Goal: Complete application form

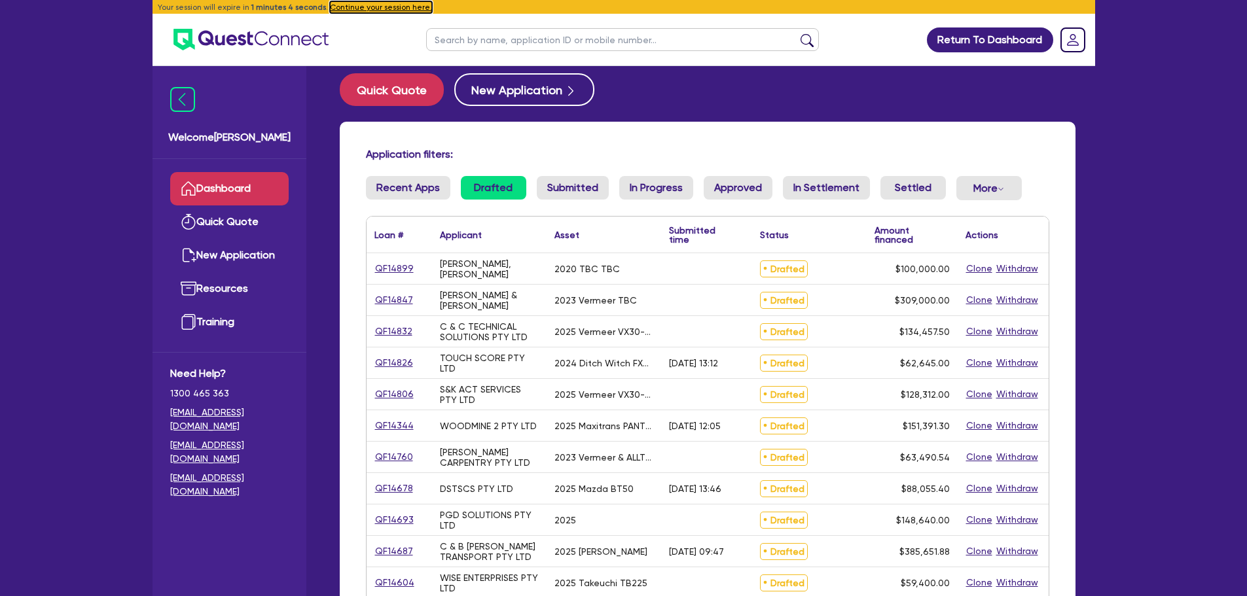
click at [354, 9] on button "Continue your session here." at bounding box center [381, 7] width 102 height 12
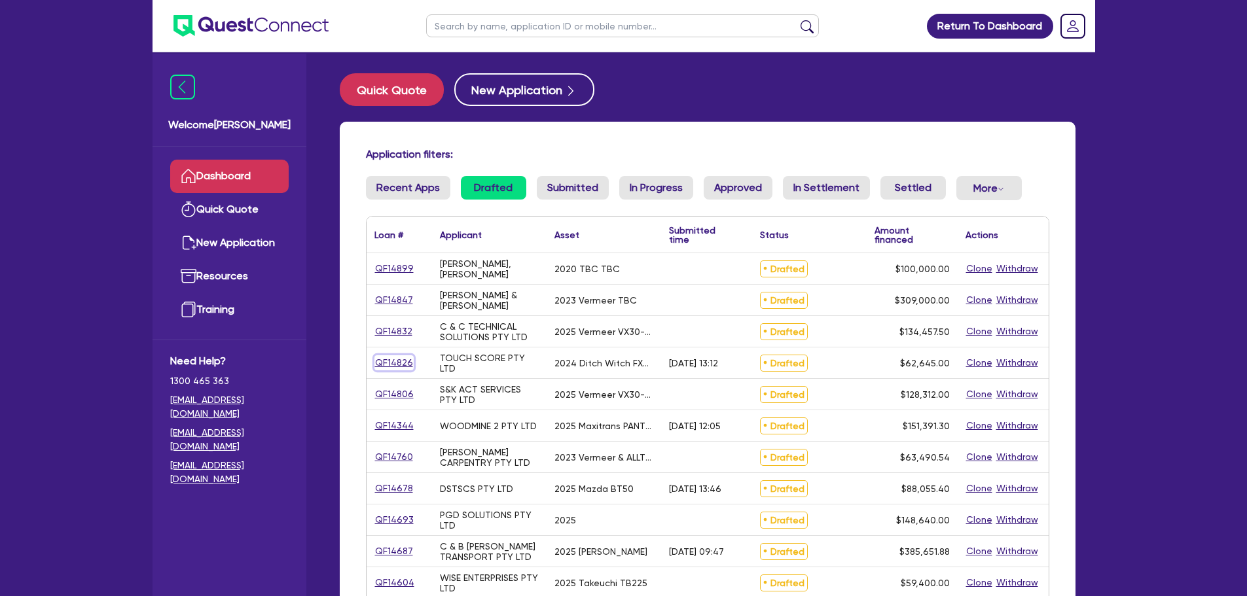
click at [376, 362] on link "QF14826" at bounding box center [393, 362] width 39 height 15
select select "PRIMARY_ASSETS"
select select "YELLOW_GOODS_AND_EXCAVATORS"
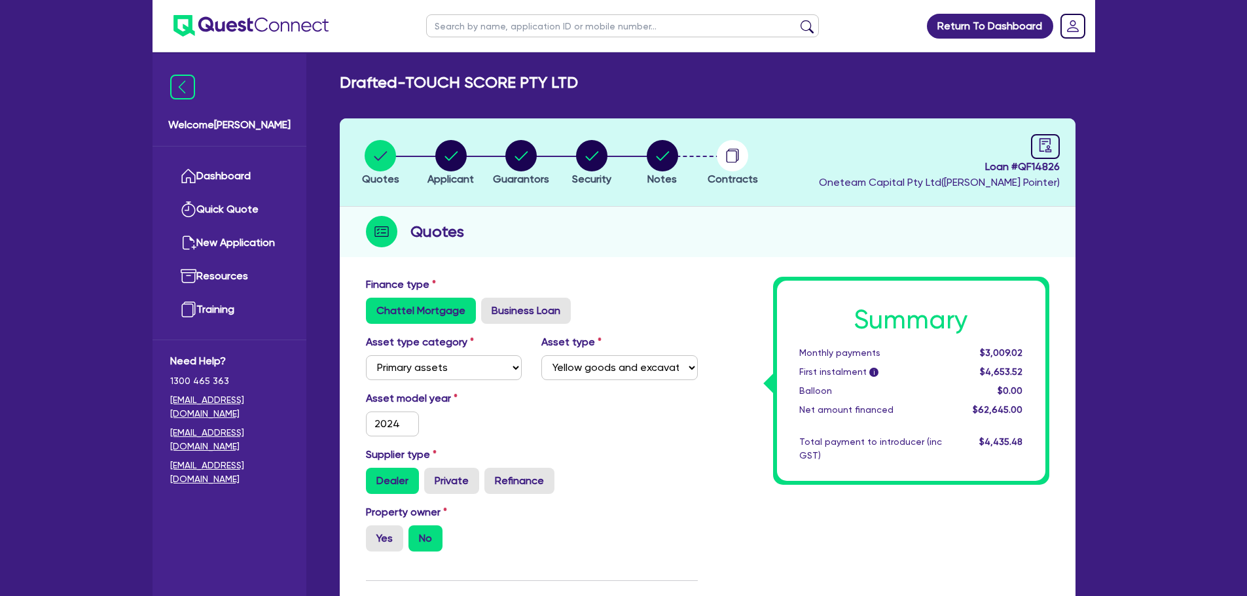
click at [693, 505] on div "Property owner Yes No" at bounding box center [531, 534] width 351 height 58
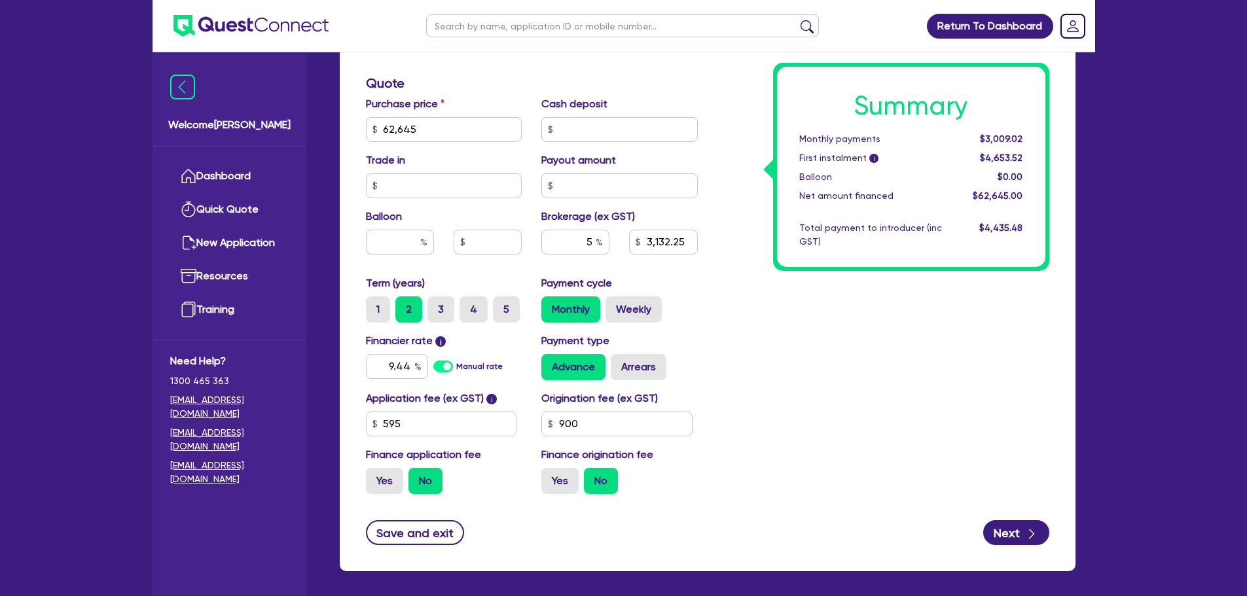
scroll to position [592, 0]
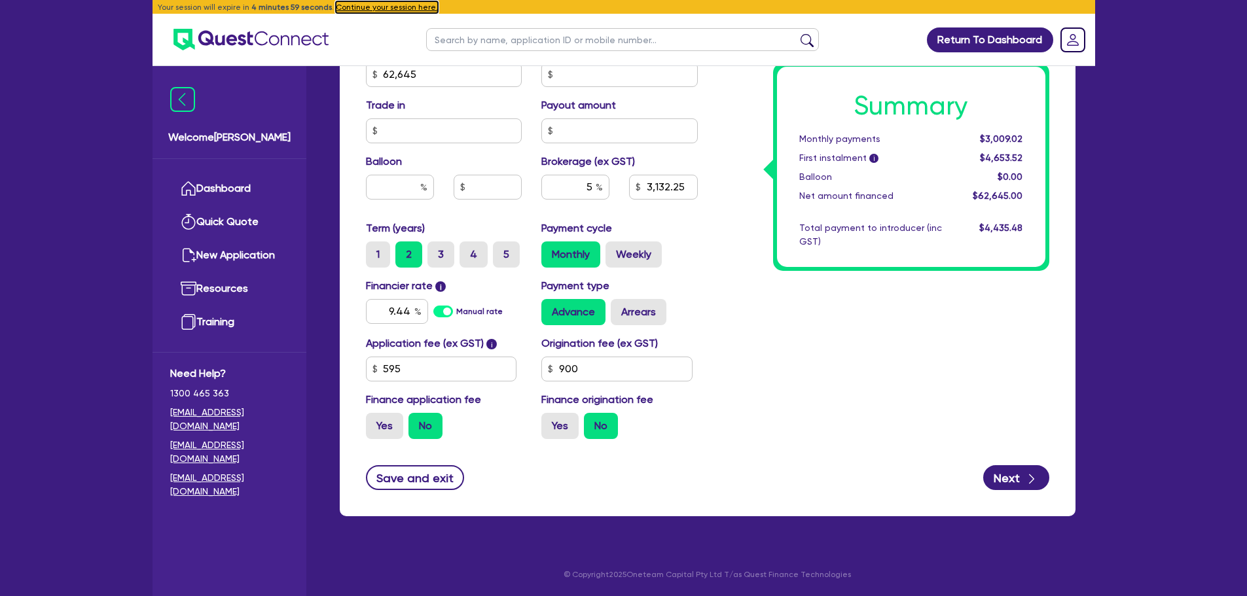
click at [351, 7] on button "Continue your session here." at bounding box center [387, 7] width 102 height 12
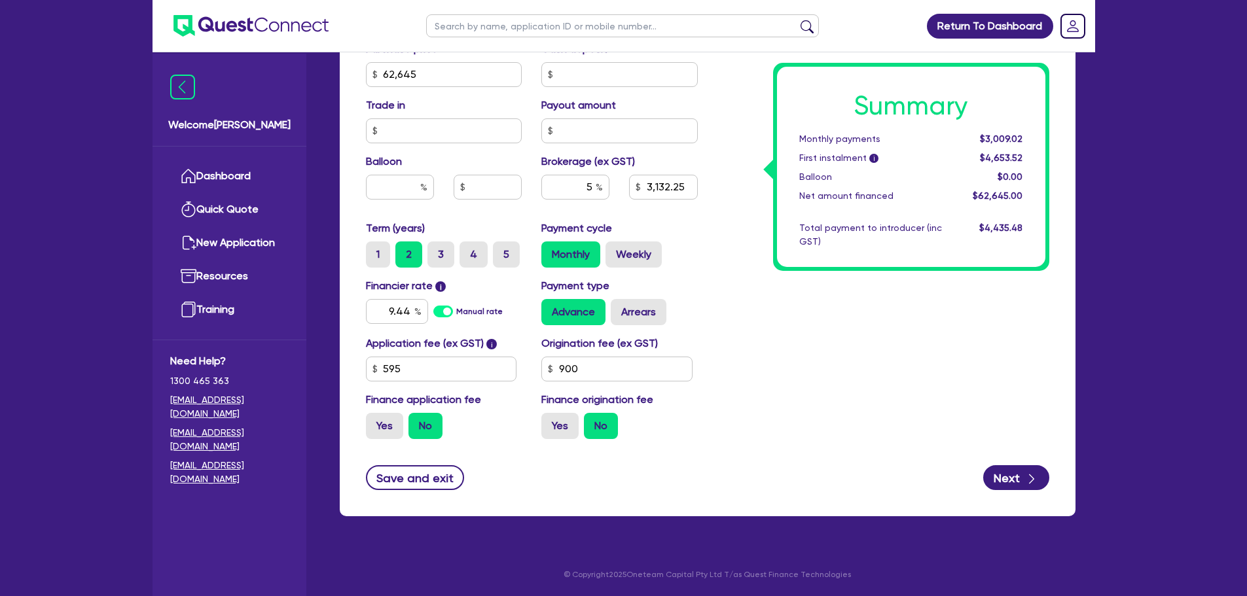
type input "62,645"
type input "3,132.25"
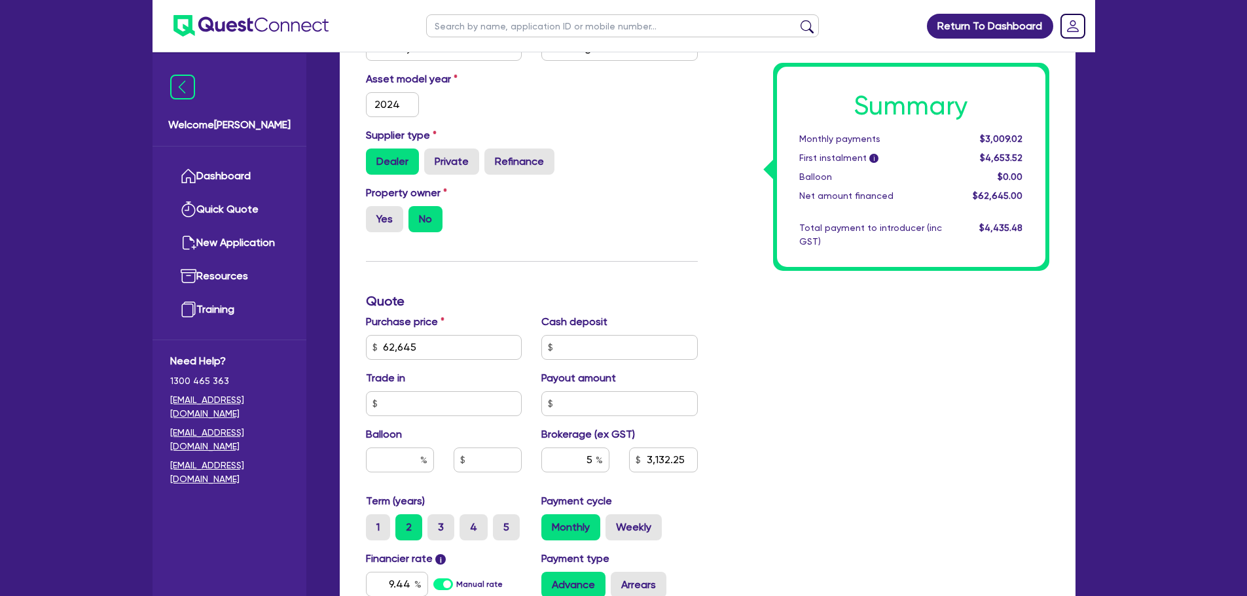
scroll to position [524, 0]
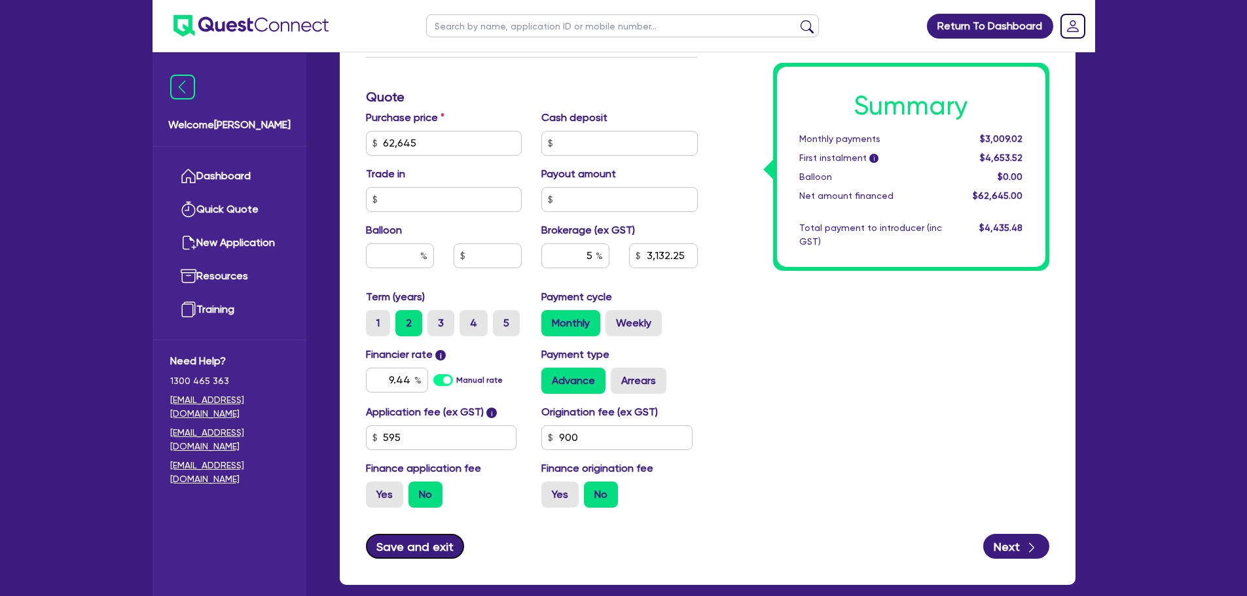
click at [419, 553] on button "Save and exit" at bounding box center [415, 546] width 99 height 25
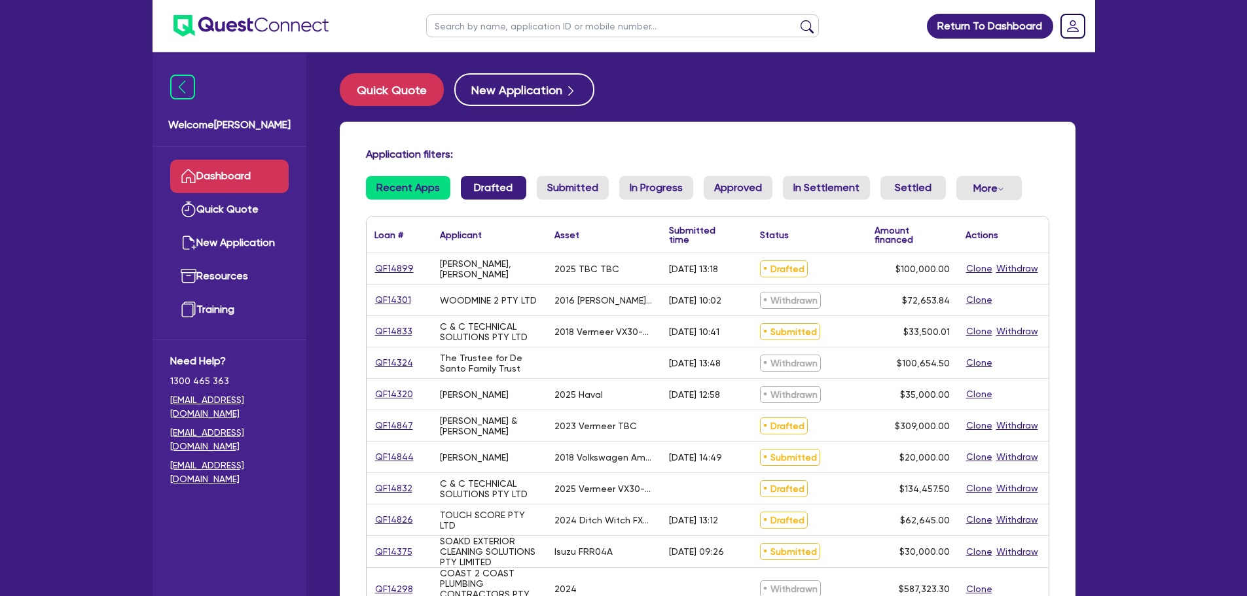
click at [482, 190] on link "Drafted" at bounding box center [493, 188] width 65 height 24
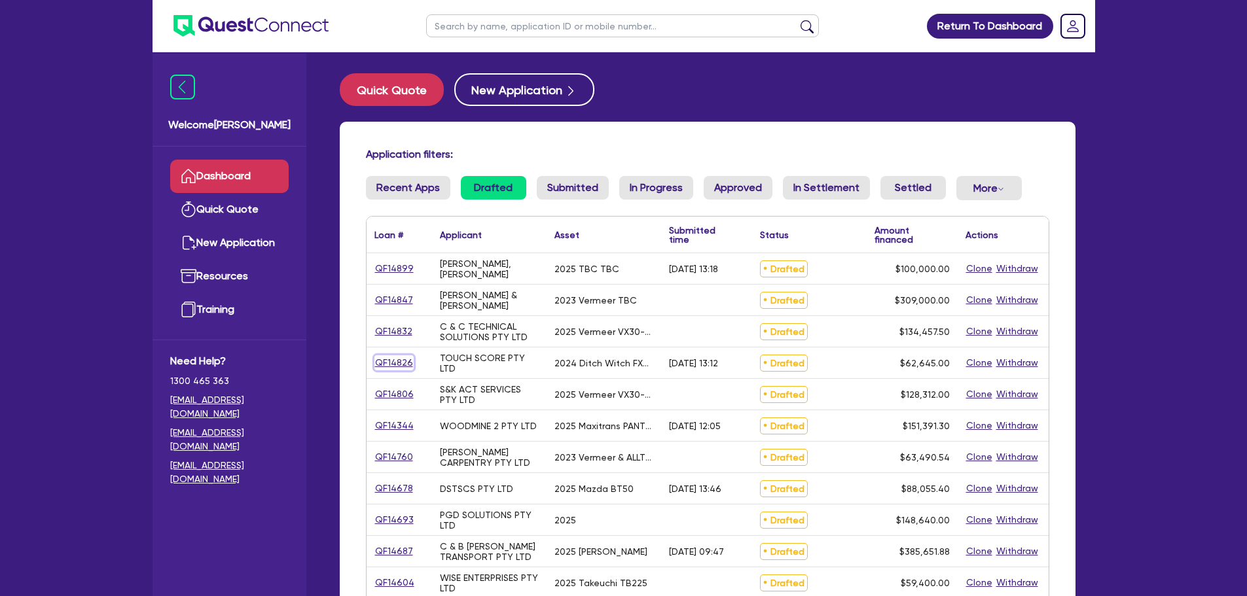
click at [395, 365] on link "QF14826" at bounding box center [393, 362] width 39 height 15
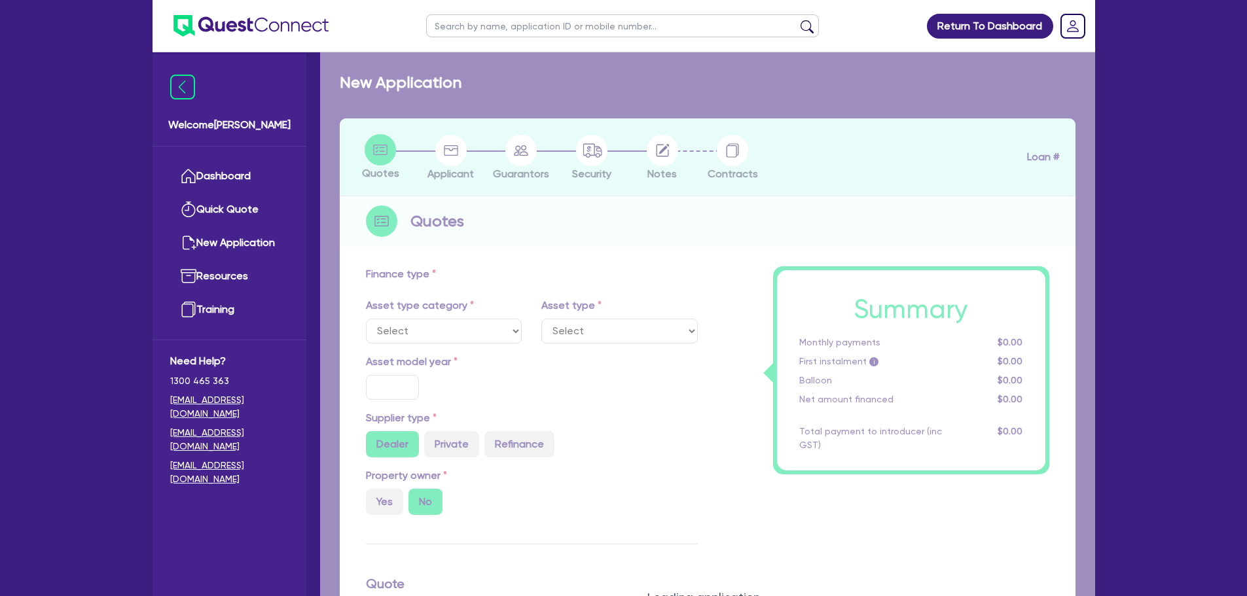
select select "PRIMARY_ASSETS"
type input "2024"
type input "62,645"
type input "5"
type input "3,132.25"
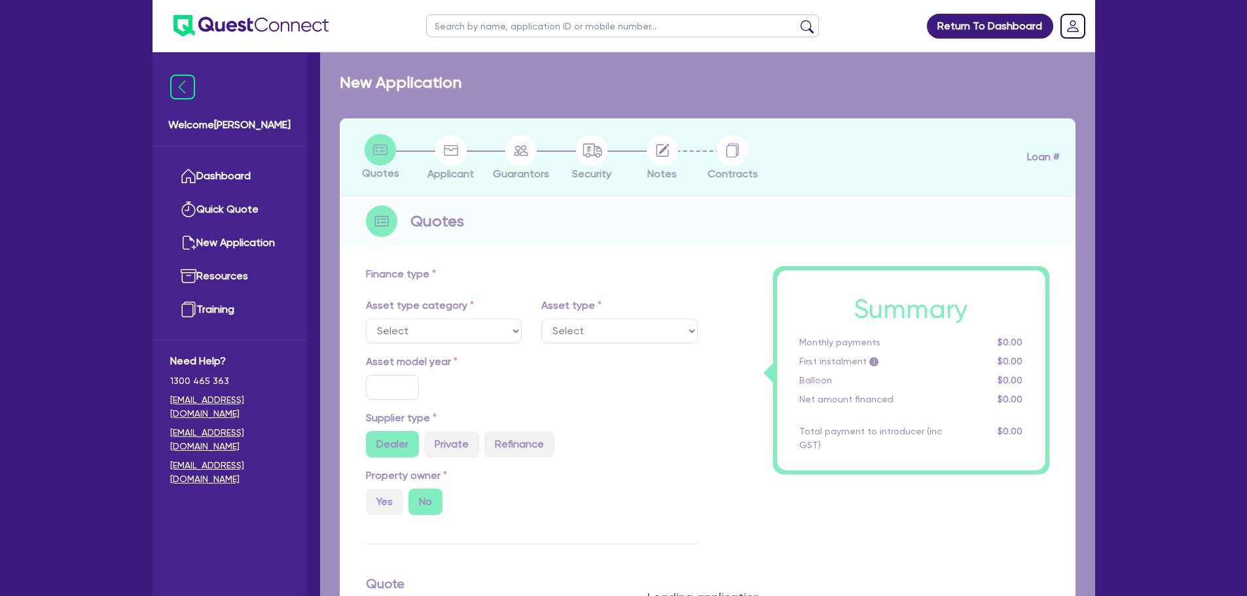
radio input "true"
type input "9.44"
type input "900"
select select "YELLOW_GOODS_AND_EXCAVATORS"
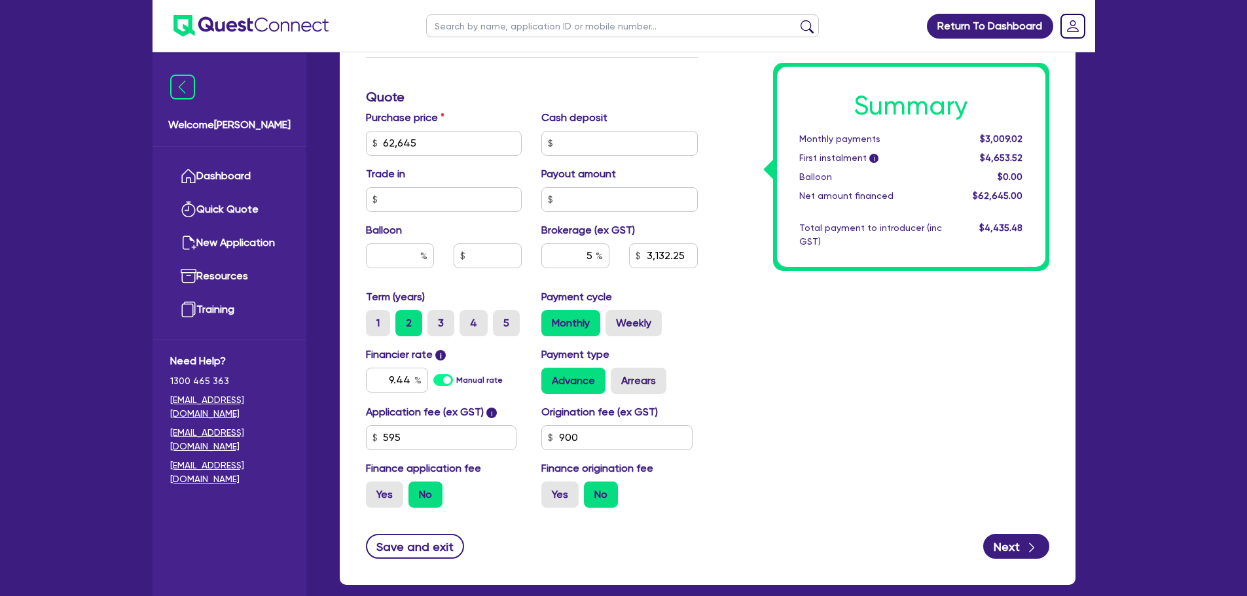
scroll to position [592, 0]
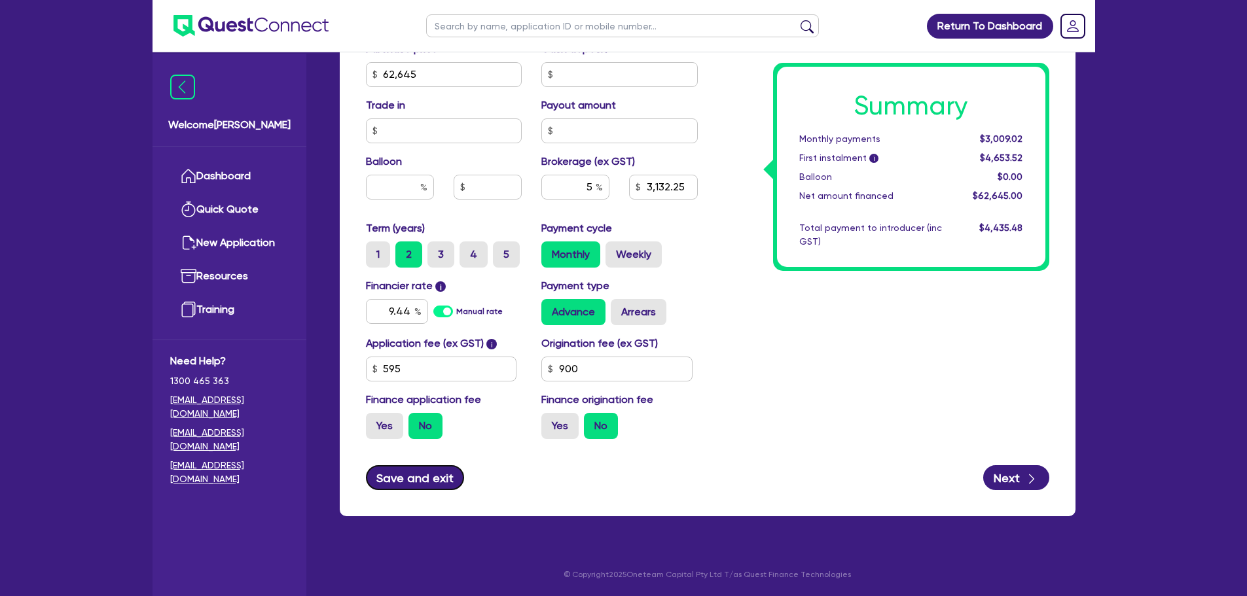
click at [412, 473] on button "Save and exit" at bounding box center [415, 477] width 99 height 25
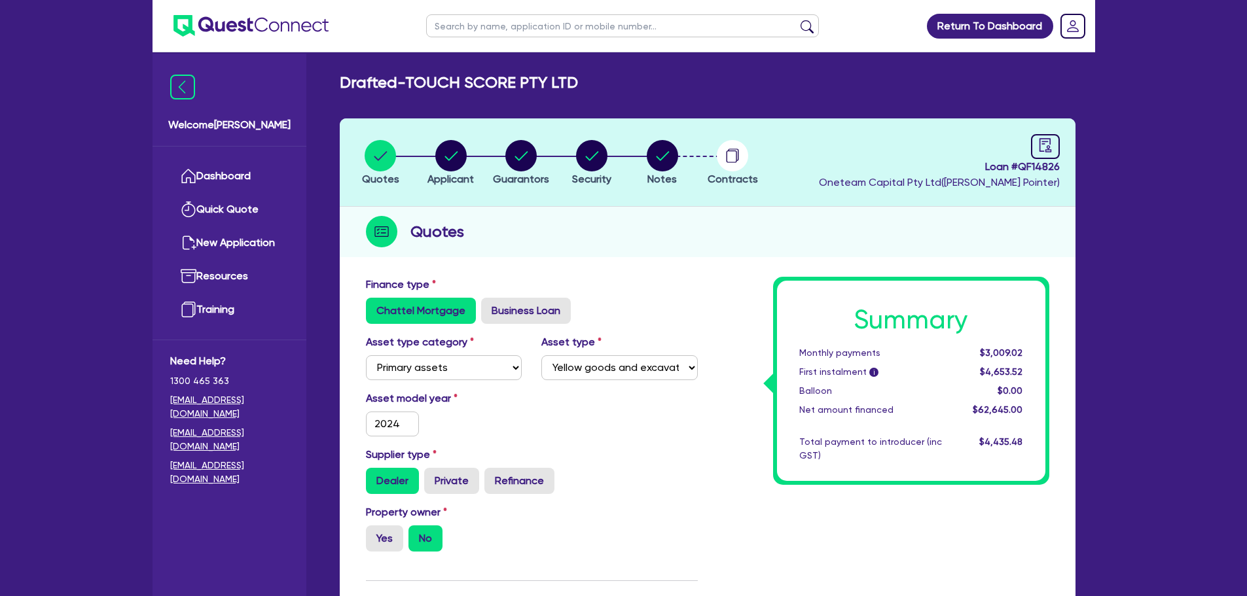
select select "PRIMARY_ASSETS"
select select "YELLOW_GOODS_AND_EXCAVATORS"
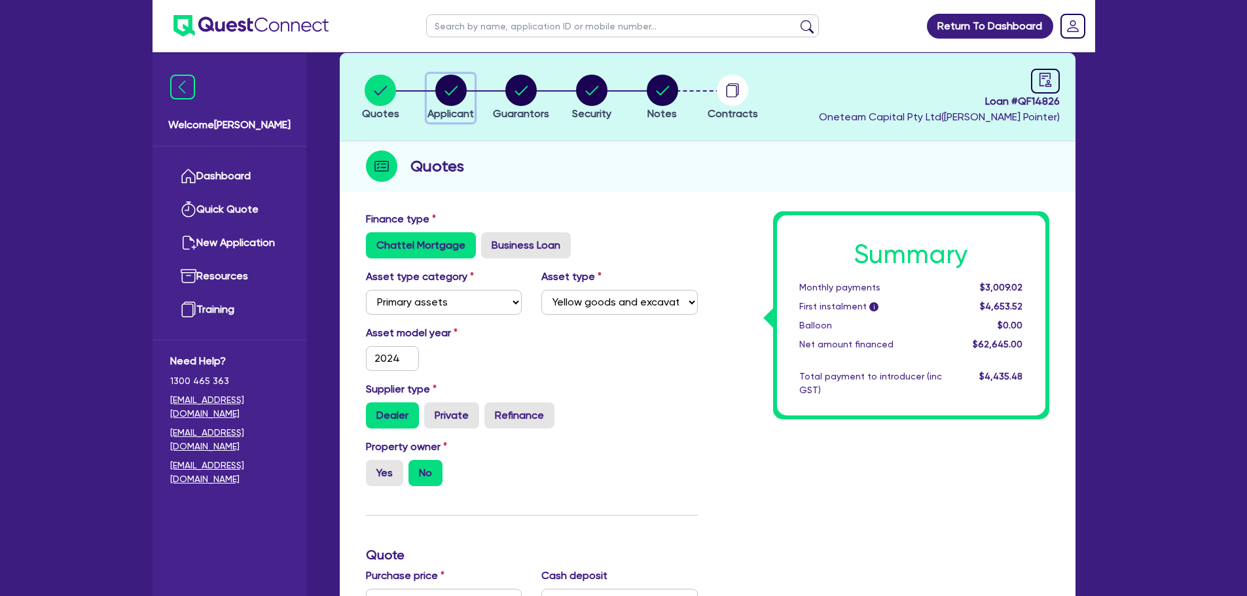
click at [440, 92] on circle "button" at bounding box center [450, 90] width 31 height 31
select select "COMPANY"
select select "BUILDING_CONSTRUCTION"
select select "TRADES_SERVICES_BUSINESSES_GOVERNMENT"
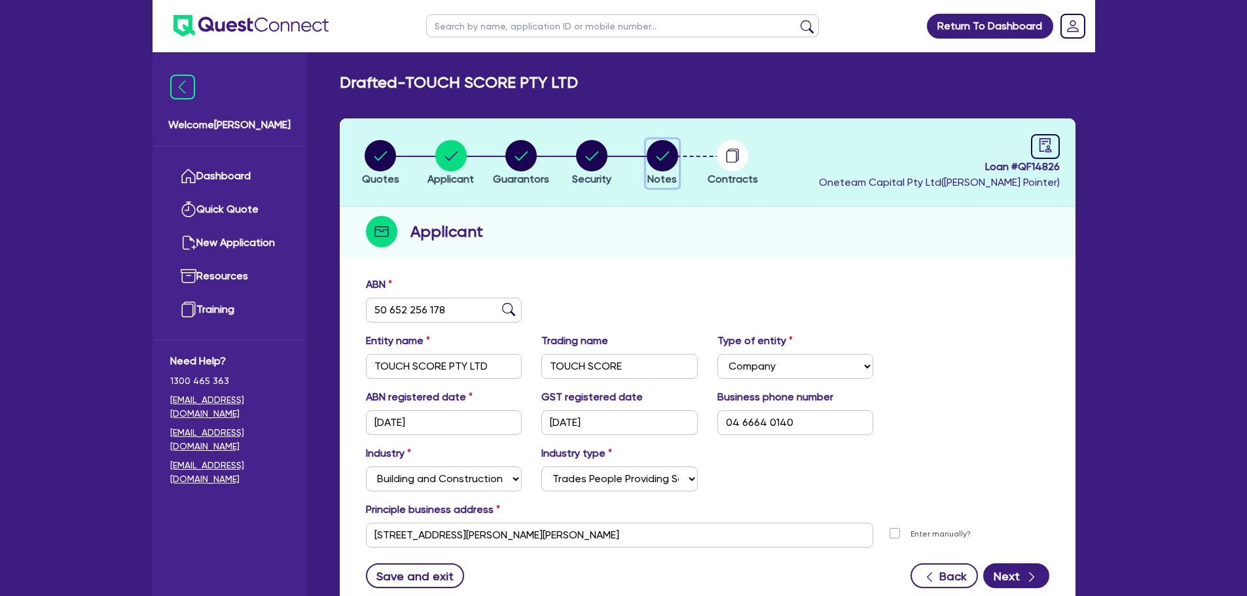
click at [652, 153] on circle "button" at bounding box center [662, 155] width 31 height 31
select select "Other"
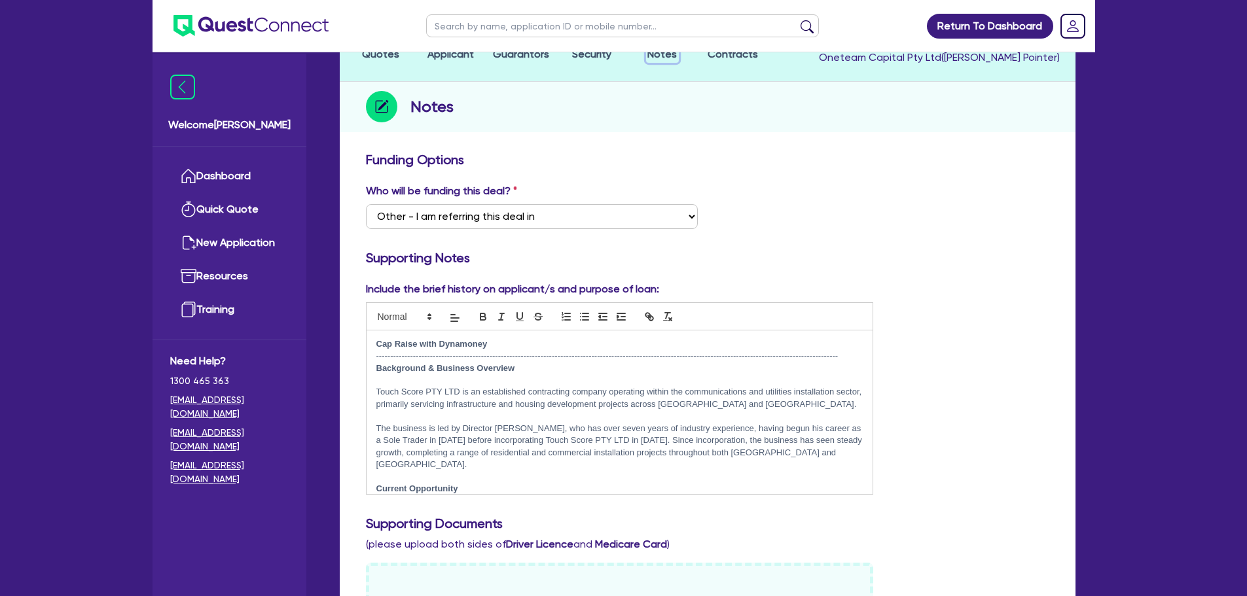
scroll to position [131, 0]
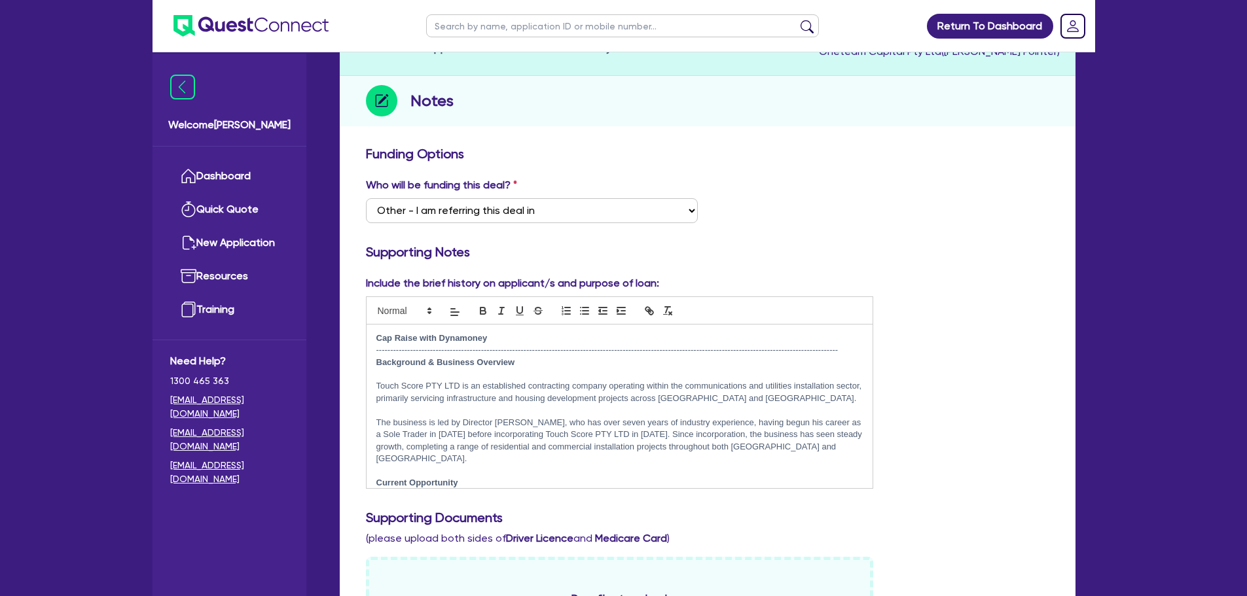
click at [493, 336] on p "Cap Raise with Dynamoney" at bounding box center [619, 338] width 487 height 12
drag, startPoint x: 417, startPoint y: 340, endPoint x: 346, endPoint y: 340, distance: 71.3
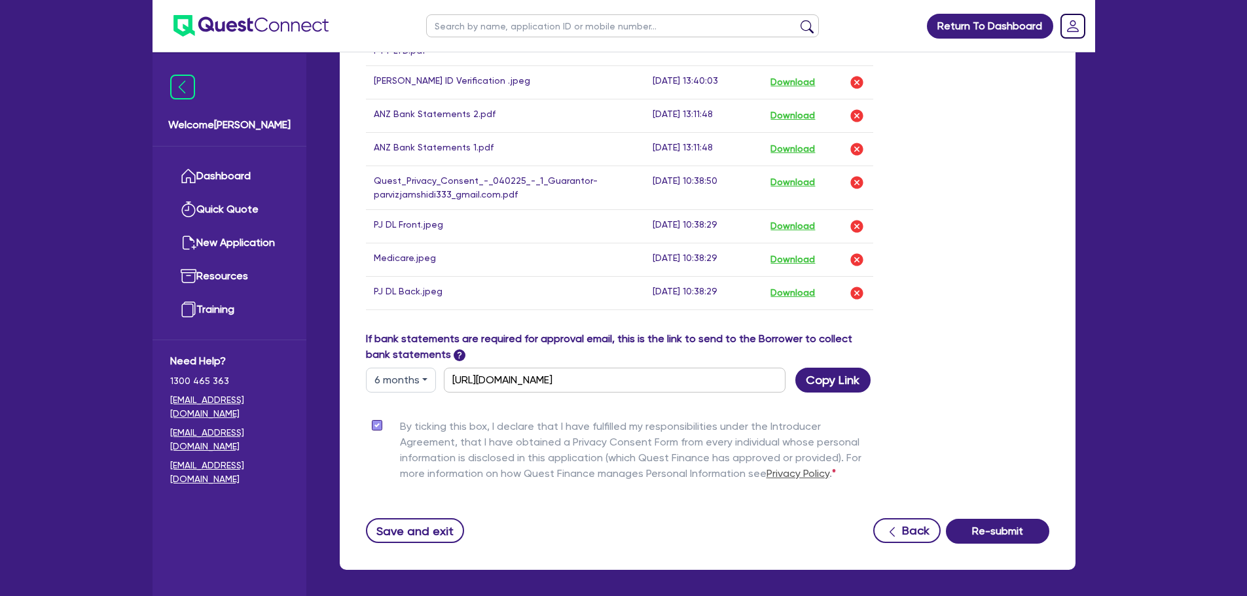
scroll to position [973, 0]
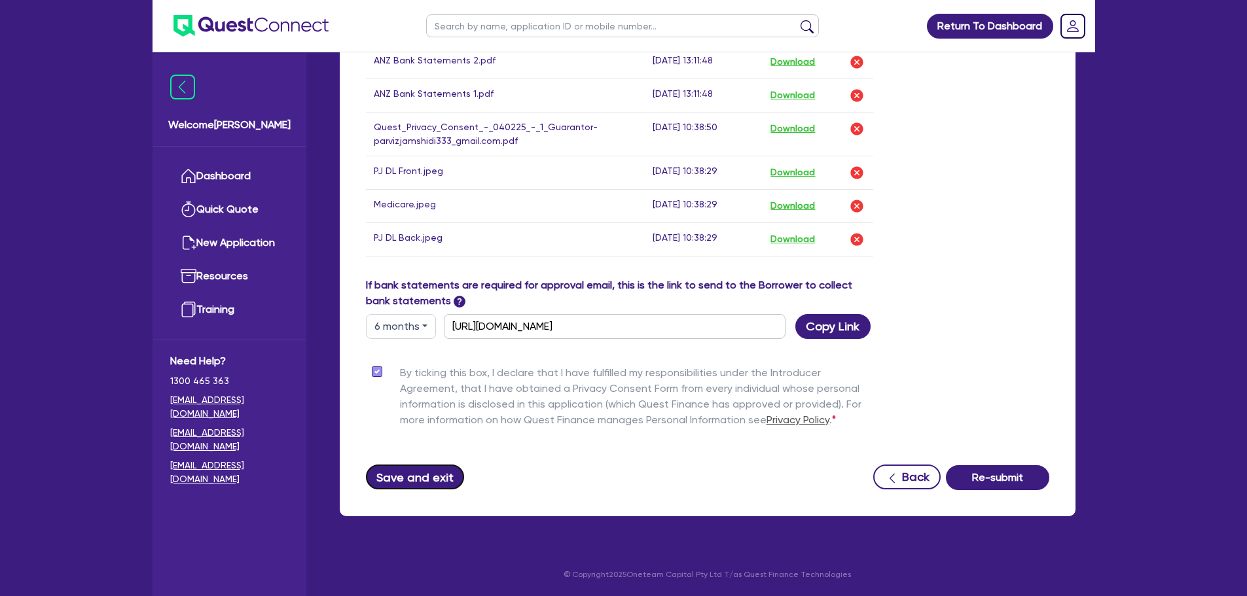
click at [412, 477] on button "Save and exit" at bounding box center [415, 477] width 99 height 25
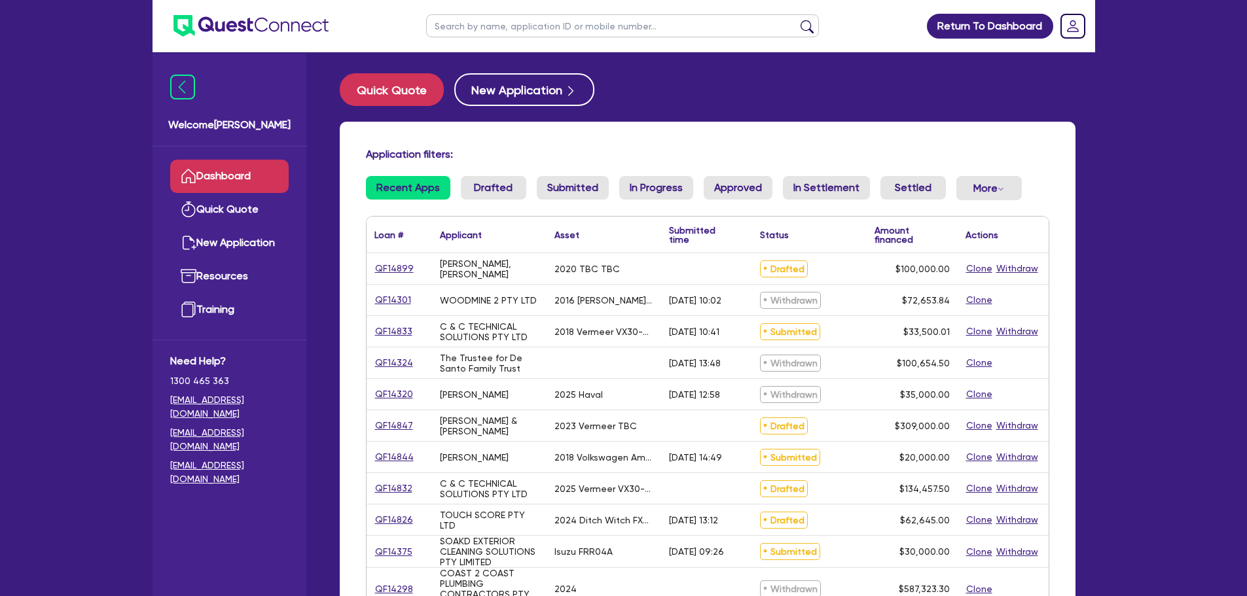
click at [513, 25] on input "text" at bounding box center [622, 25] width 393 height 23
type input "touch"
click at [809, 26] on button "submit" at bounding box center [806, 29] width 21 height 18
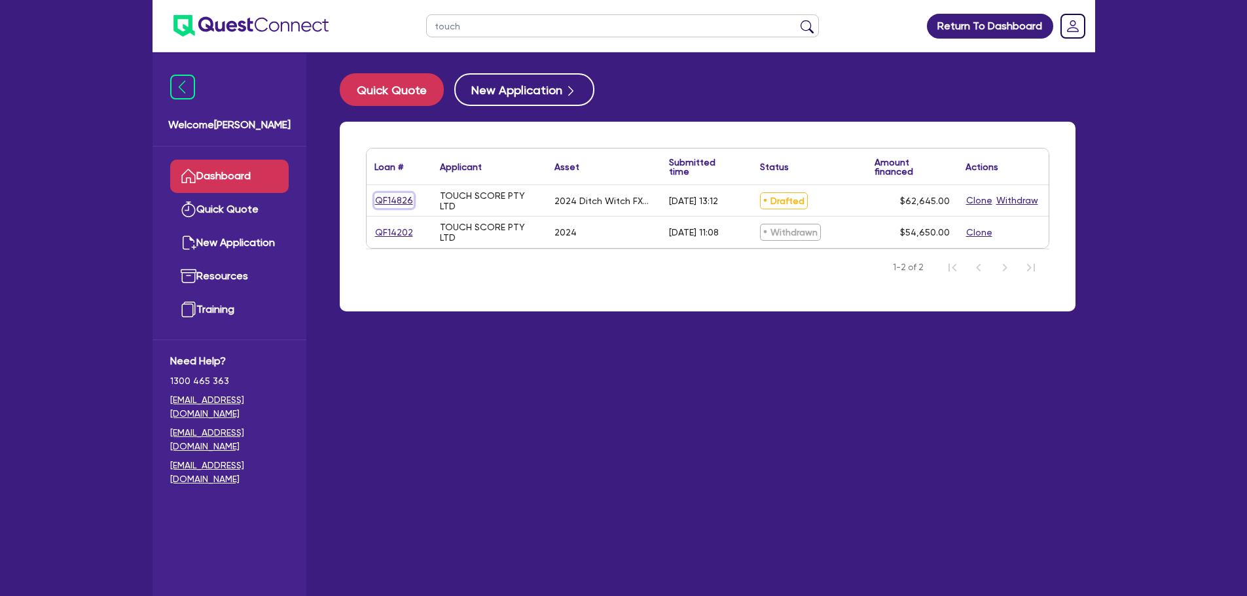
click at [397, 198] on link "QF14826" at bounding box center [393, 200] width 39 height 15
select select "PRIMARY_ASSETS"
select select "YELLOW_GOODS_AND_EXCAVATORS"
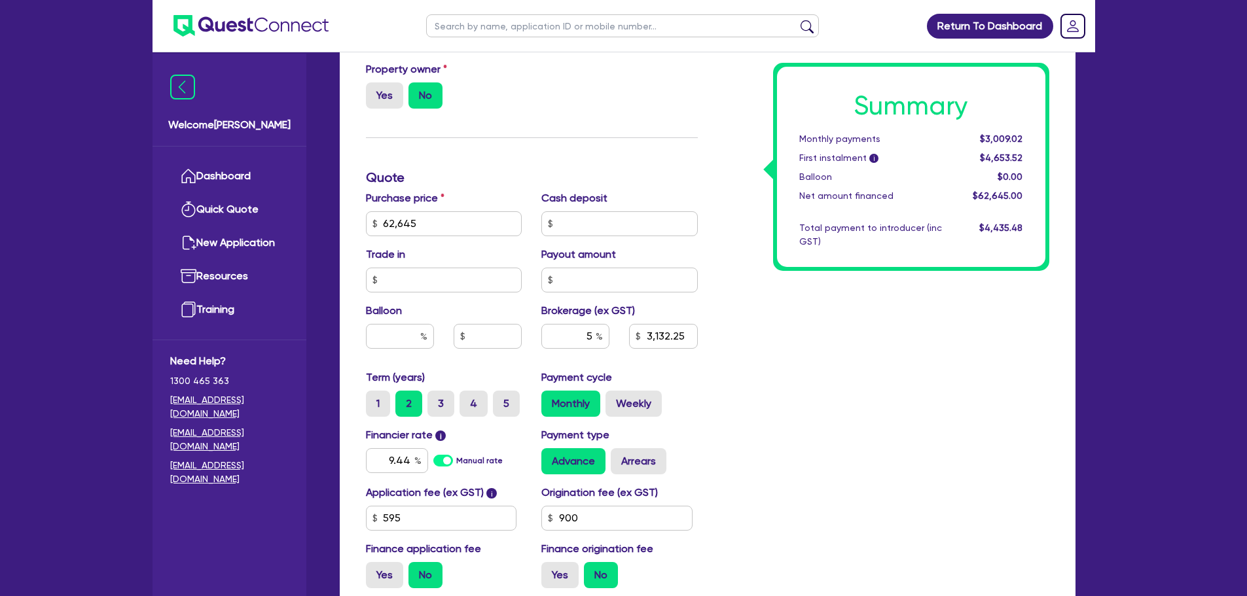
scroll to position [592, 0]
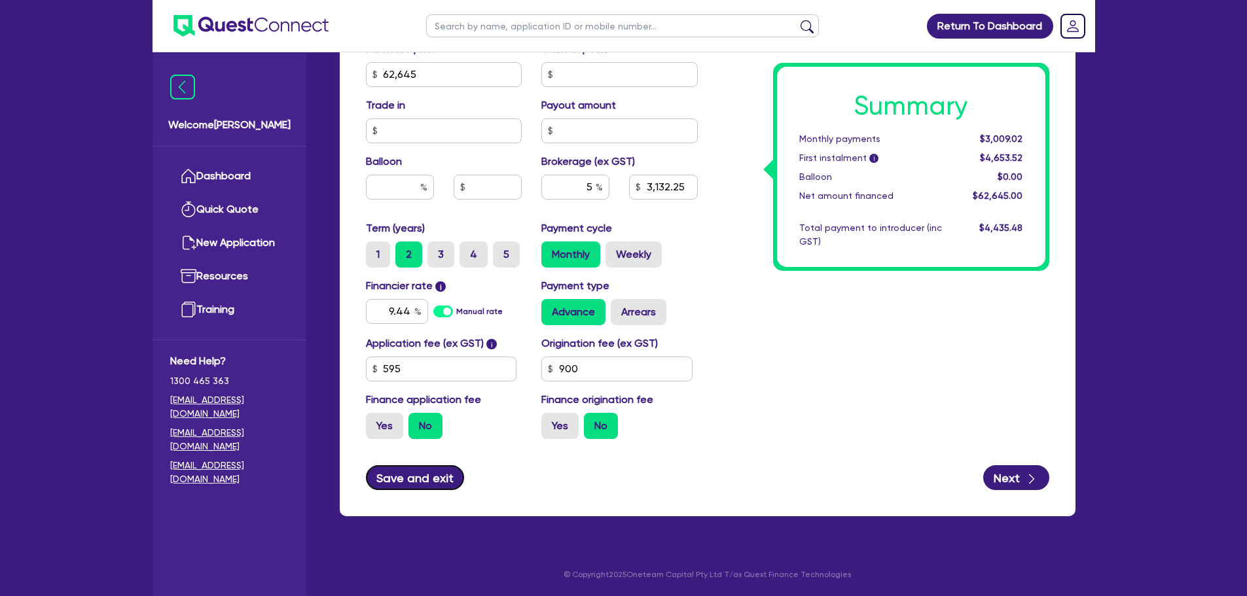
click at [422, 482] on button "Save and exit" at bounding box center [415, 477] width 99 height 25
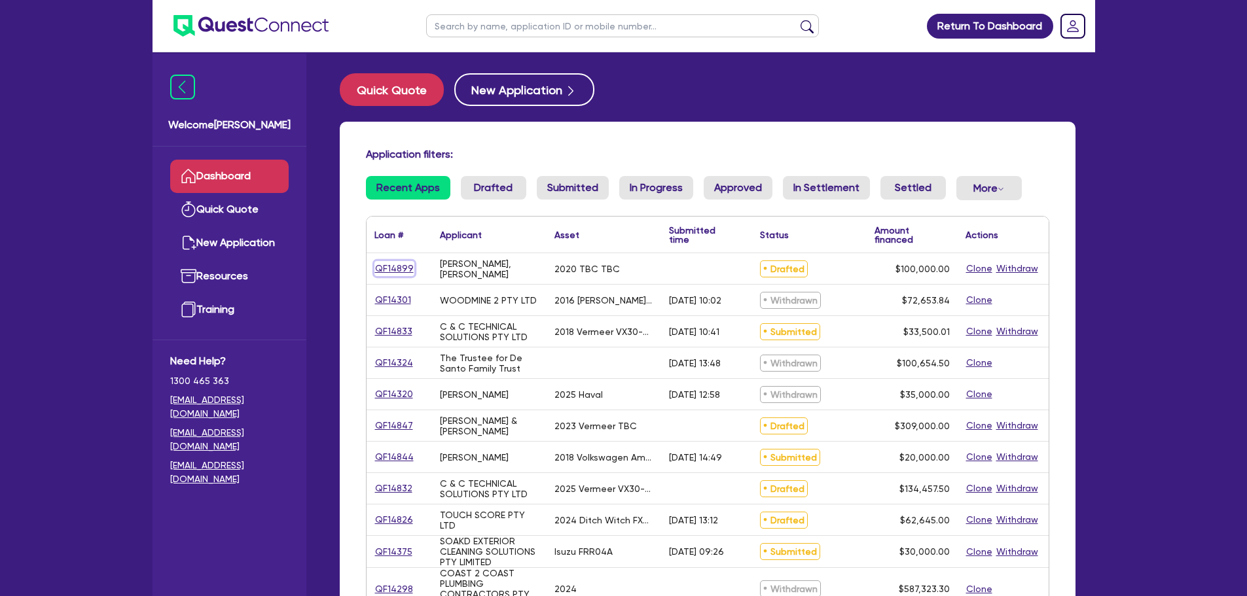
click at [390, 268] on link "QF14899" at bounding box center [394, 268] width 40 height 15
select select "PRIMARY_ASSETS"
select select "HEAVY_TRUCKS"
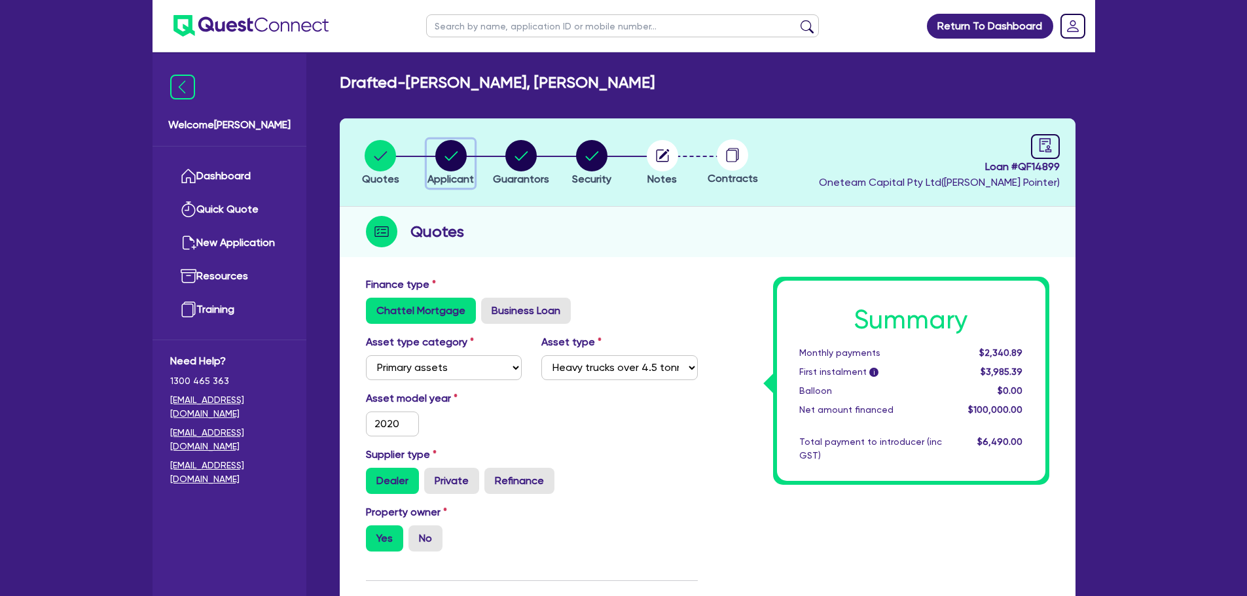
click at [448, 160] on circle "button" at bounding box center [450, 155] width 31 height 31
select select "SOLE_TRADER"
select select "BUILDING_CONSTRUCTION"
select select "TRADES_SERVICES_CONSUMERS"
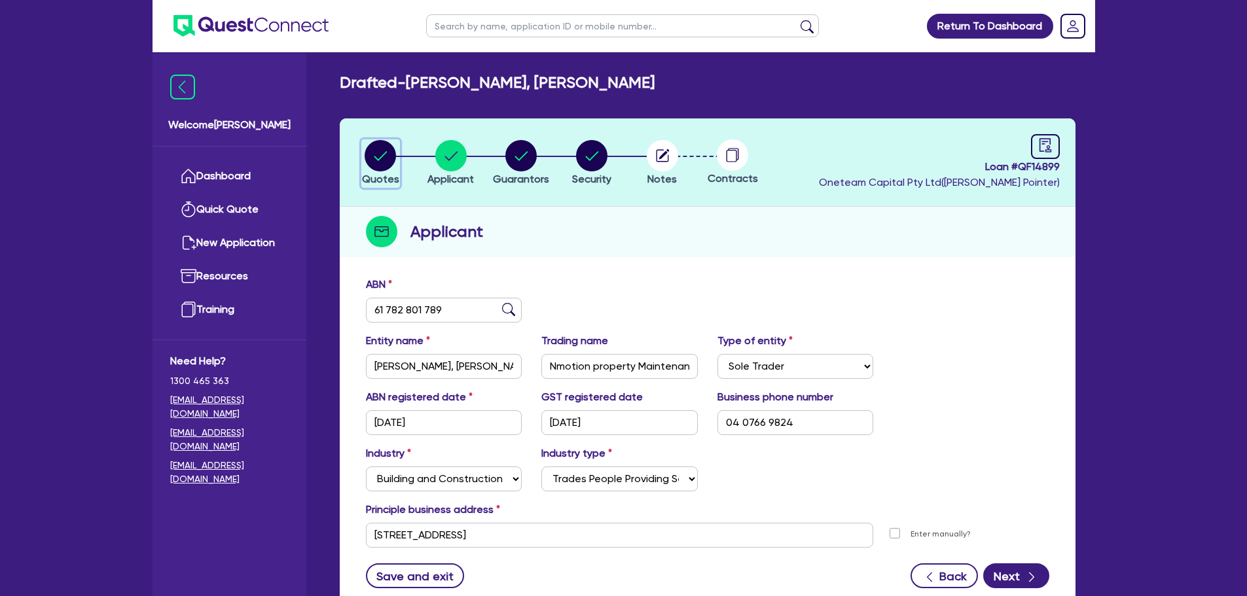
click at [388, 154] on circle "button" at bounding box center [380, 155] width 31 height 31
select select "PRIMARY_ASSETS"
select select "HEAVY_TRUCKS"
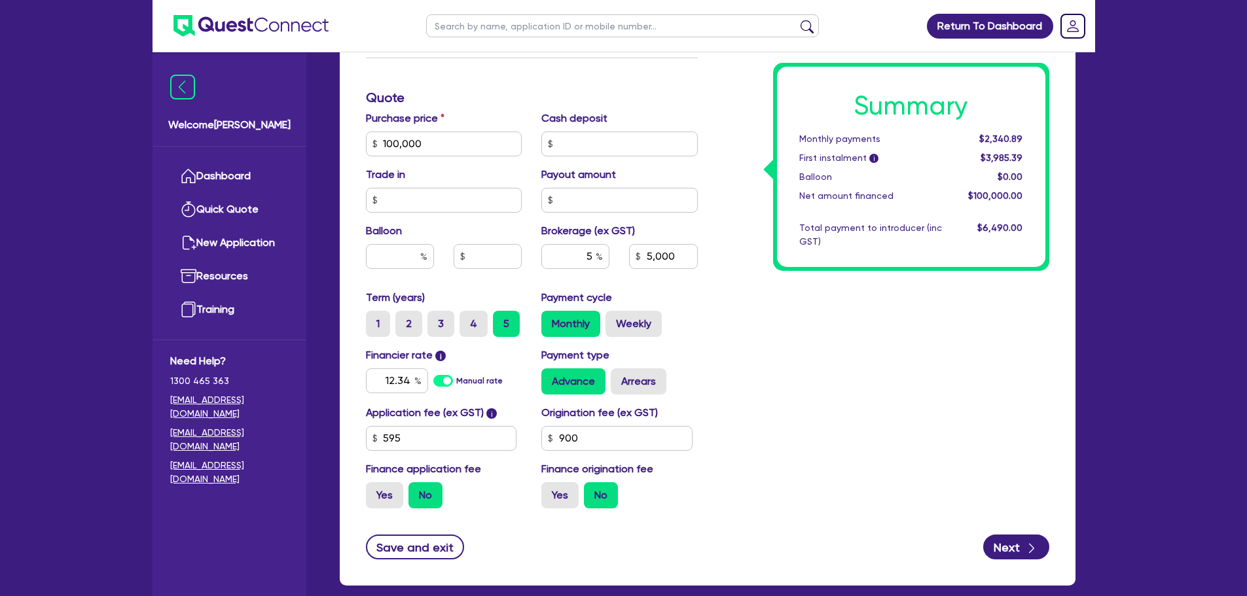
scroll to position [524, 0]
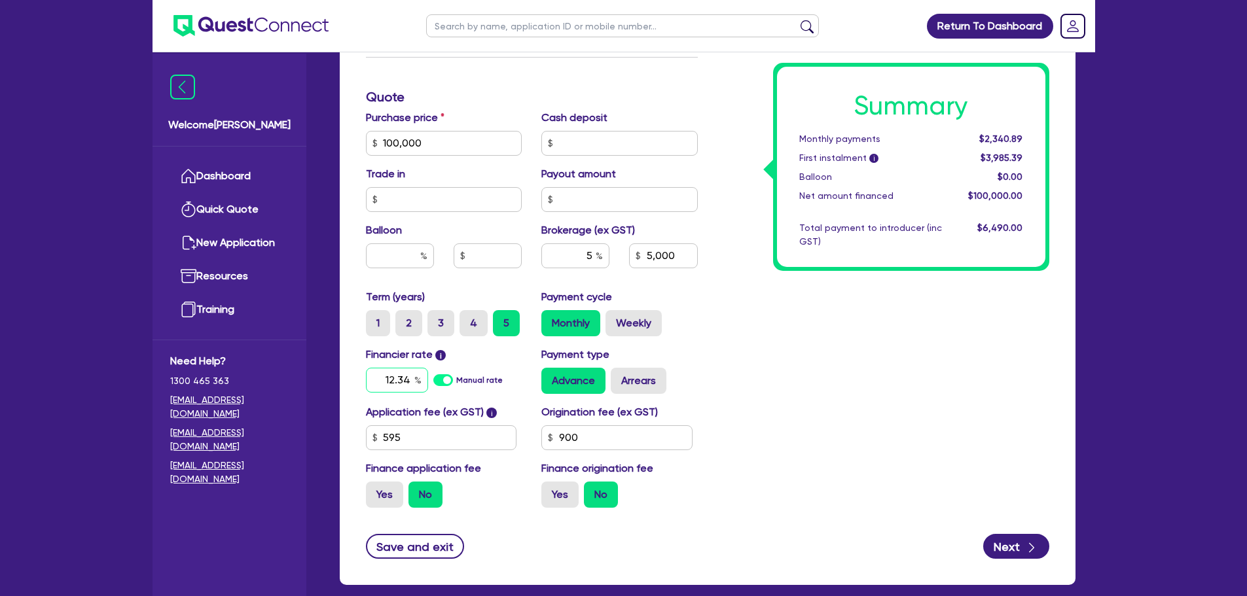
click at [402, 385] on input "12.34" at bounding box center [397, 380] width 62 height 25
type input "10.75"
type input "100,000"
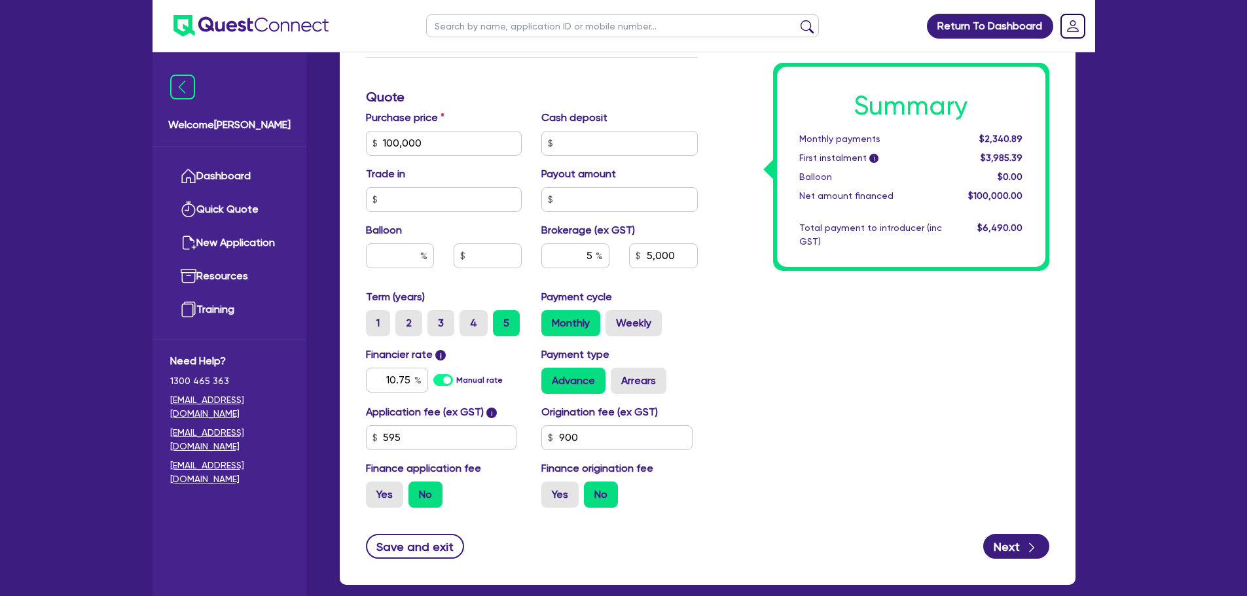
type input "5,000"
click at [772, 301] on div "Summary Monthly payments $2,340.89 First instalment i $3,985.39 Balloon $0.00 N…" at bounding box center [882, 135] width 351 height 765
type input "100,000"
type input "5,000"
click at [592, 258] on input "5" at bounding box center [575, 255] width 68 height 25
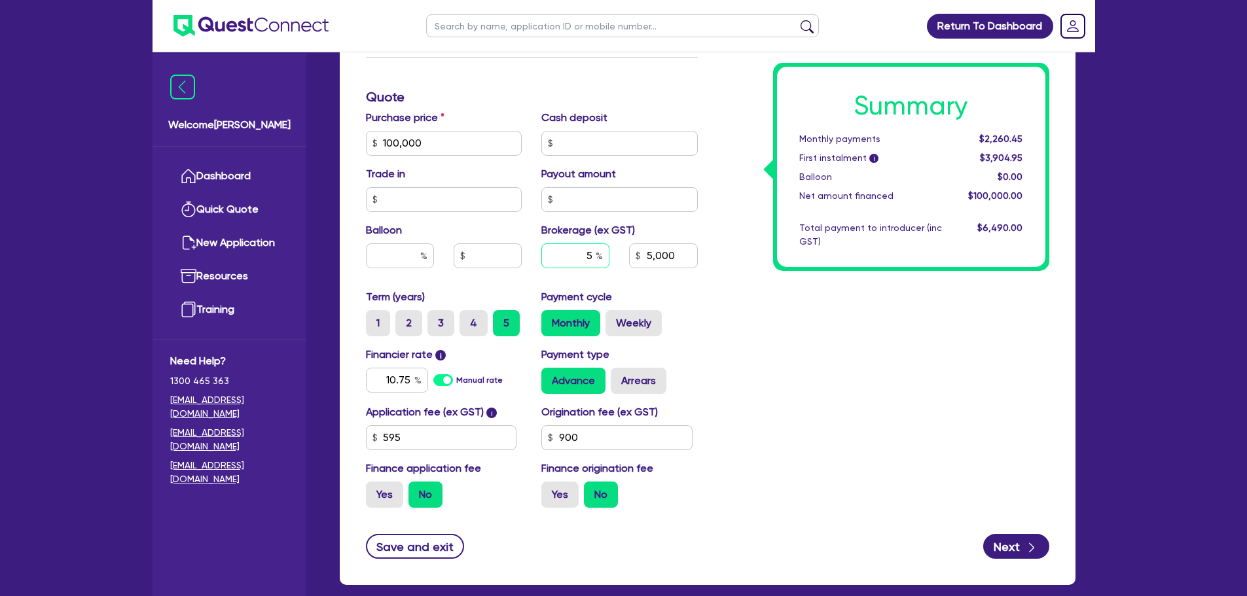
click at [592, 258] on input "5" at bounding box center [575, 255] width 68 height 25
type input "8"
type input "100,000"
type input "5,000"
type input "100,000"
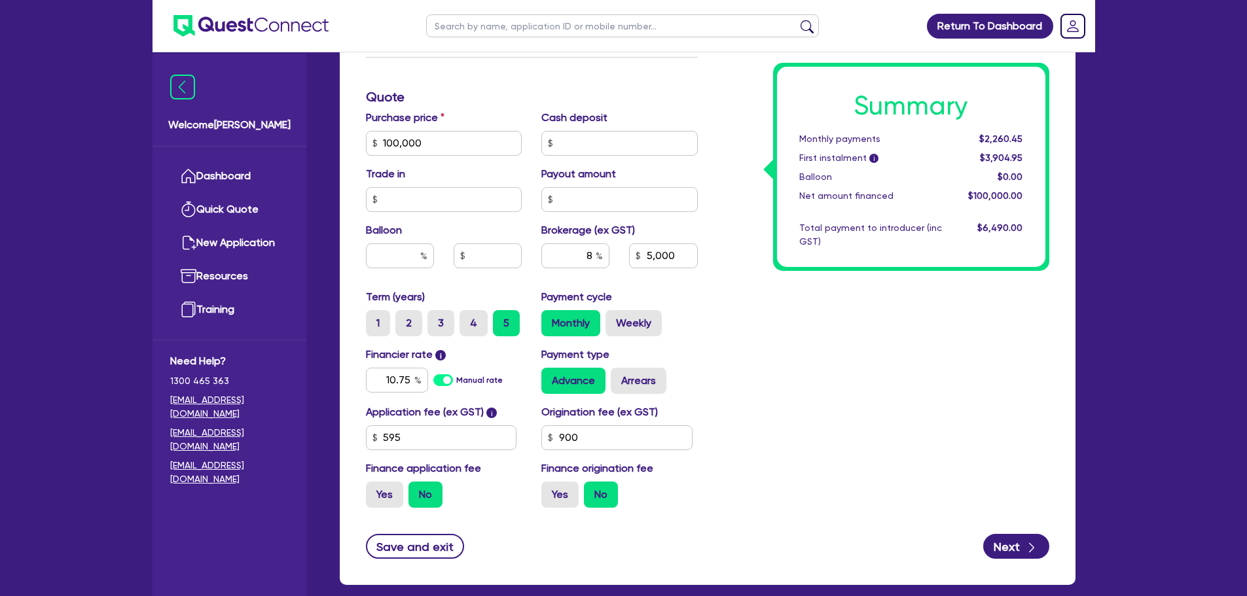
type input "8,000"
click at [756, 450] on div "Summary Monthly payments $2,331.16 First instalment i $3,975.66 Balloon $0.00 N…" at bounding box center [882, 135] width 351 height 765
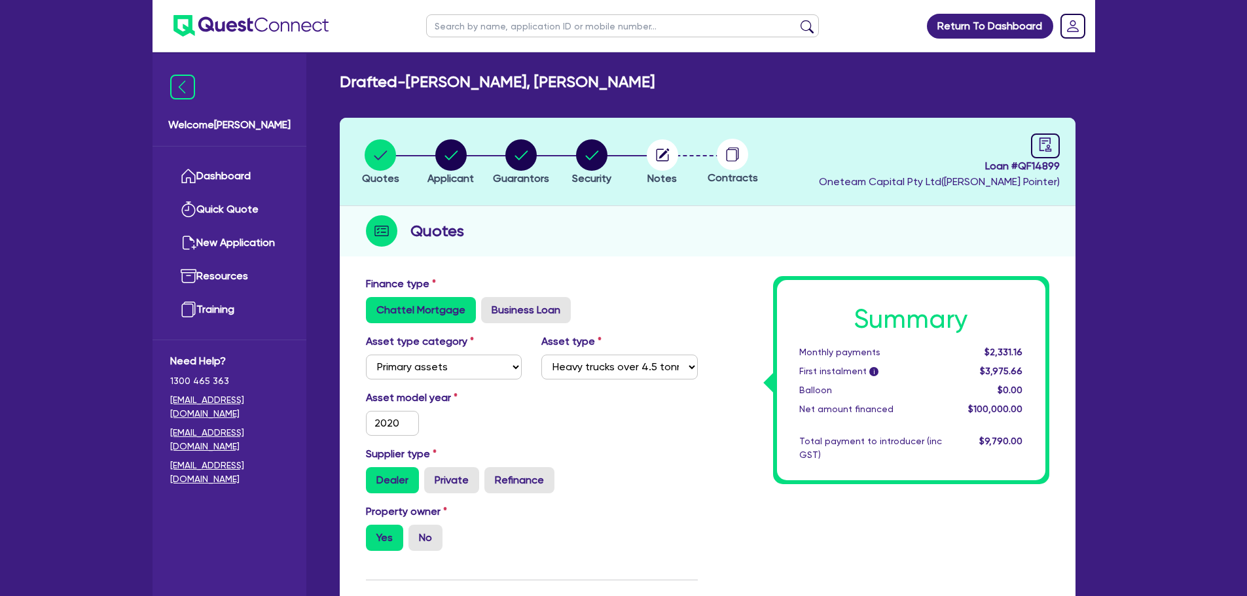
scroll to position [0, 0]
click at [663, 150] on icon "button" at bounding box center [662, 155] width 12 height 12
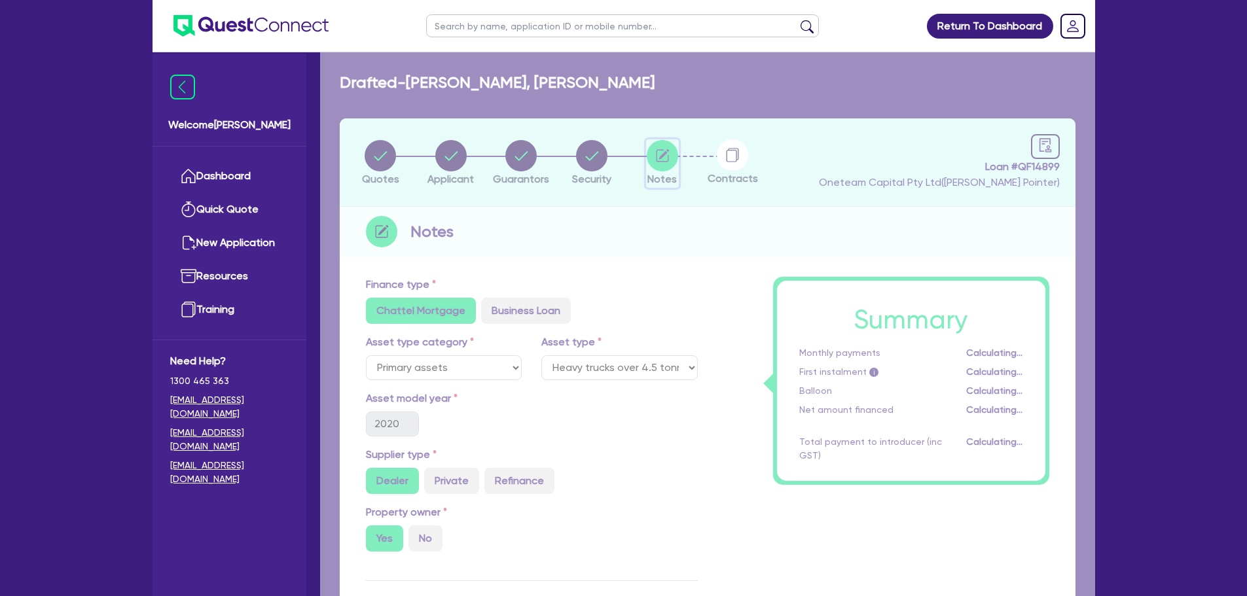
select select "Other"
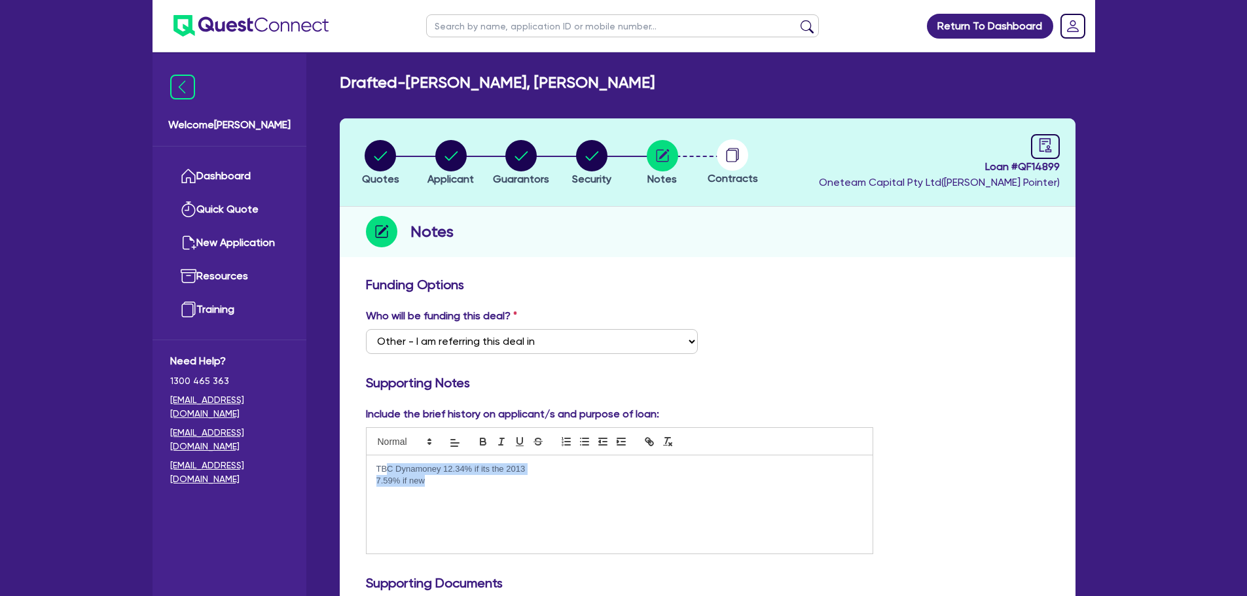
drag, startPoint x: 476, startPoint y: 484, endPoint x: 384, endPoint y: 451, distance: 97.5
click at [384, 451] on div "TBC Dynamoney 12.34% if its the 2013 7.59% if new" at bounding box center [620, 490] width 508 height 127
click at [384, 451] on div at bounding box center [620, 441] width 508 height 28
click at [436, 480] on p "7.59% if new" at bounding box center [619, 481] width 487 height 12
drag, startPoint x: 427, startPoint y: 481, endPoint x: 348, endPoint y: 457, distance: 83.2
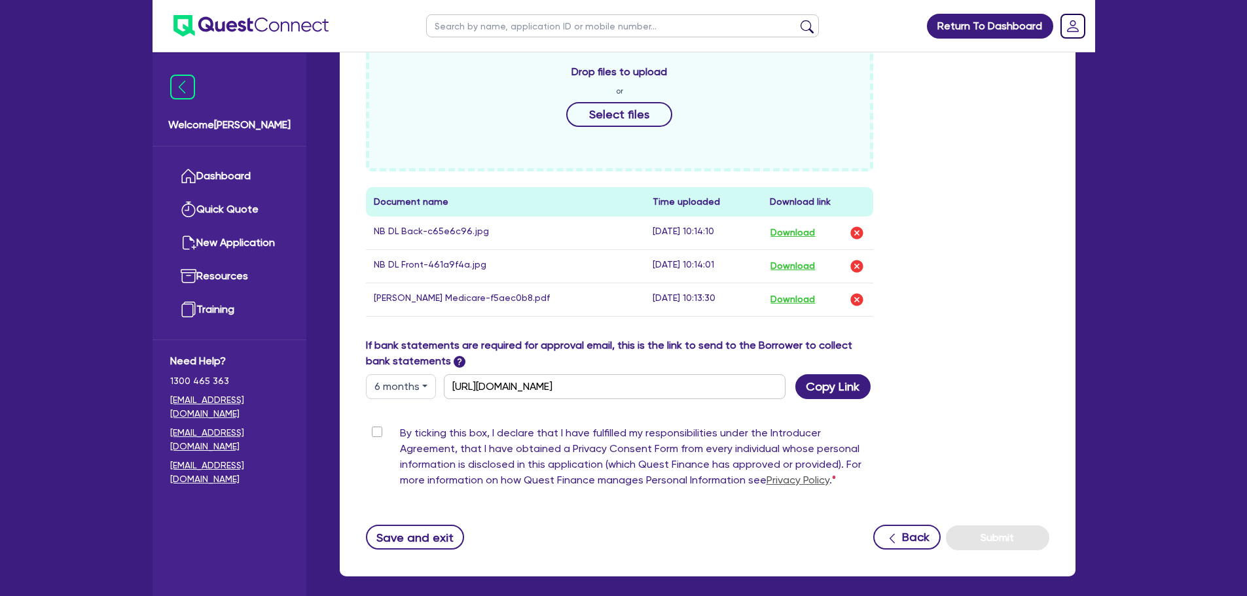
scroll to position [652, 0]
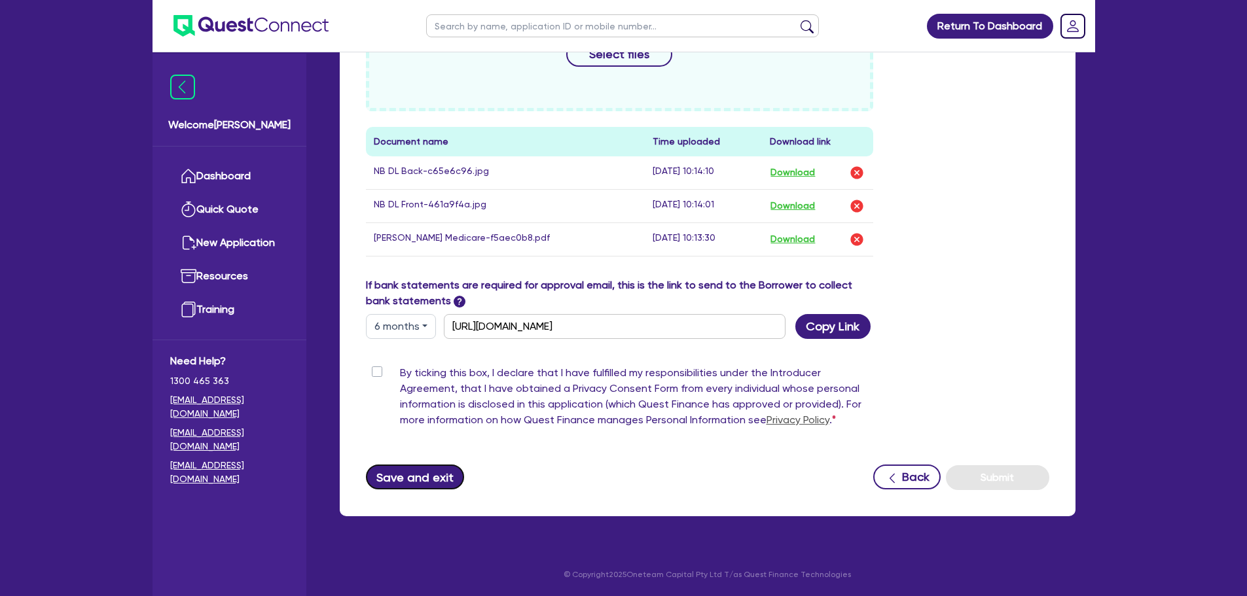
click at [423, 471] on button "Save and exit" at bounding box center [415, 477] width 99 height 25
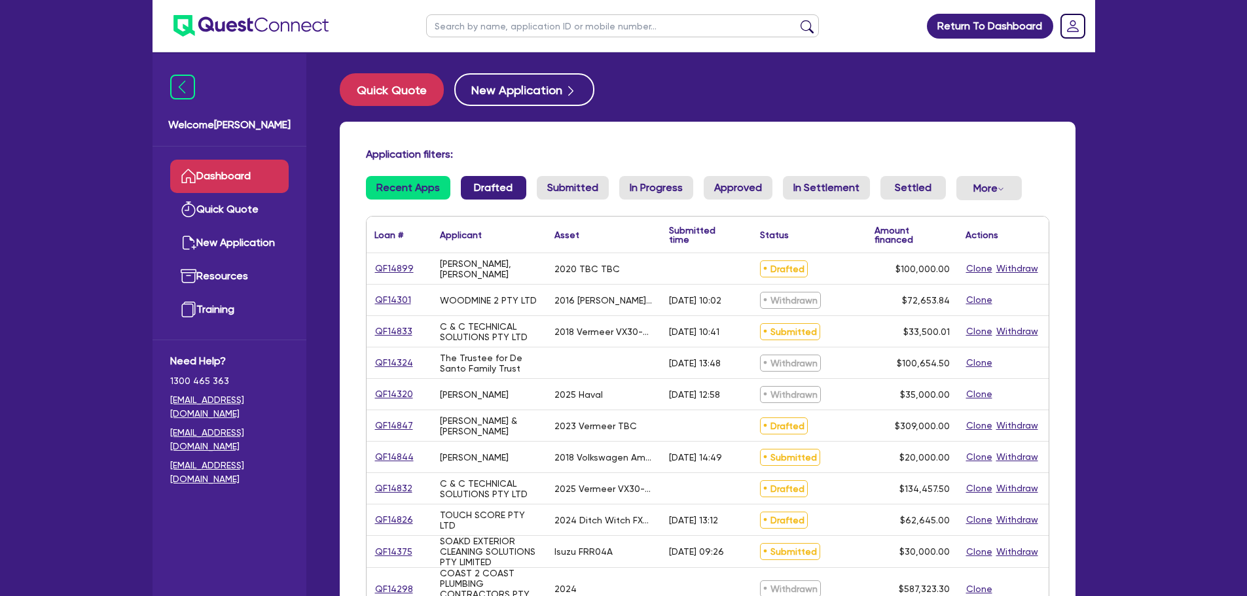
click at [488, 187] on link "Drafted" at bounding box center [493, 188] width 65 height 24
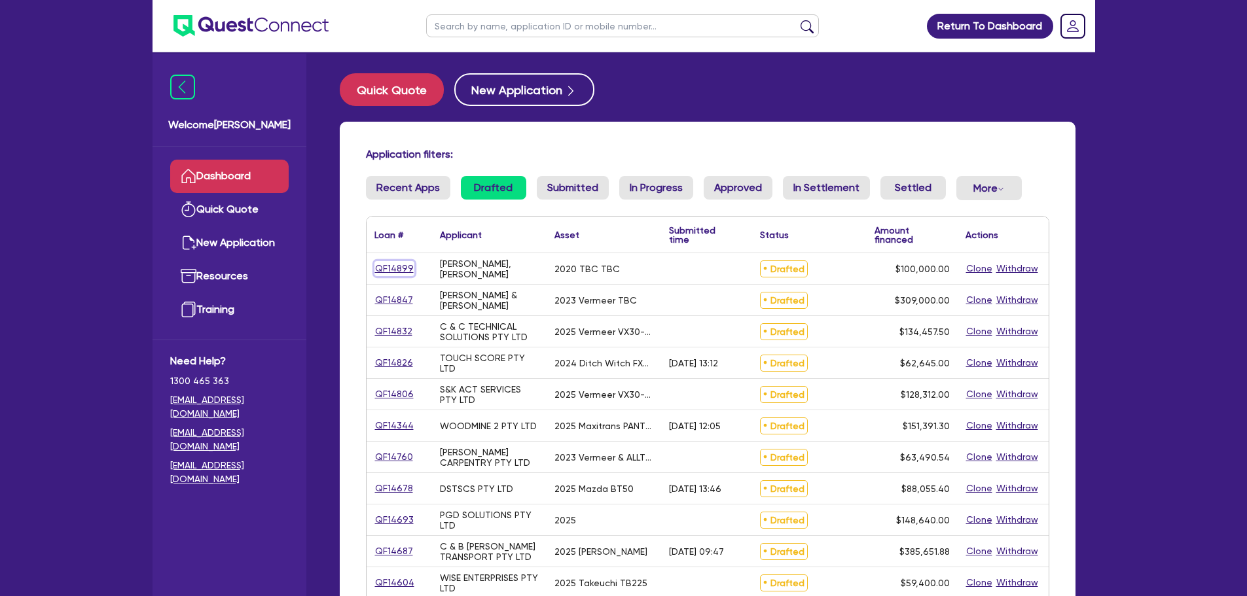
click at [392, 268] on link "QF14899" at bounding box center [394, 268] width 40 height 15
select select "PRIMARY_ASSETS"
select select "HEAVY_TRUCKS"
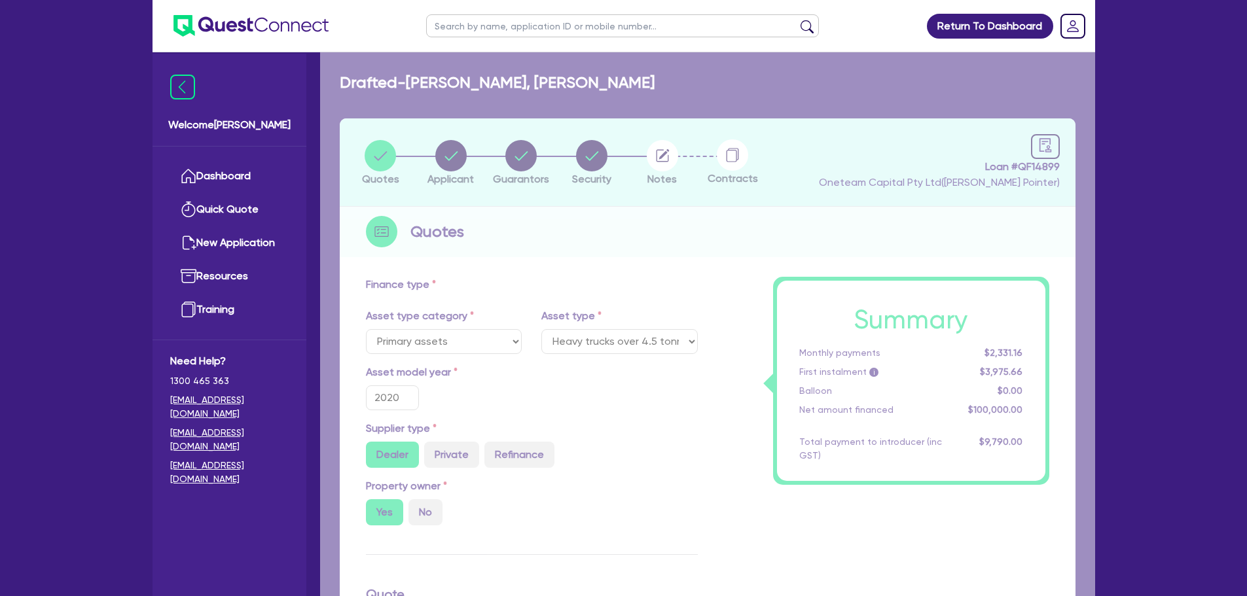
type input "100,000"
type input "8,000"
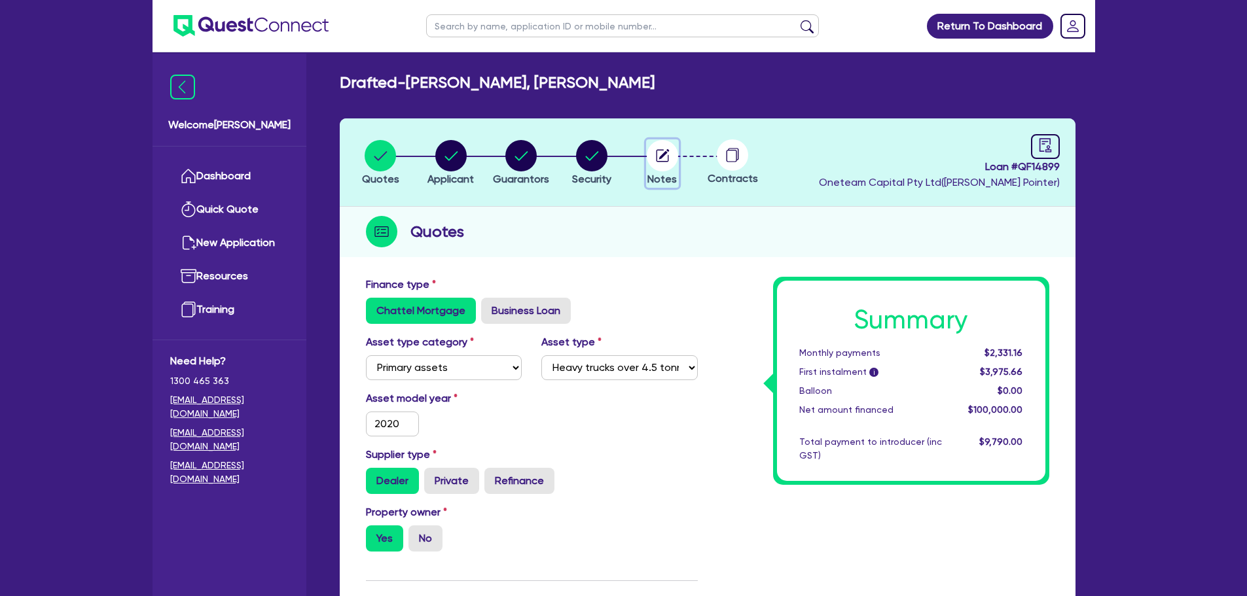
click at [674, 159] on circle "button" at bounding box center [662, 155] width 31 height 31
select select "Other"
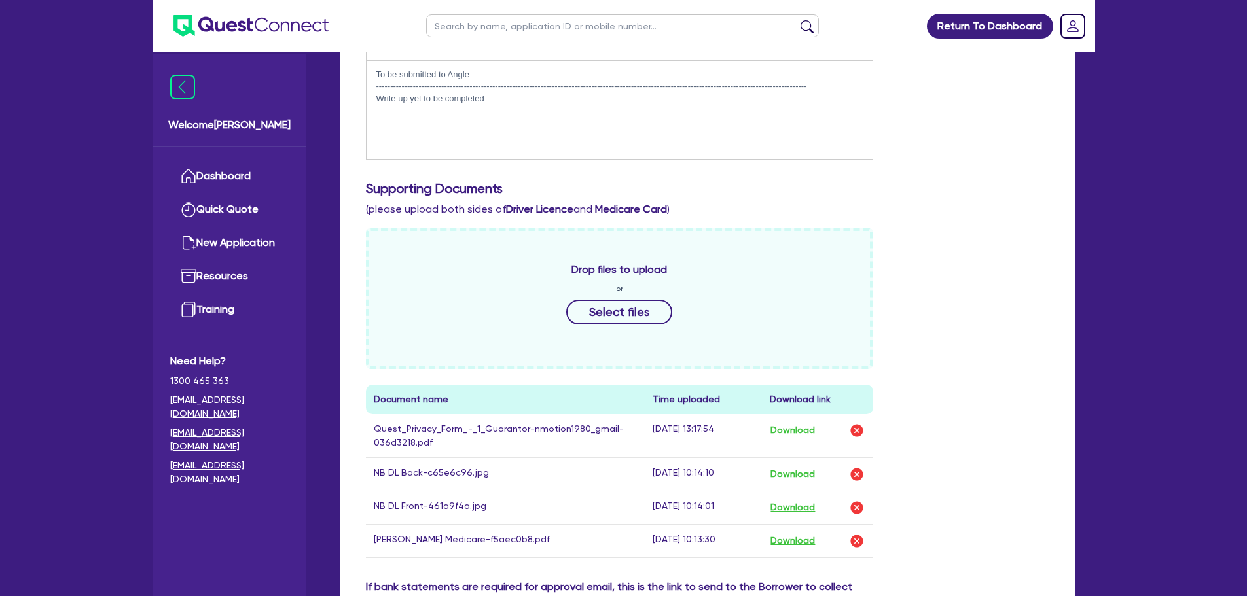
scroll to position [458, 0]
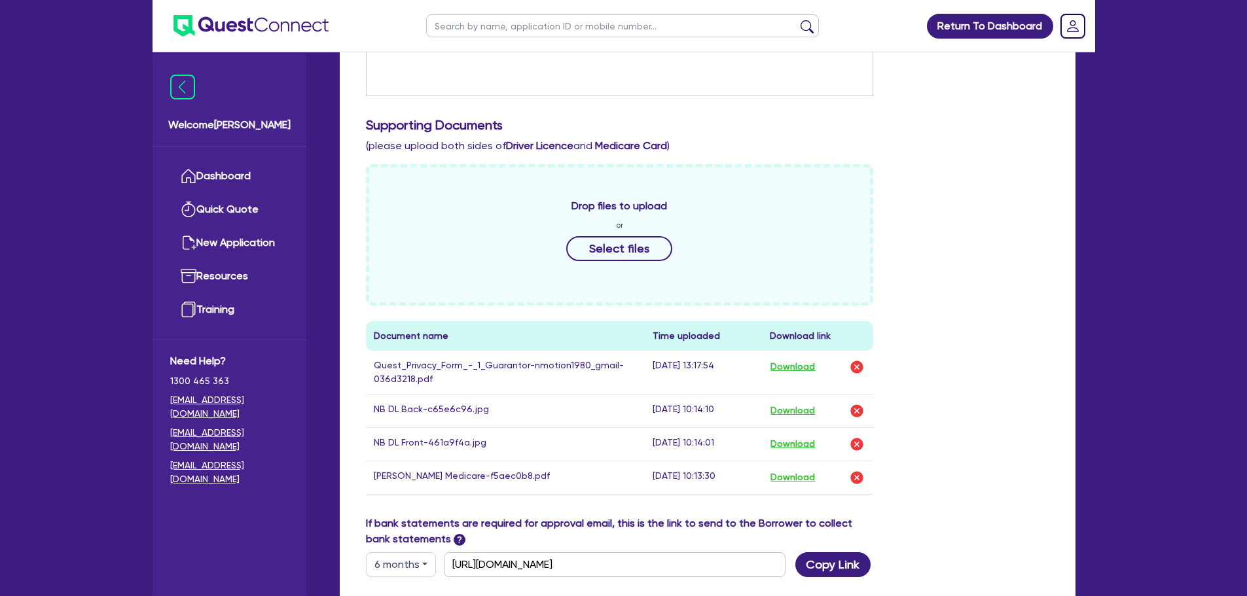
click at [992, 344] on div "Drop files to upload or Select files Document name Time uploaded Download link …" at bounding box center [707, 339] width 703 height 351
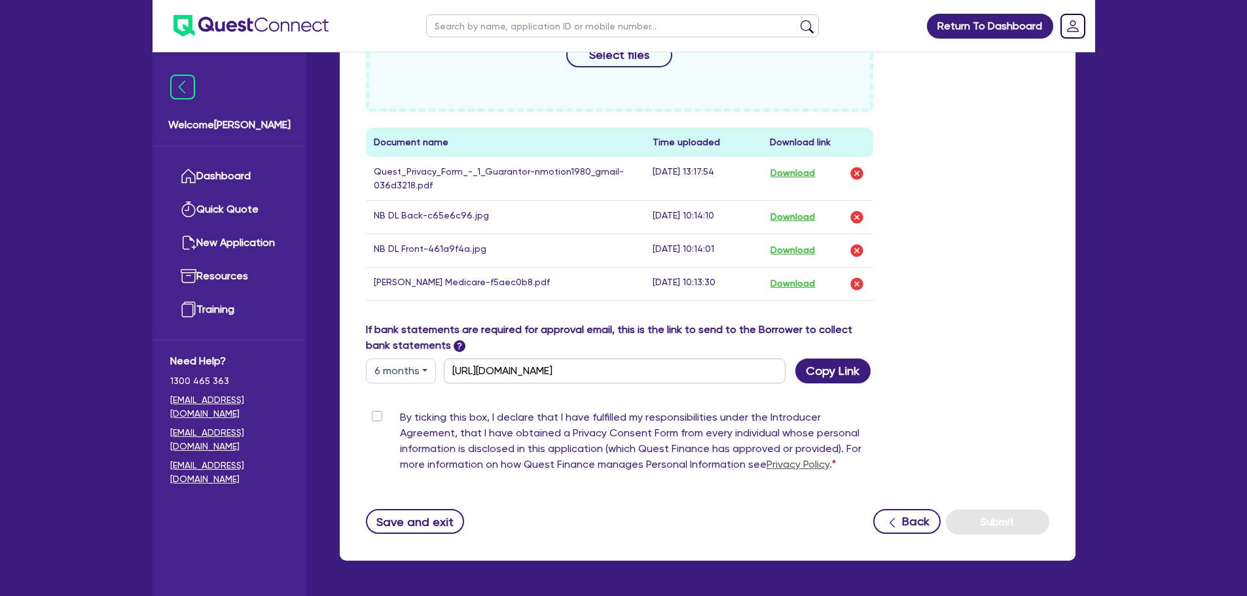
scroll to position [696, 0]
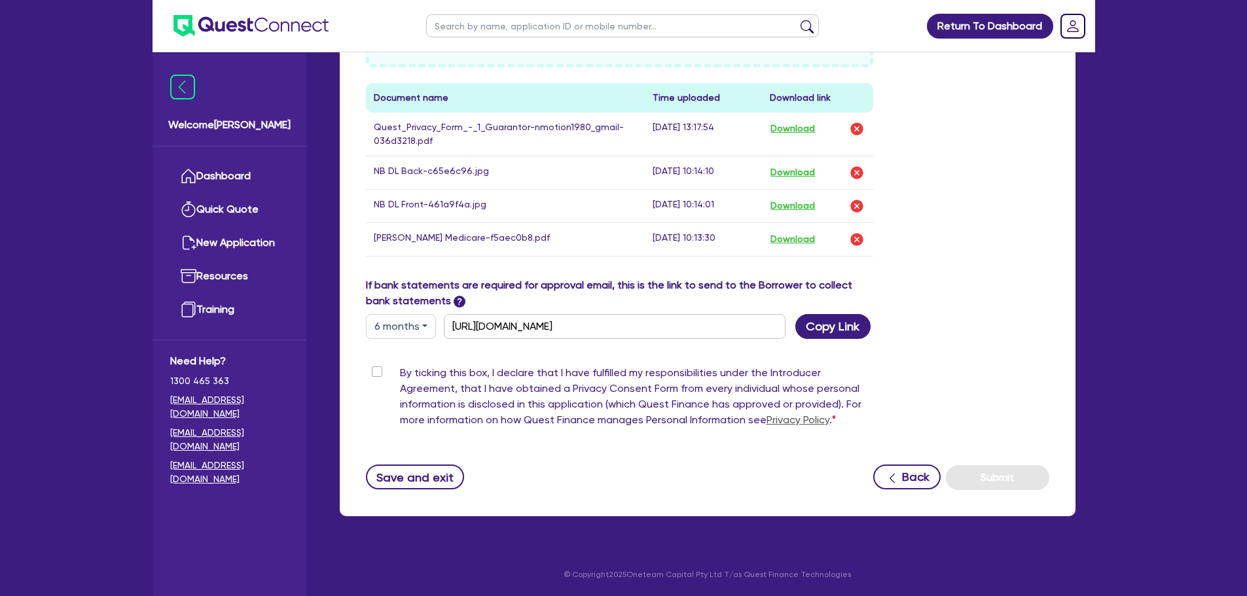
click at [400, 373] on label "By ticking this box, I declare that I have fulfilled my responsibilities under …" at bounding box center [637, 399] width 474 height 68
click at [375, 373] on input "By ticking this box, I declare that I have fulfilled my responsibilities under …" at bounding box center [371, 371] width 10 height 12
checkbox input "true"
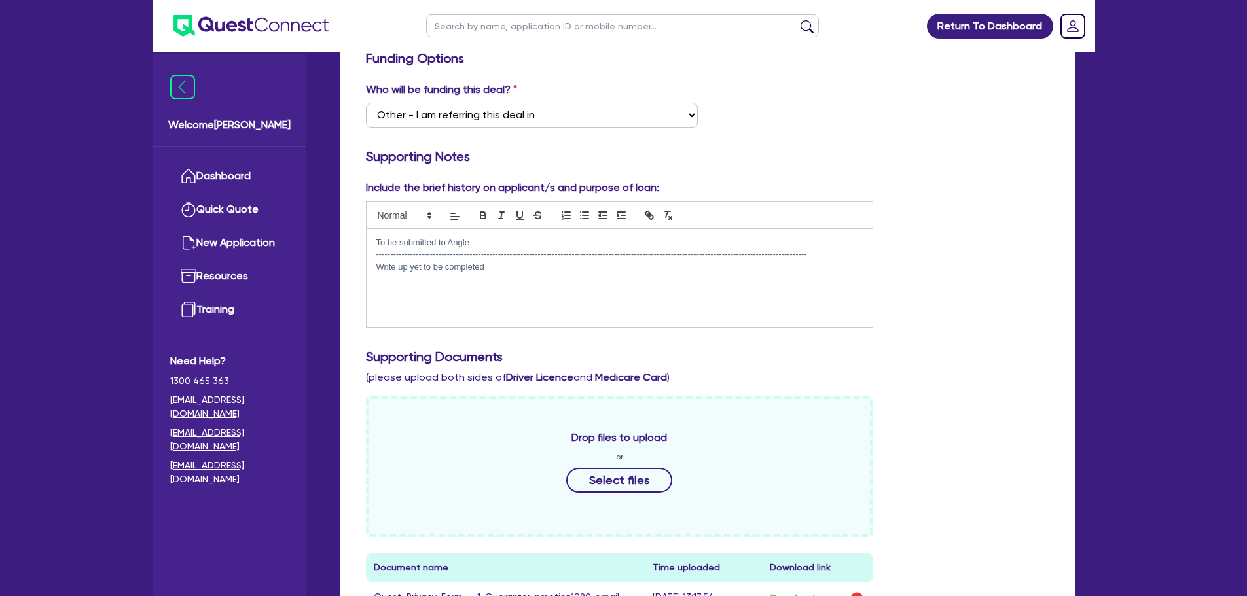
scroll to position [0, 0]
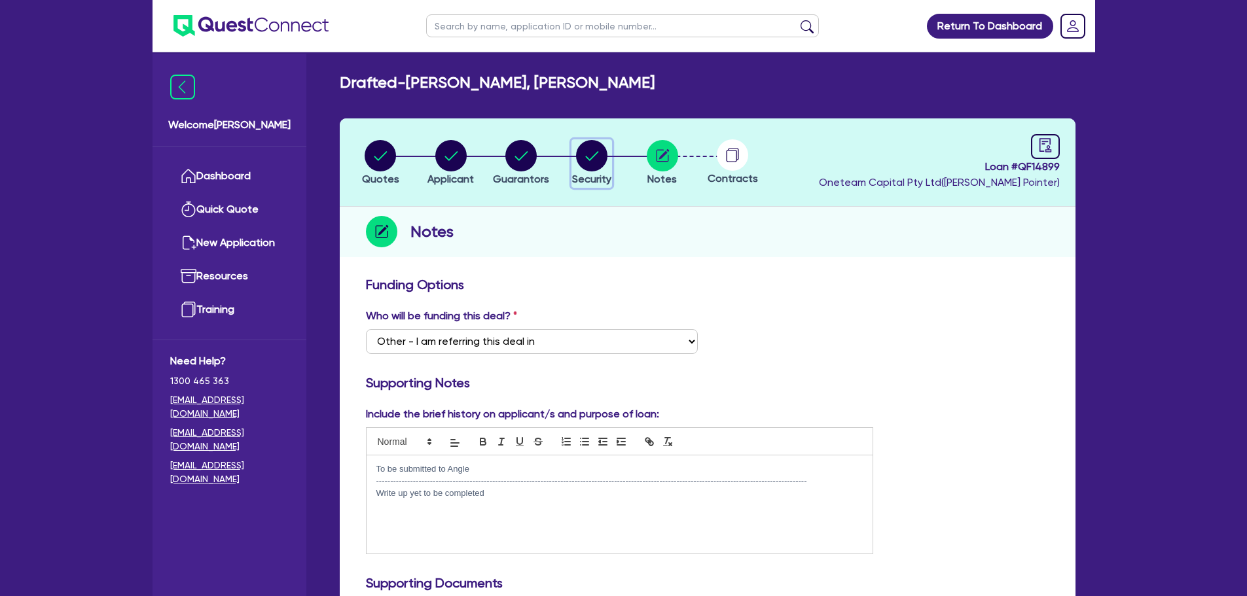
click at [599, 152] on circle "button" at bounding box center [591, 155] width 31 height 31
select select "PRIMARY_ASSETS"
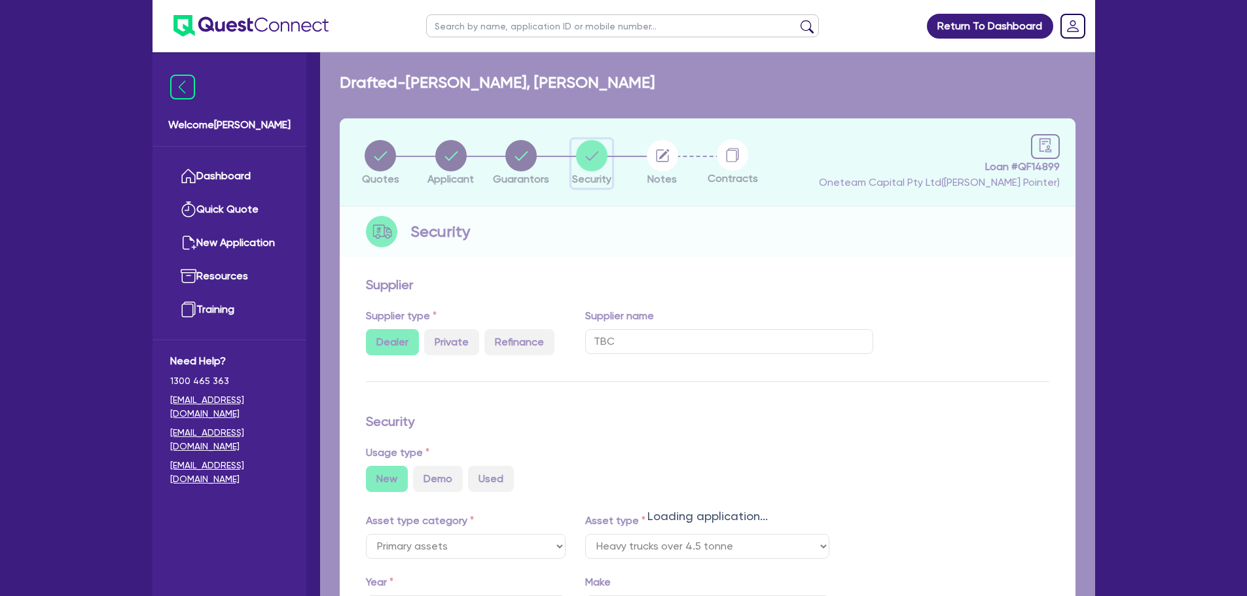
select select "HEAVY_TRUCKS"
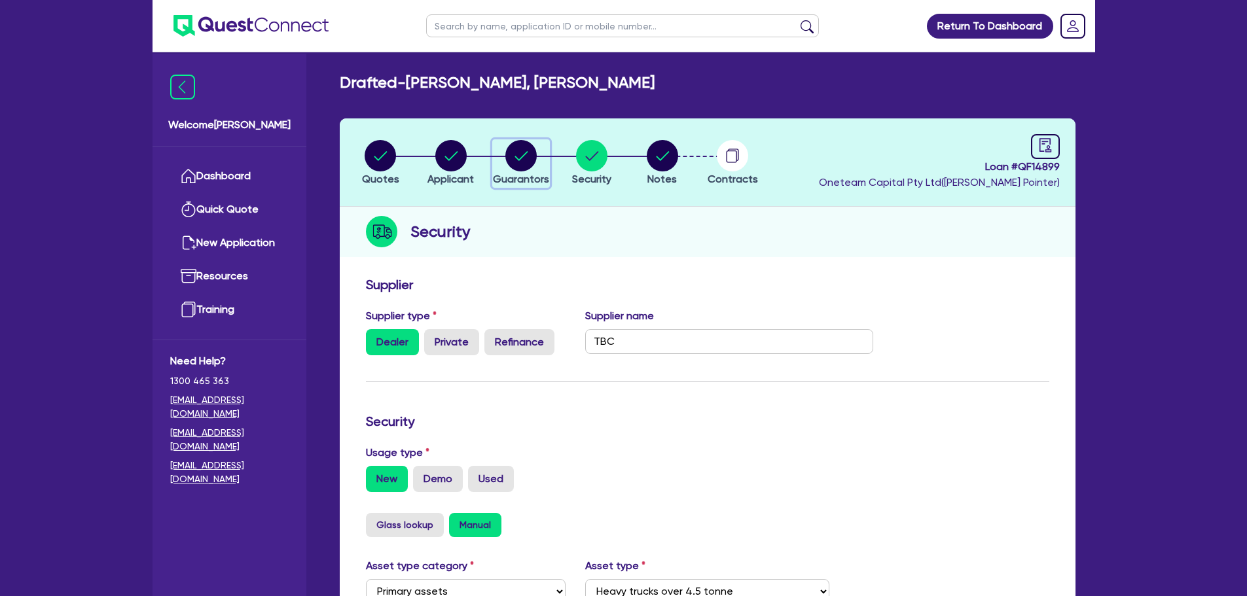
click at [514, 151] on circle "button" at bounding box center [520, 155] width 31 height 31
select select "MR"
select select "[GEOGRAPHIC_DATA]"
select select "MARRIED"
select select "CASH"
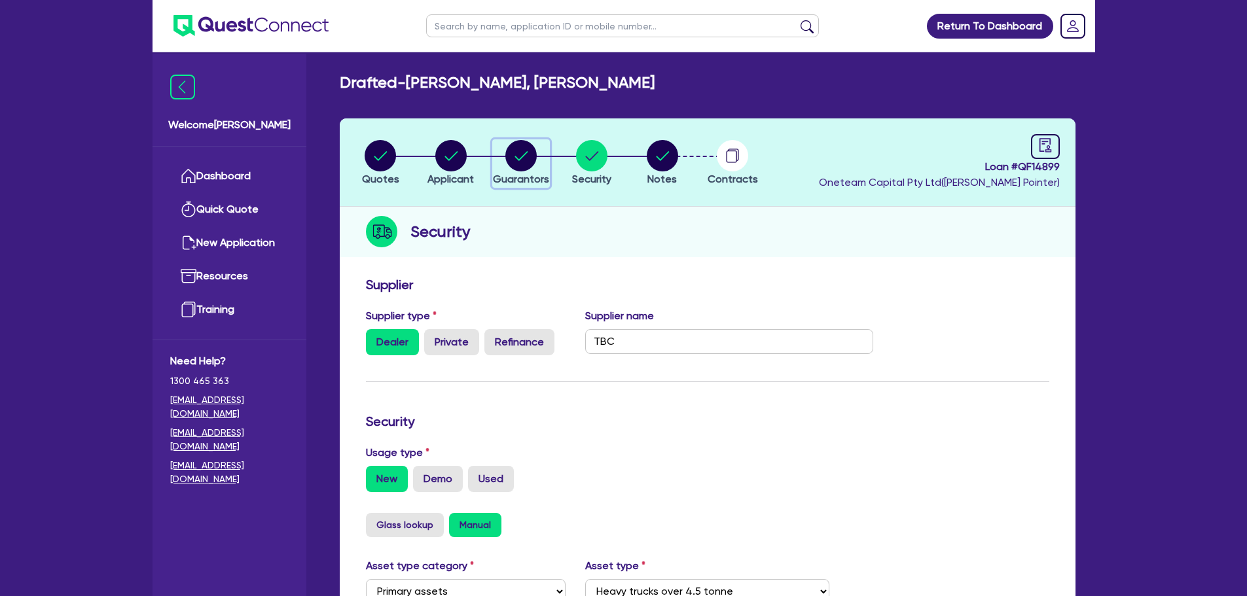
select select "PROPERTY"
select select "EQUIPMENT"
select select "TRUCK"
select select "VEHICLE"
select select "HOUSEHOLD_PERSONAL"
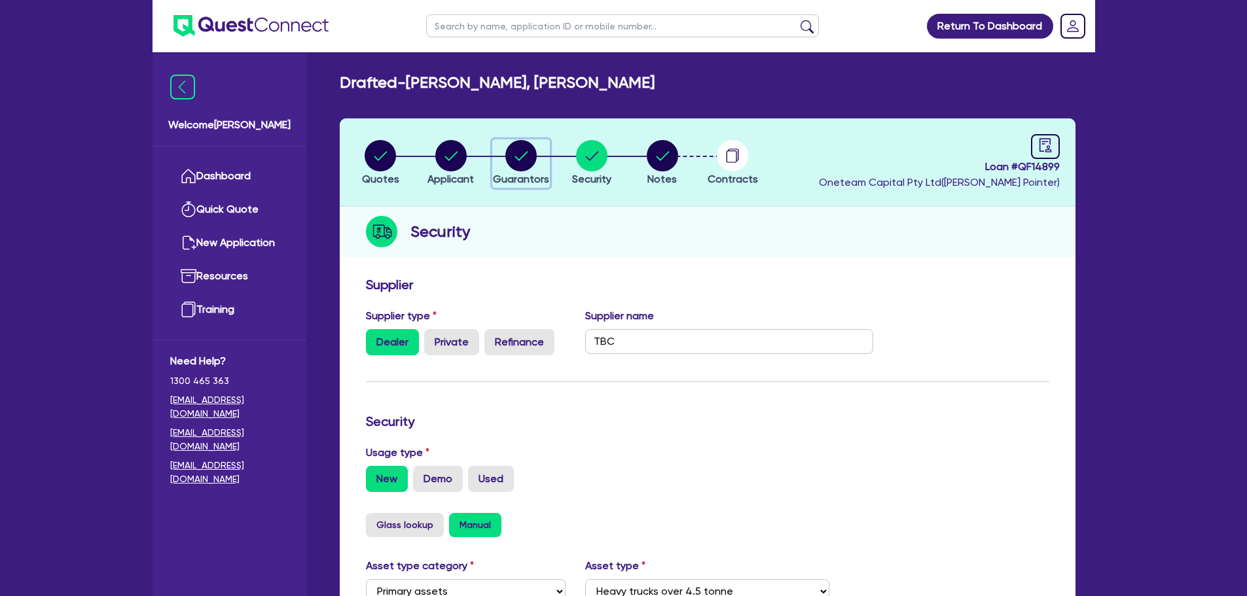
select select "MORTGAGE"
select select "EQUIPMENT_LOAN"
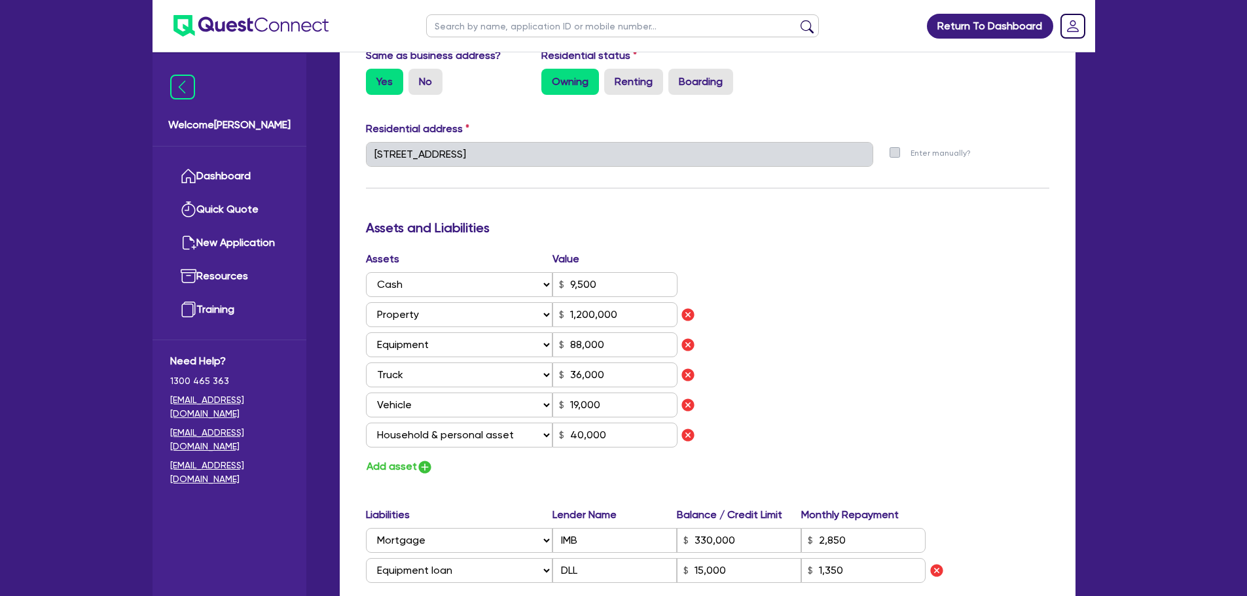
scroll to position [654, 0]
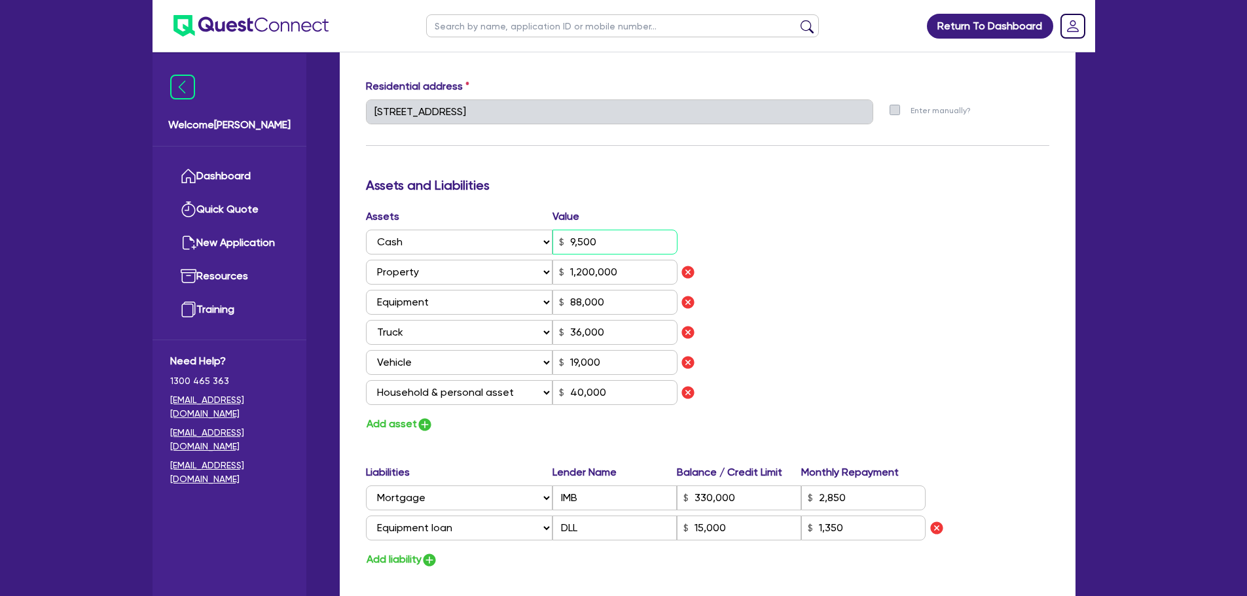
click at [615, 242] on input "9,500" at bounding box center [614, 242] width 125 height 25
type input "2"
type input "0407 669 824"
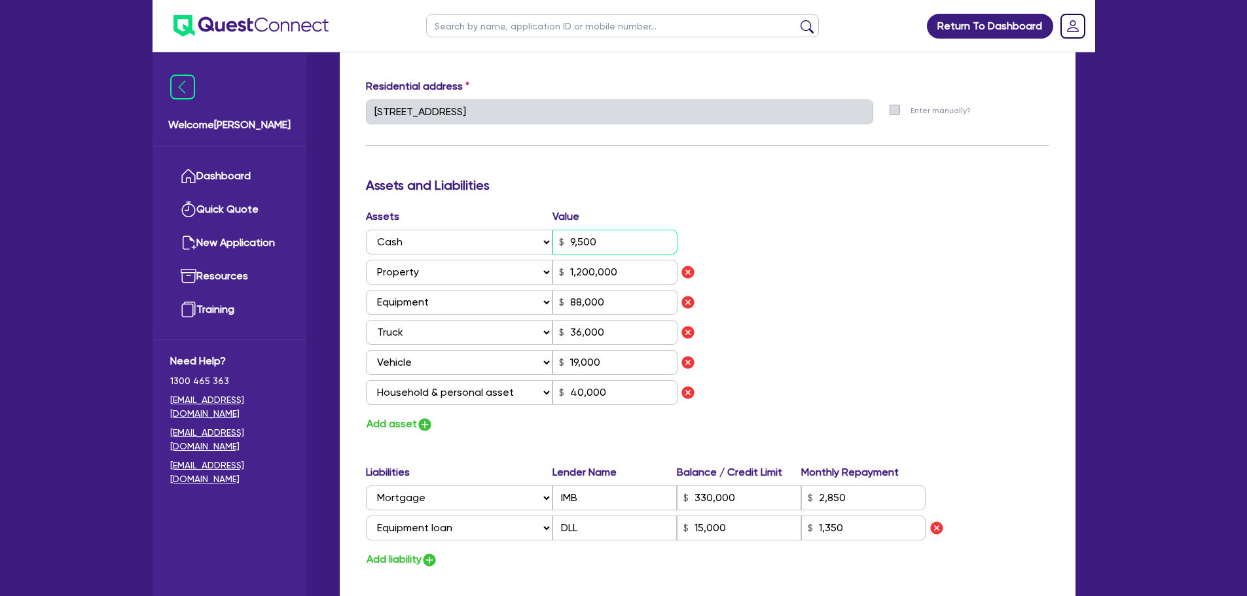
type input "1"
type input "1,200,000"
type input "88,000"
type input "36,000"
type input "19,000"
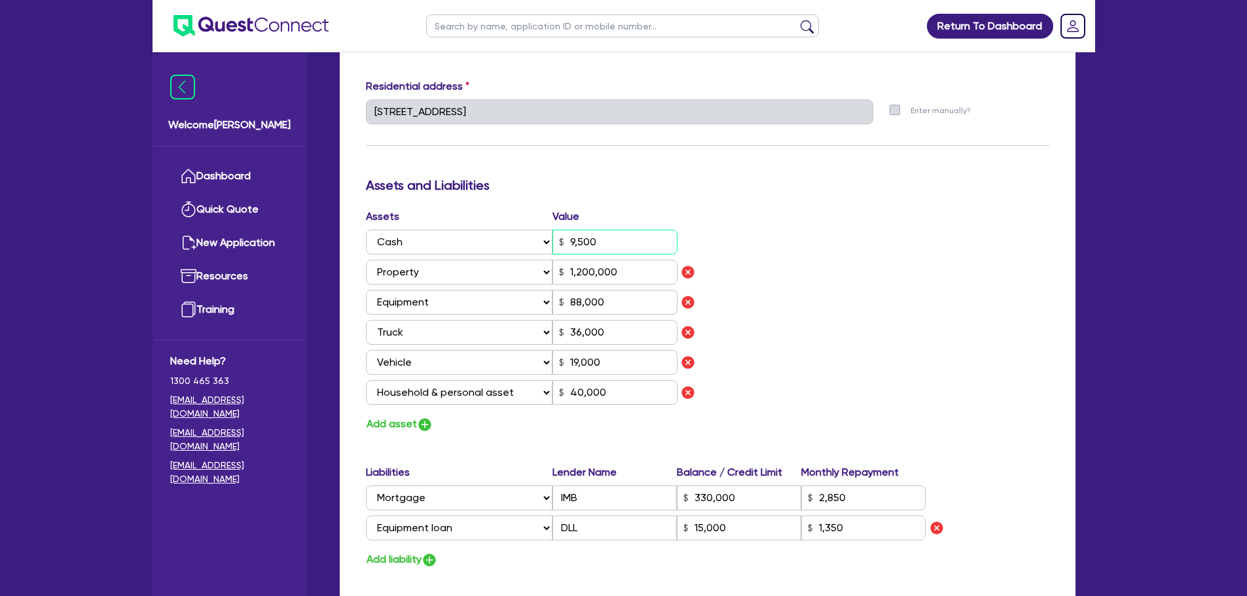
type input "40,000"
type input "330,000"
type input "2,850"
type input "15,000"
type input "1,350"
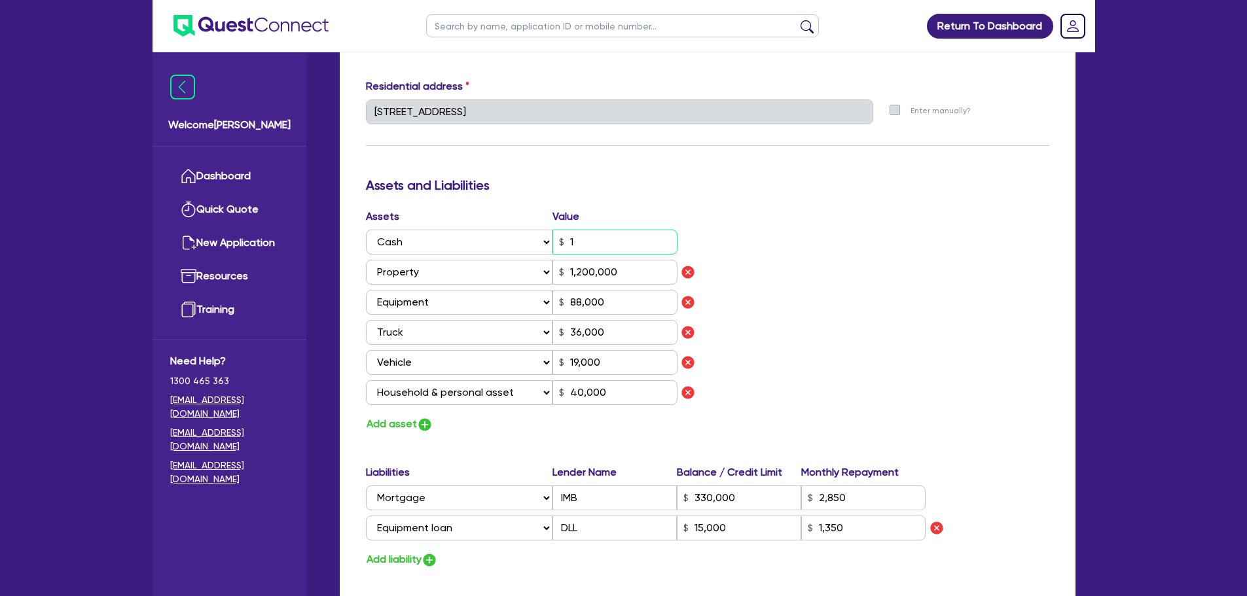
type input "2"
type input "0407 669 824"
type input "15"
type input "1,200,000"
type input "88,000"
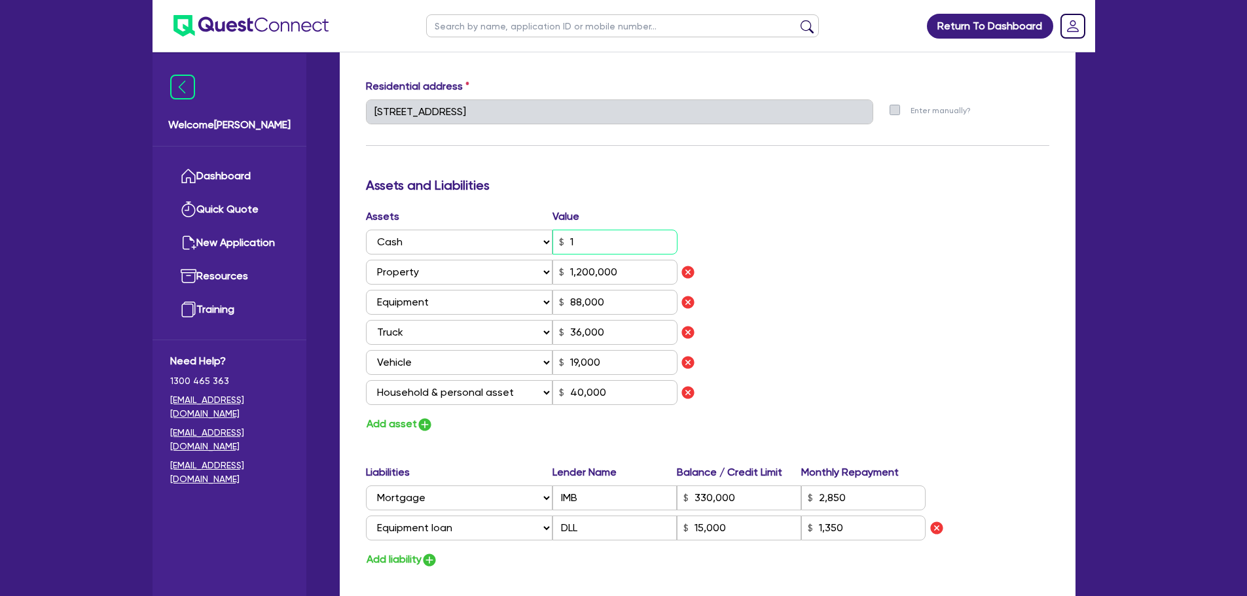
type input "36,000"
type input "19,000"
type input "40,000"
type input "330,000"
type input "2,850"
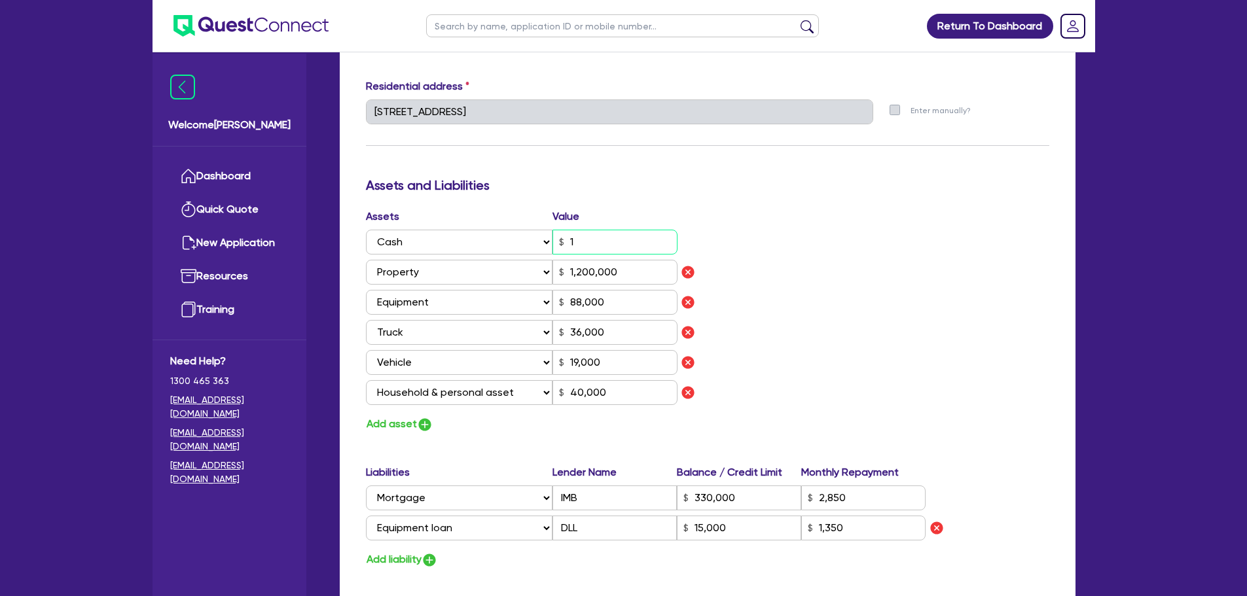
type input "15,000"
type input "1,350"
type input "2"
type input "0407 669 824"
type input "150"
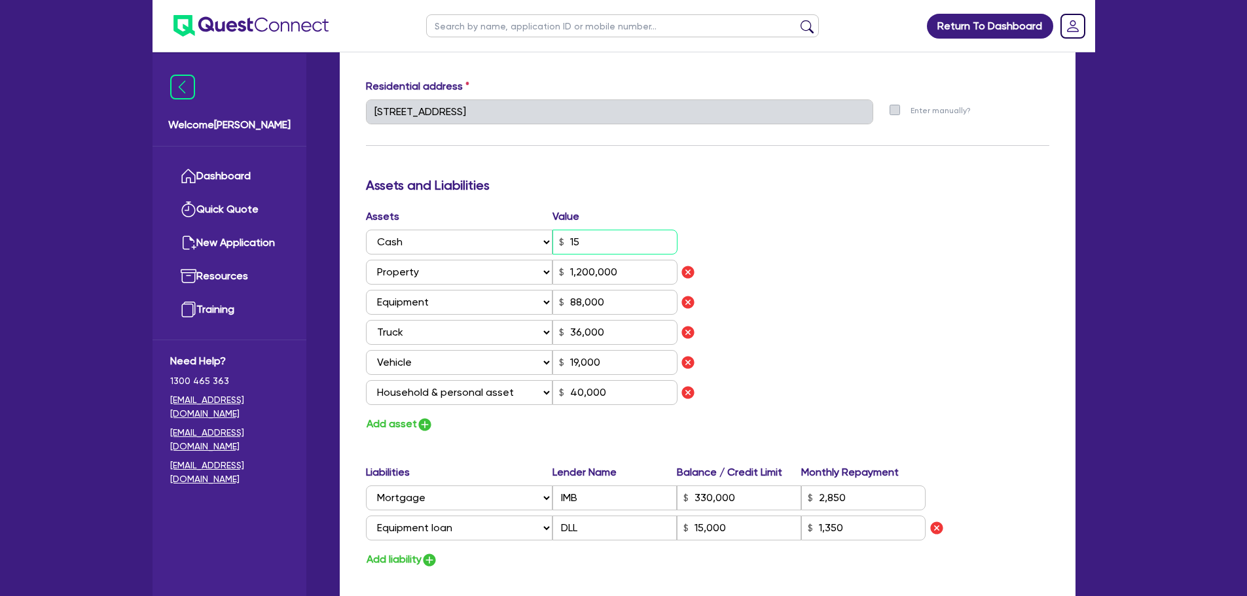
type input "1,200,000"
type input "88,000"
type input "36,000"
type input "19,000"
type input "40,000"
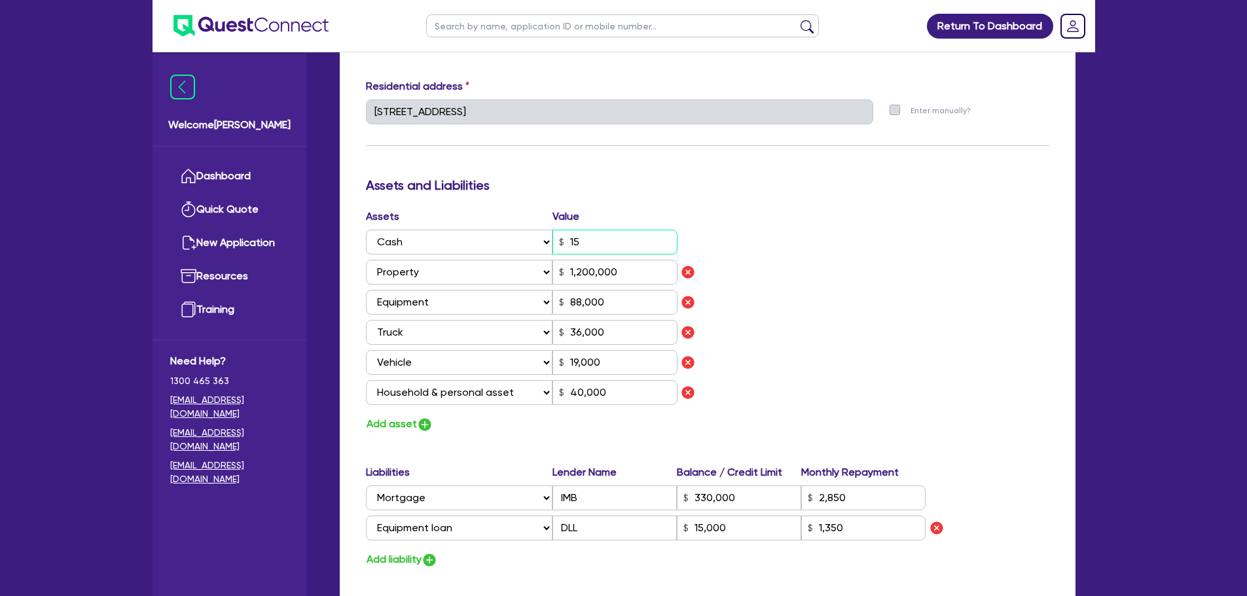
type input "330,000"
type input "2,850"
type input "15,000"
type input "1,350"
type input "2"
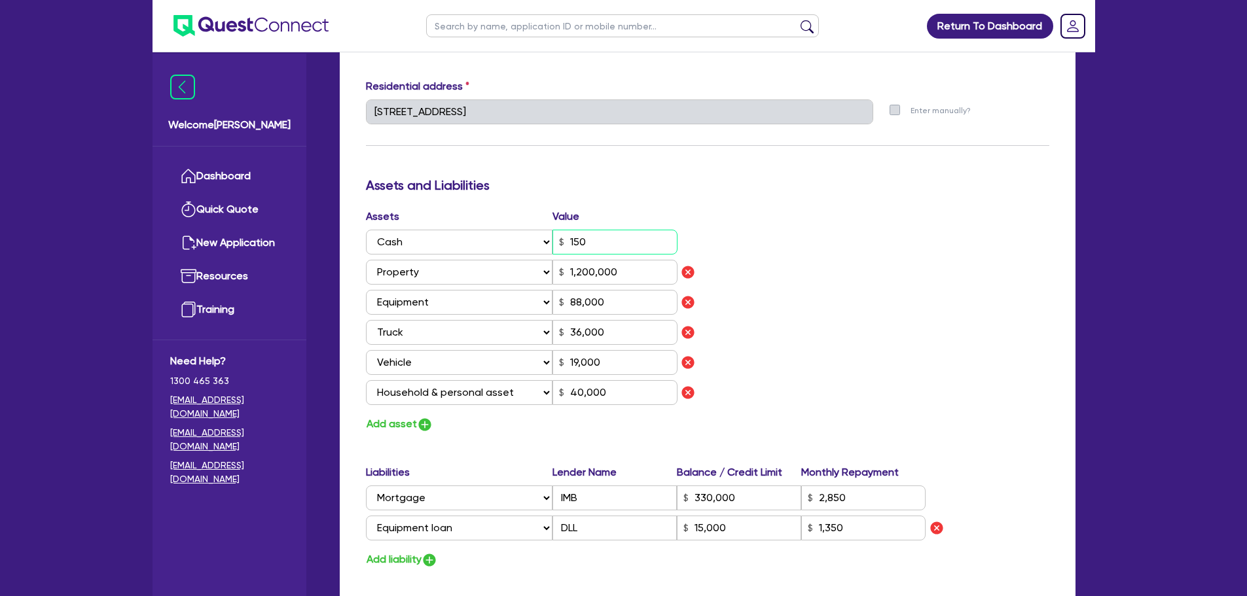
type input "0407 669 824"
type input "1,500"
type input "1,200,000"
type input "88,000"
type input "36,000"
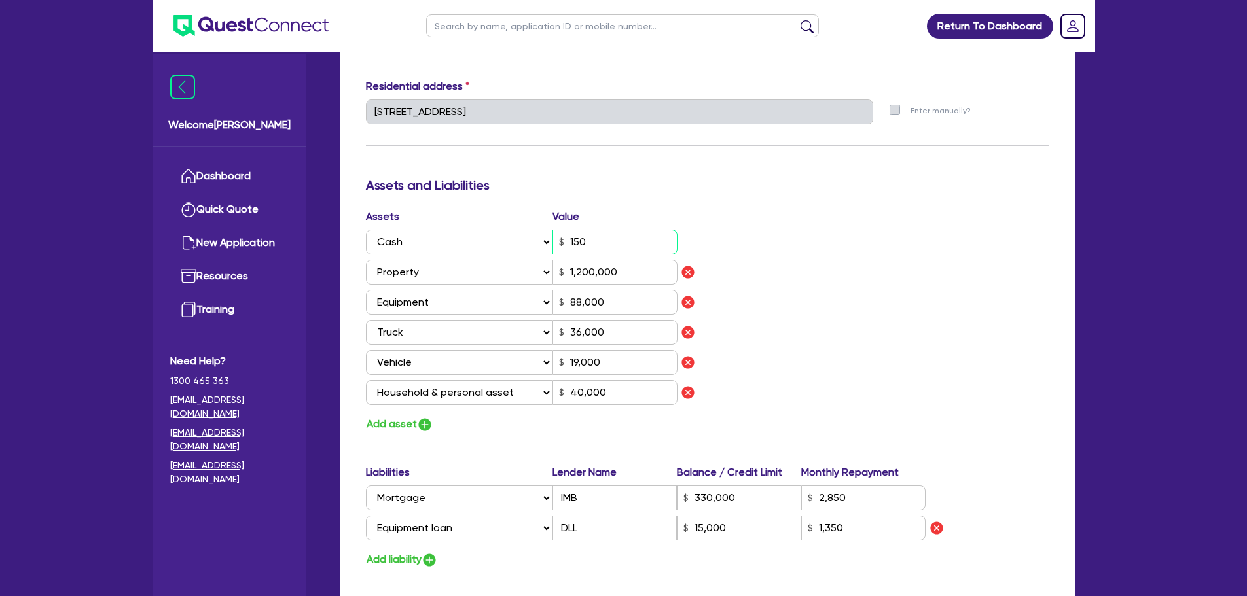
type input "19,000"
type input "40,000"
type input "330,000"
type input "2,850"
type input "15,000"
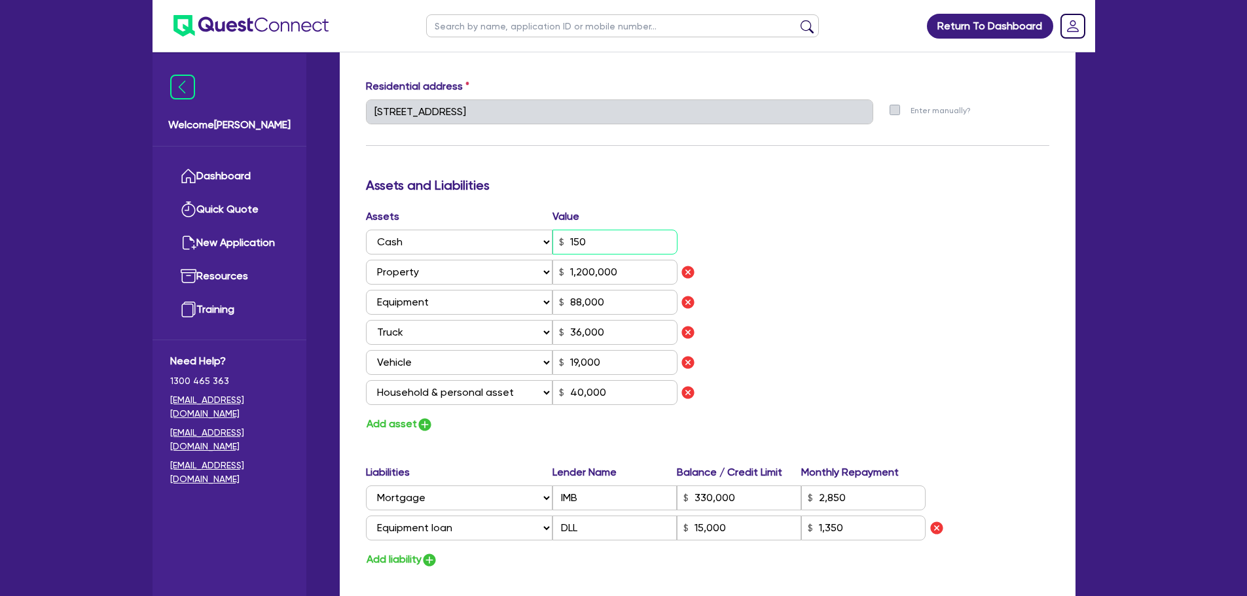
type input "1,350"
type input "2"
type input "0407 669 824"
type input "15,000"
type input "1,200,000"
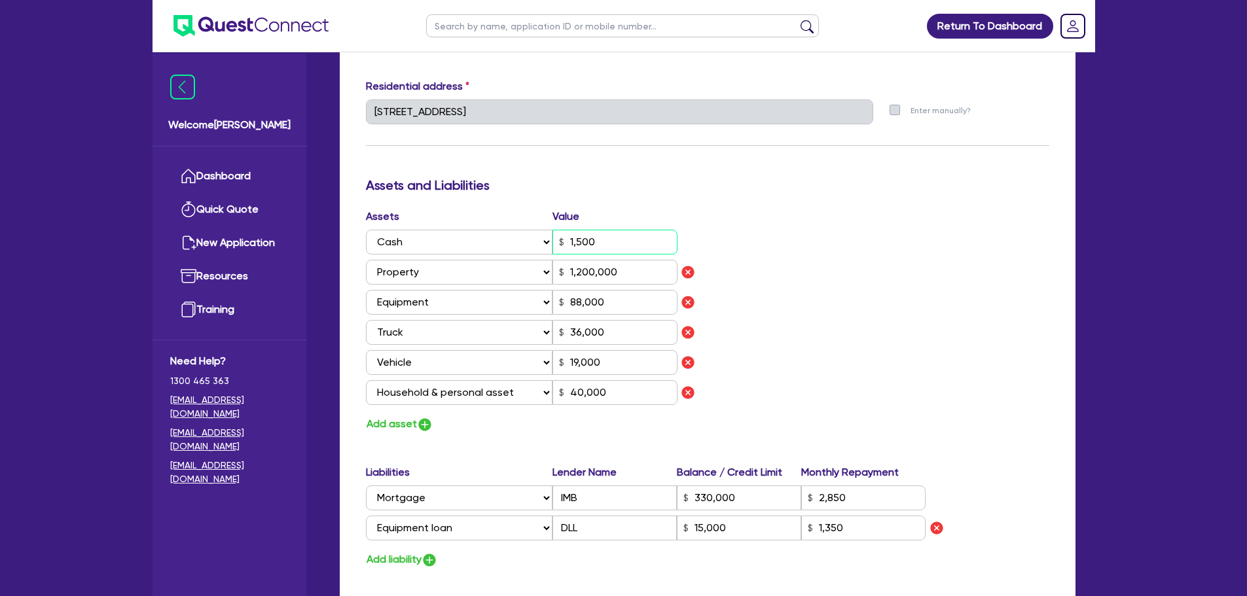
type input "88,000"
type input "36,000"
type input "19,000"
type input "40,000"
type input "330,000"
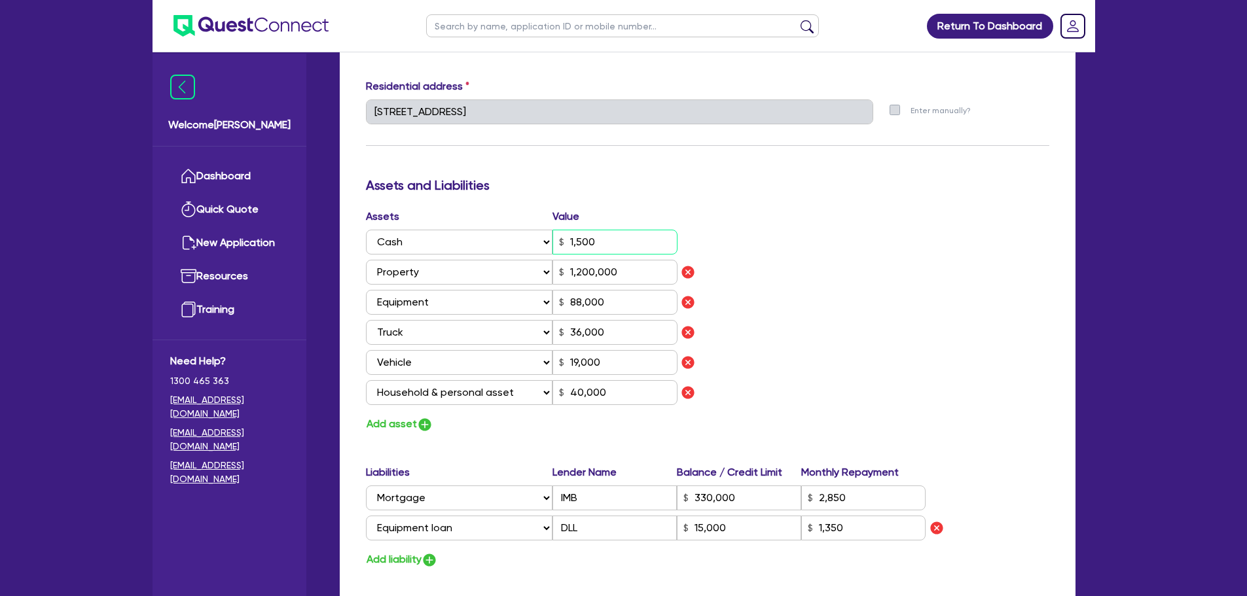
type input "2,850"
type input "15,000"
type input "1,350"
type input "15,000"
click at [588, 272] on input "1,200,000" at bounding box center [614, 272] width 125 height 25
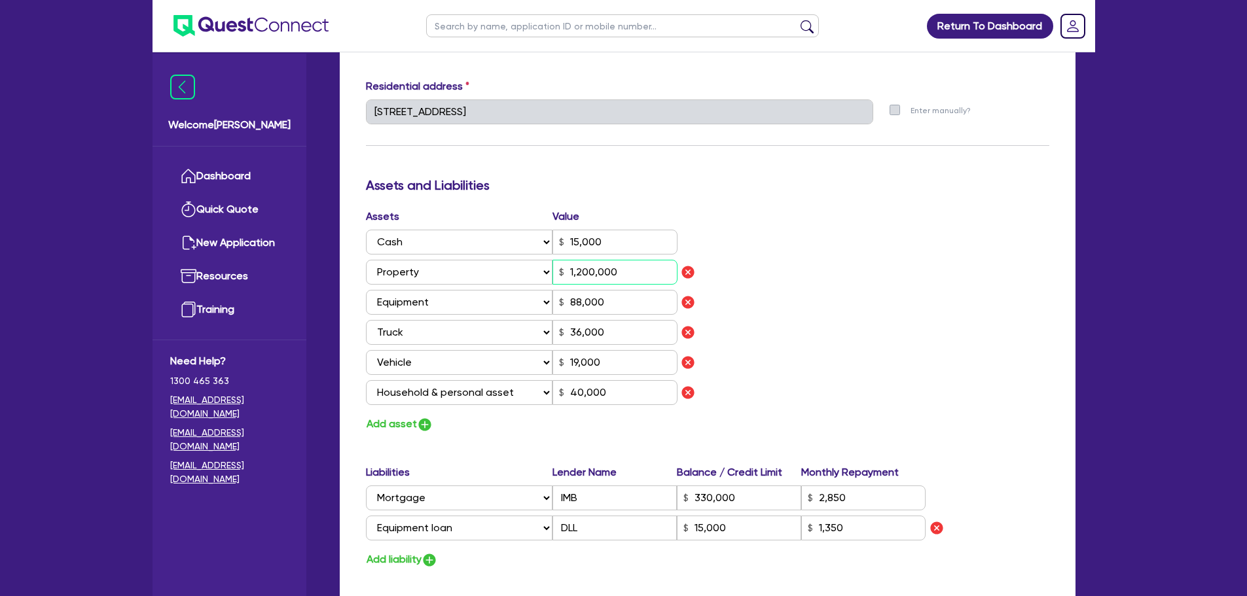
type input "2"
type input "0407 669 824"
type input "15,000"
type input "120,000"
type input "88,000"
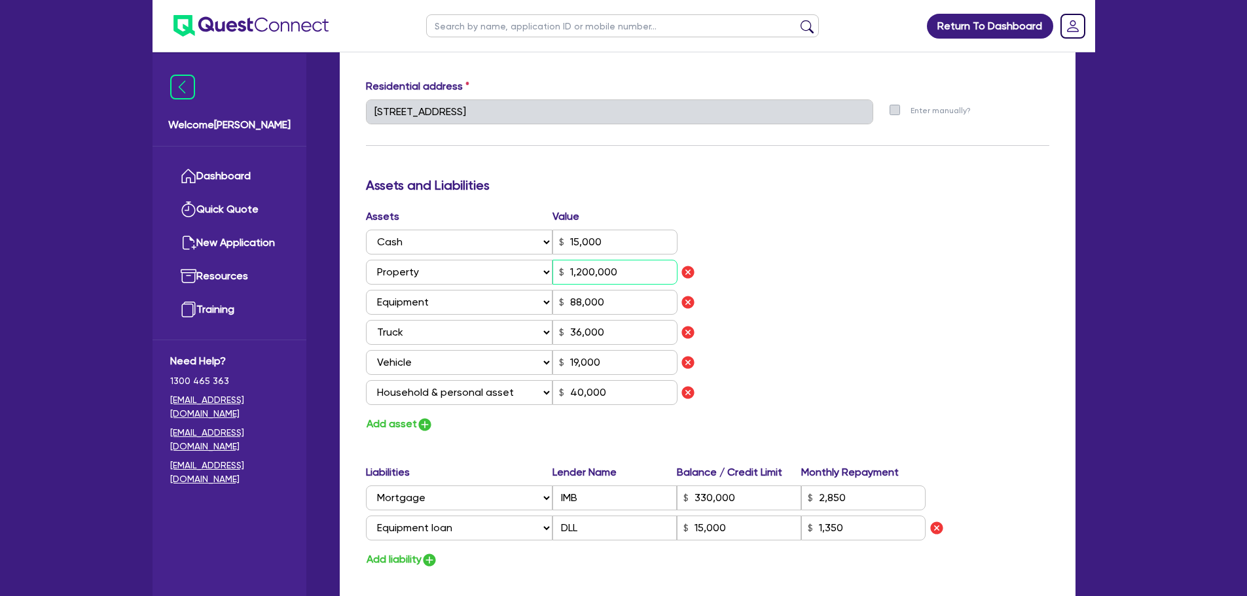
type input "36,000"
type input "19,000"
type input "40,000"
type input "330,000"
type input "2,850"
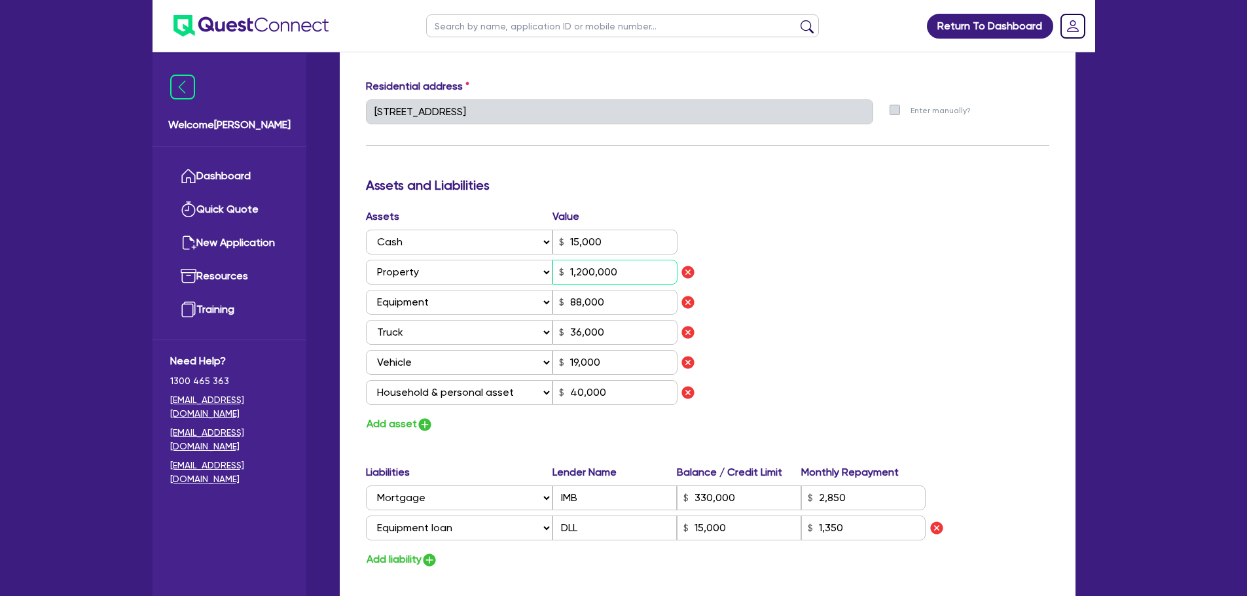
type input "15,000"
type input "1,350"
type input "2"
type input "0407 669 824"
type input "15,000"
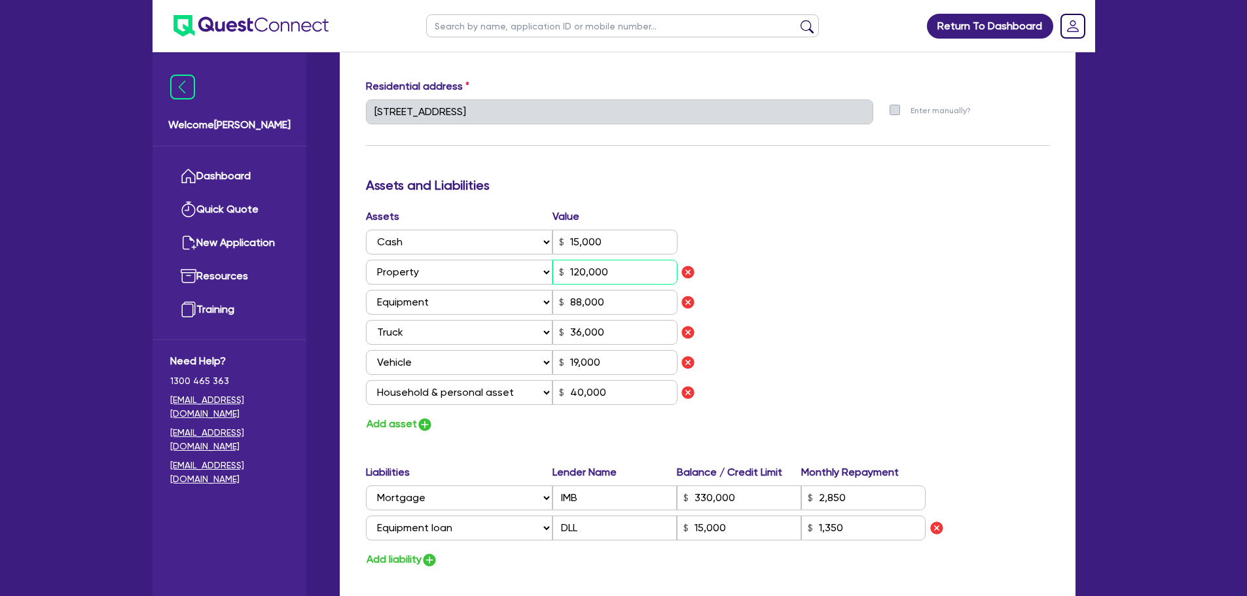
type input "1,250,000"
type input "88,000"
type input "36,000"
type input "19,000"
type input "40,000"
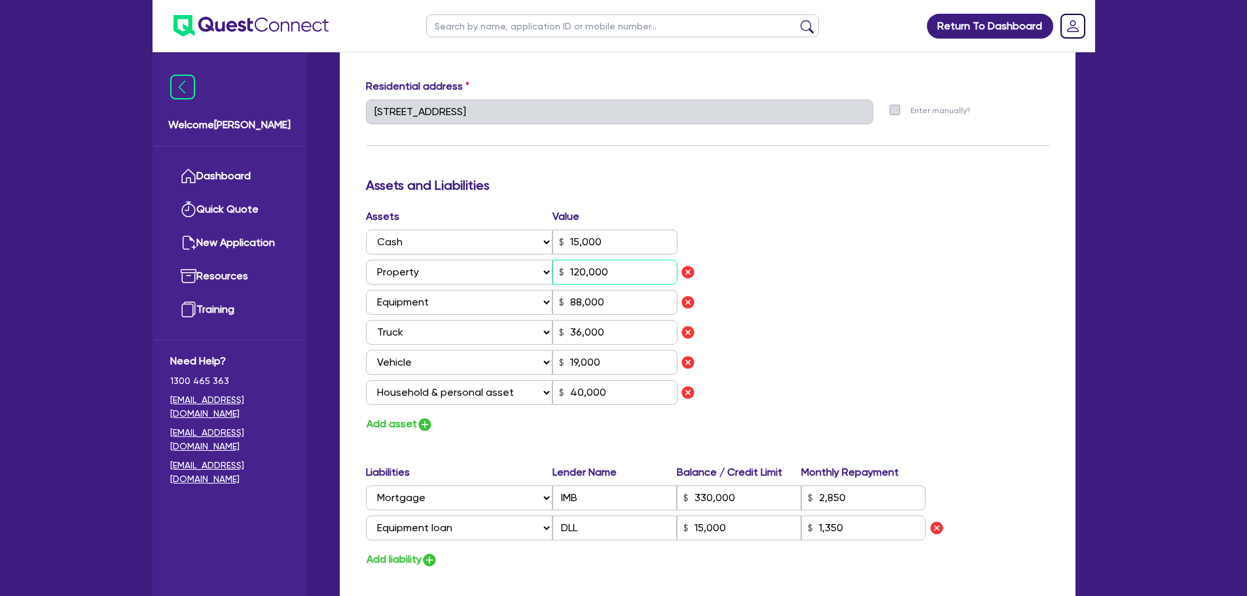
type input "330,000"
type input "2,850"
type input "15,000"
type input "1,350"
type input "1,250,000"
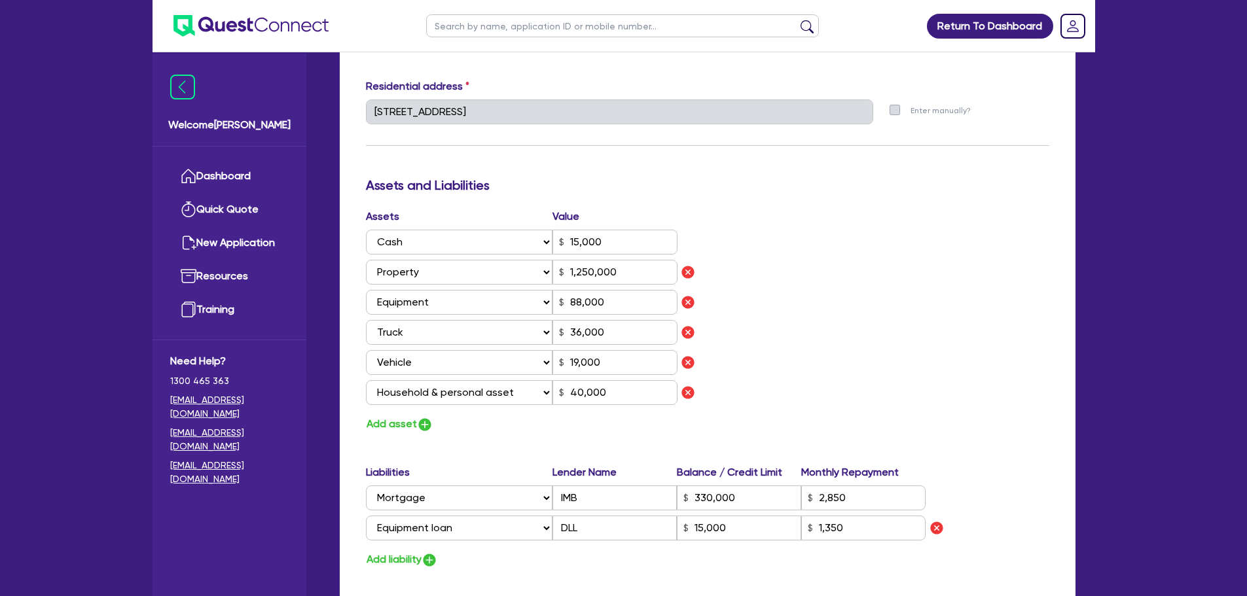
click at [774, 274] on div "Assets Value Select Asset Cash Property Investment property Vehicle Truck Trail…" at bounding box center [707, 321] width 703 height 224
click at [580, 302] on input "88,000" at bounding box center [614, 302] width 125 height 25
type input "2"
type input "0407 669 824"
type input "15,000"
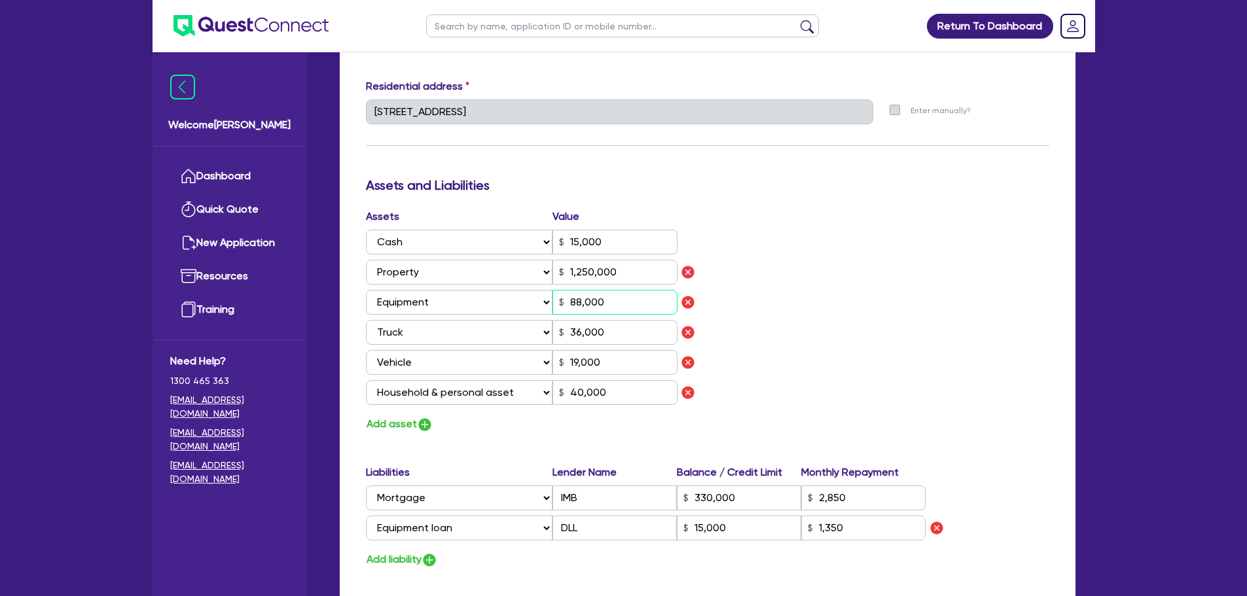
type input "1,250,000"
type input "8,000"
type input "36,000"
type input "19,000"
type input "40,000"
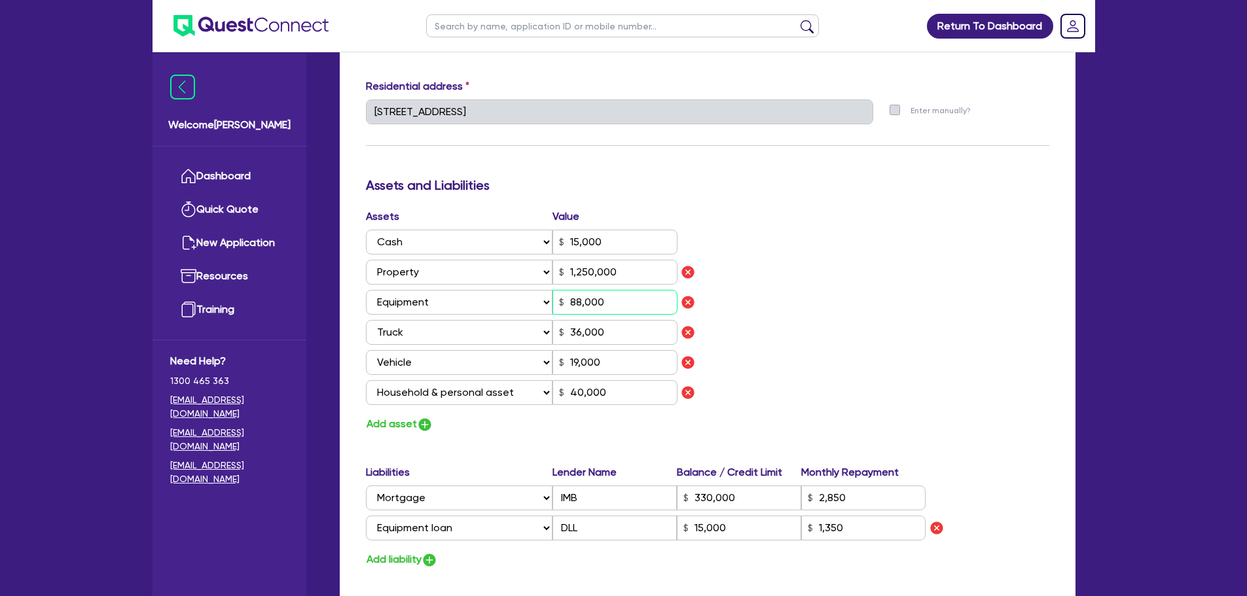
type input "330,000"
type input "2,850"
type input "15,000"
type input "1,350"
type input "2"
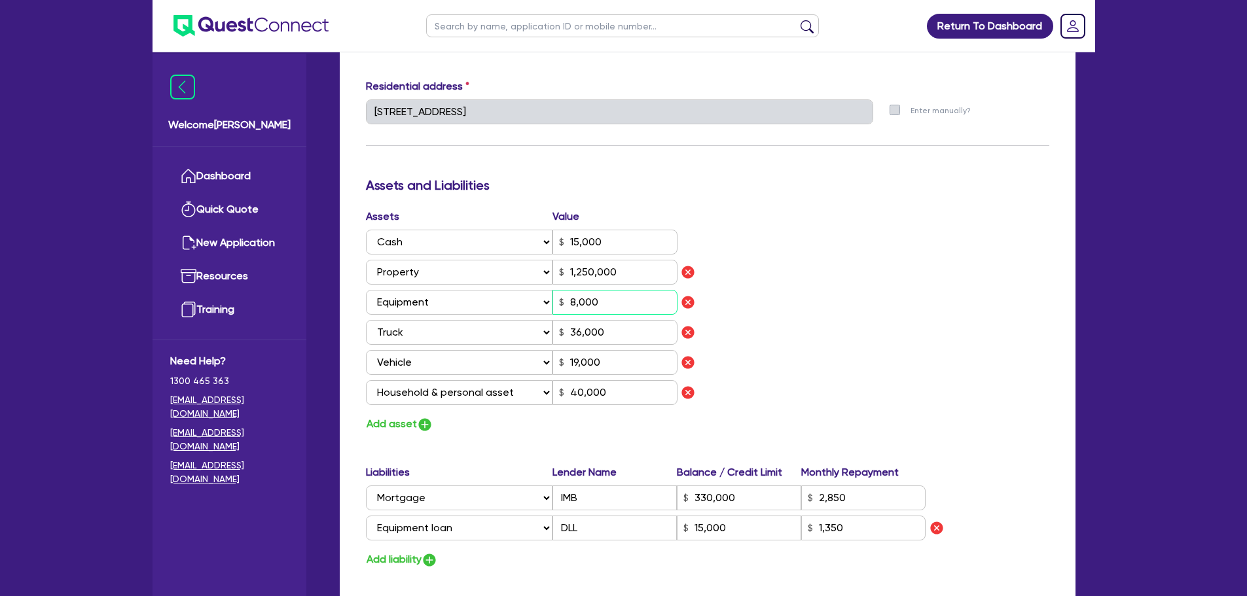
type input "0407 669 824"
type input "15,000"
type input "1,250,000"
type input "80,000"
type input "36,000"
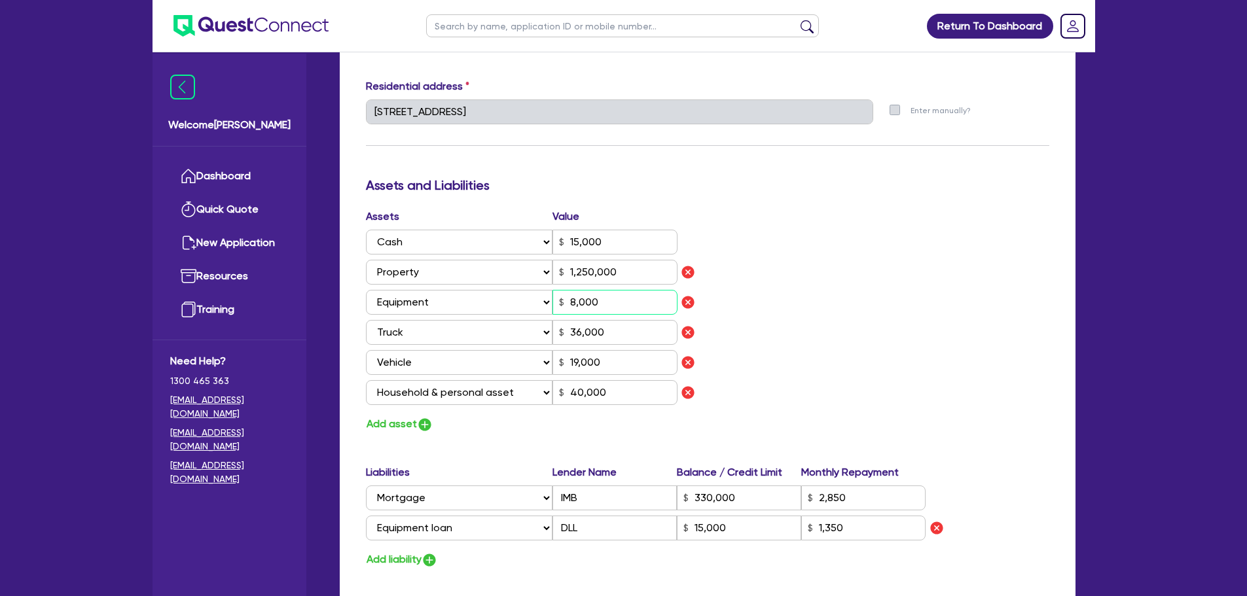
type input "19,000"
type input "40,000"
type input "330,000"
type input "2,850"
type input "15,000"
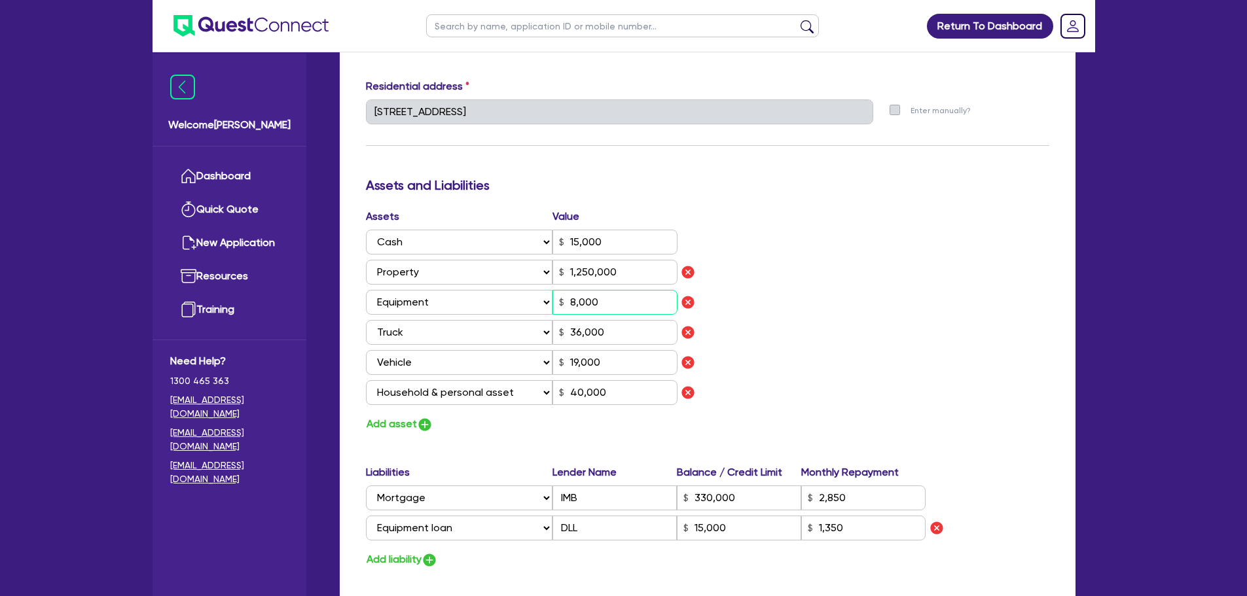
type input "1,350"
type input "80,000"
click at [704, 495] on input "330,000" at bounding box center [739, 498] width 124 height 25
type input "2"
type input "0407 669 824"
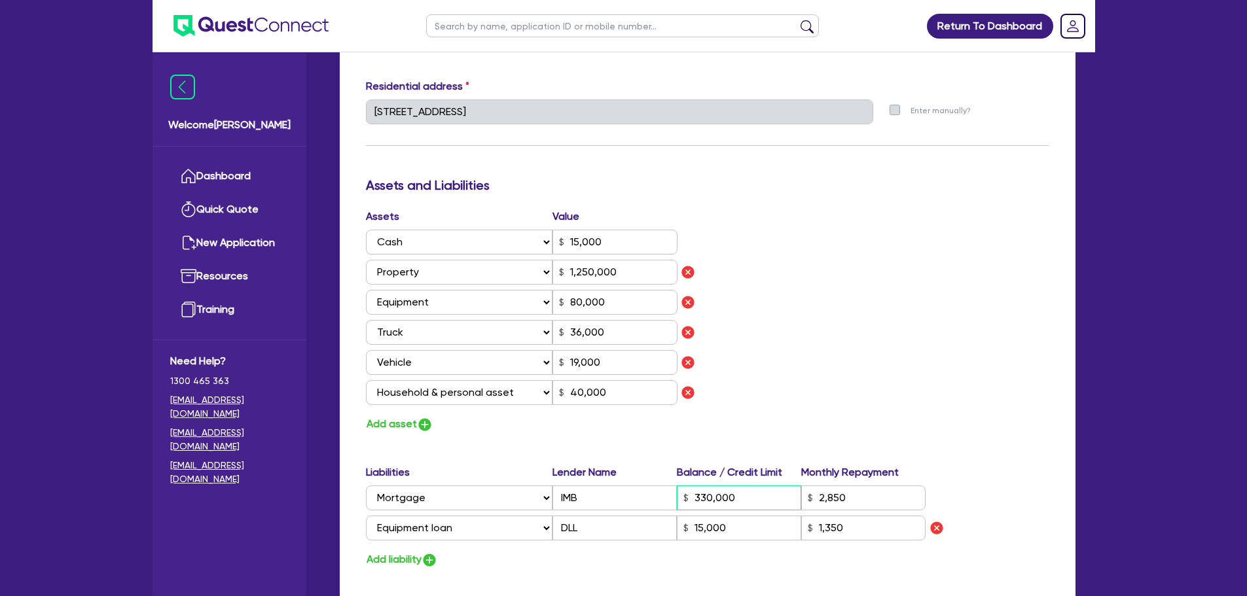
type input "15,000"
type input "1,250,000"
type input "80,000"
type input "36,000"
type input "19,000"
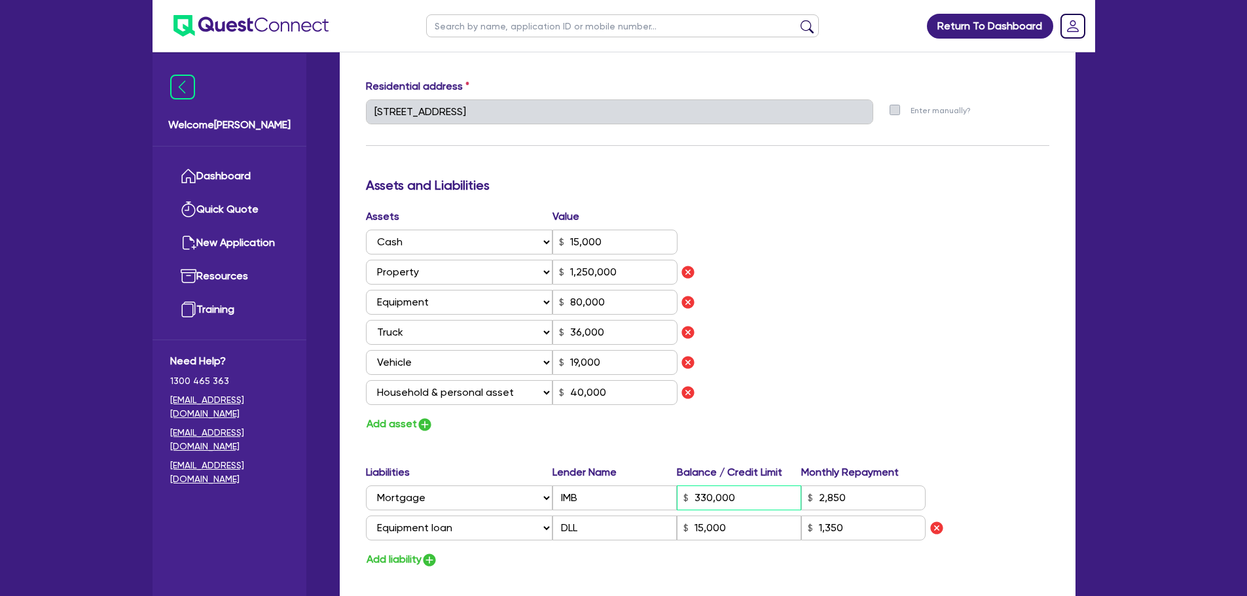
type input "40,000"
type input "30,000"
type input "2,850"
type input "15,000"
type input "1,350"
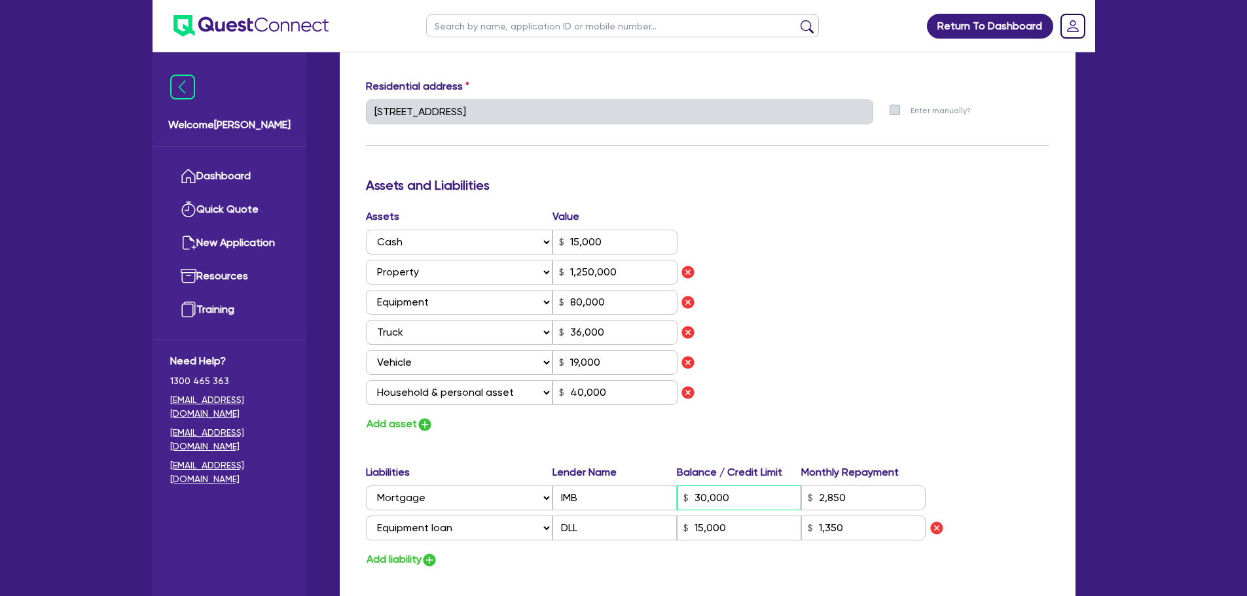
type input "2"
type input "0407 669 824"
type input "15,000"
type input "1,250,000"
type input "80,000"
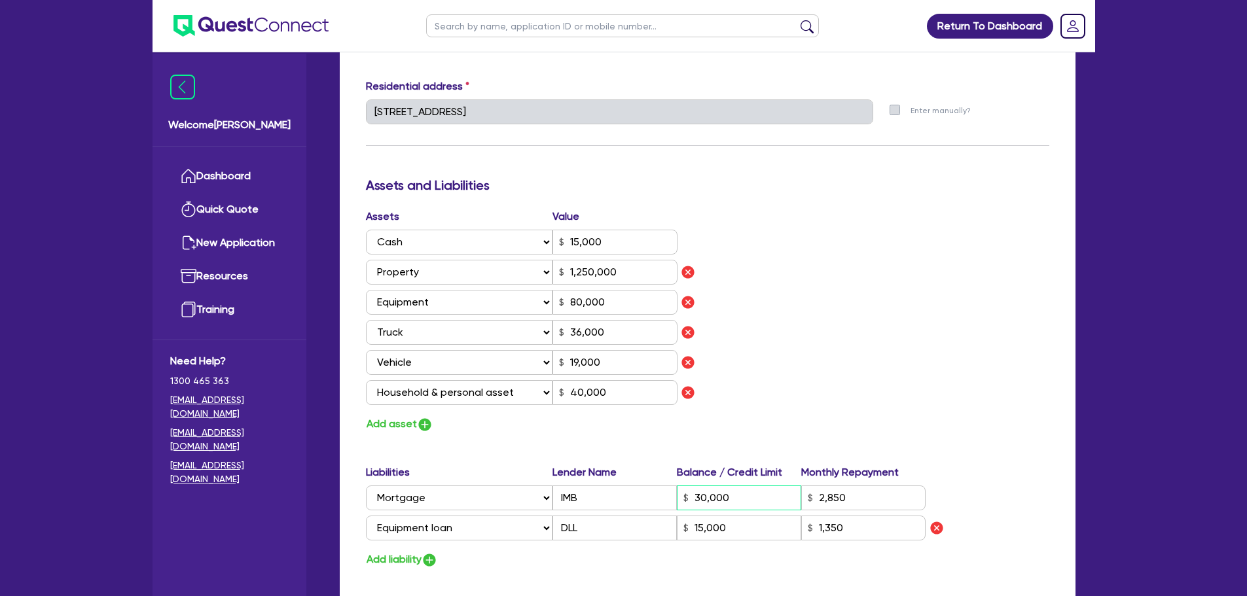
type input "36,000"
type input "19,000"
type input "40,000"
type input "300,000"
type input "2,850"
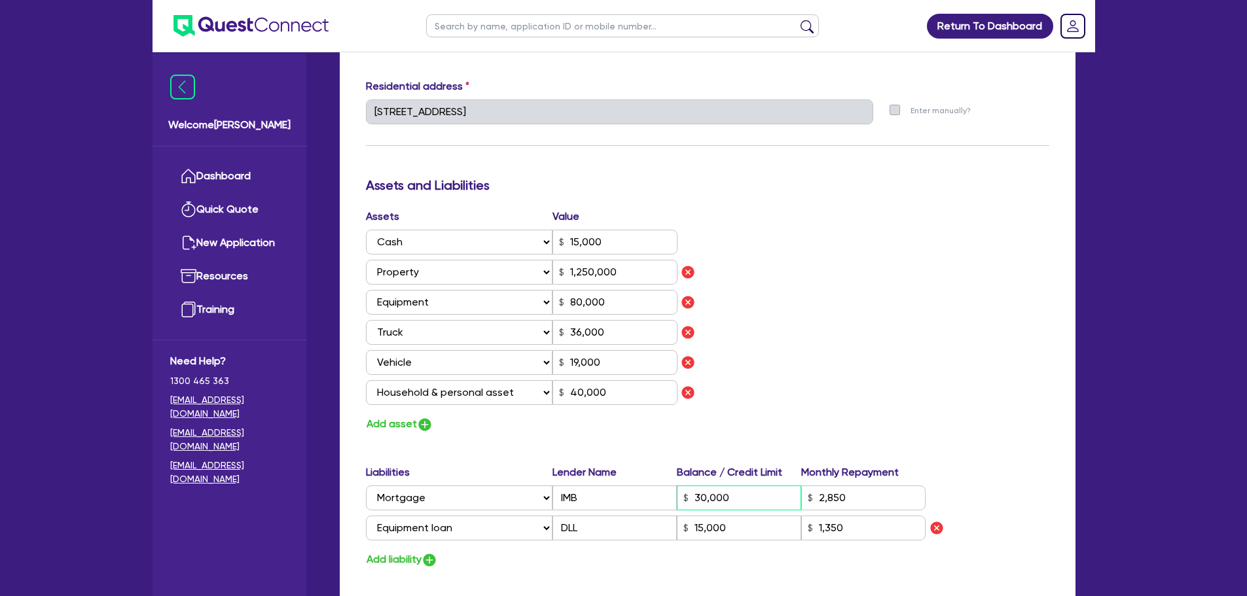
type input "15,000"
type input "1,350"
type input "300,000"
click at [804, 360] on div "Assets Value Select Asset Cash Property Investment property Vehicle Truck Trail…" at bounding box center [707, 321] width 703 height 224
click at [580, 333] on input "36,000" at bounding box center [614, 332] width 125 height 25
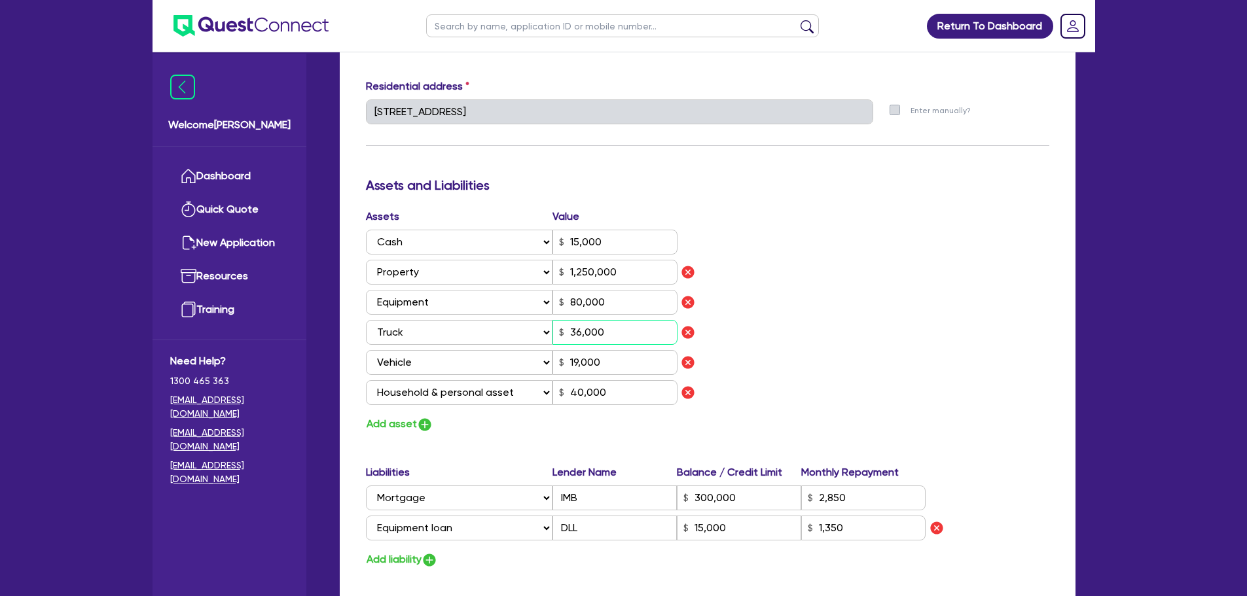
type input "2"
type input "0407 669 824"
type input "15,000"
type input "1,250,000"
type input "80,000"
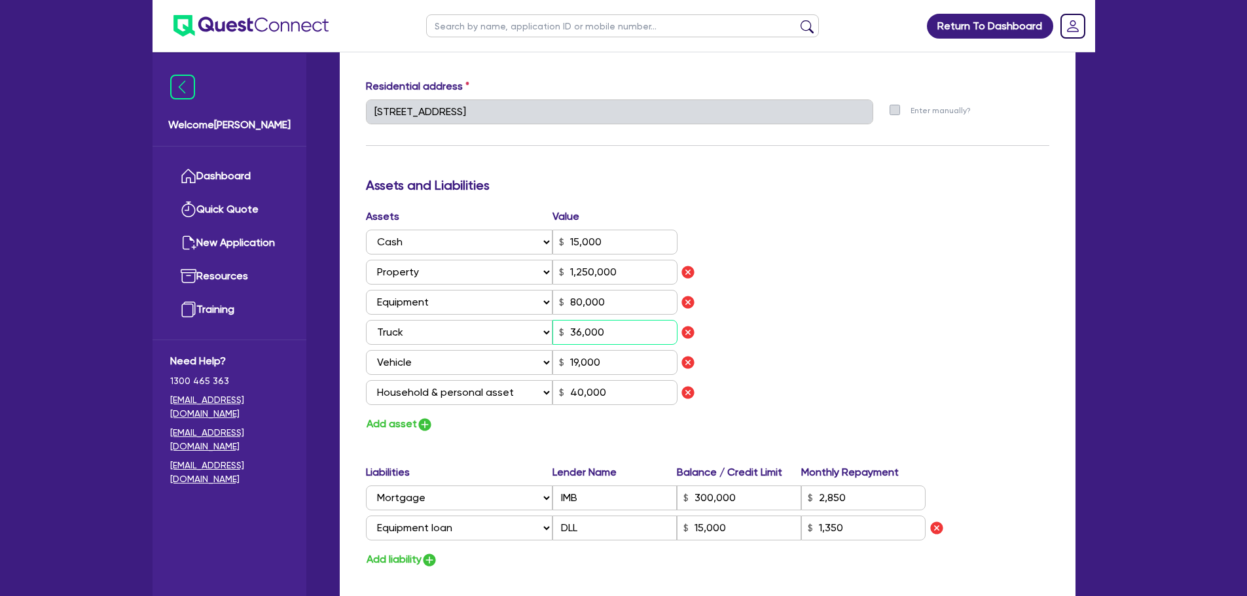
type input "3,000"
type input "19,000"
type input "40,000"
type input "300,000"
type input "2,850"
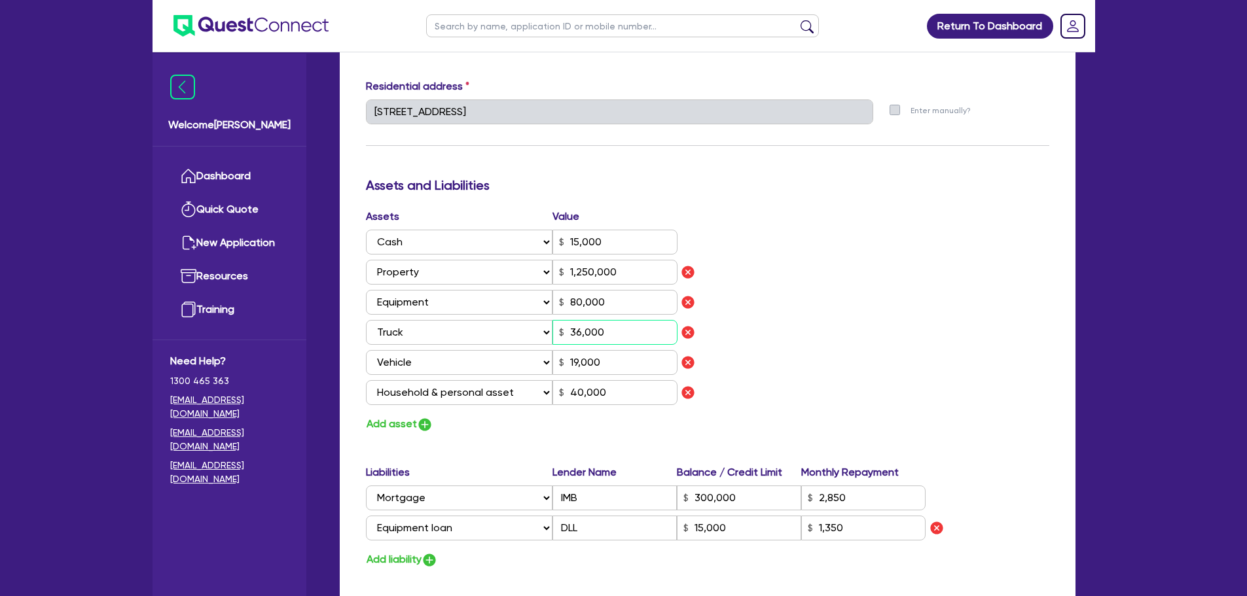
type input "15,000"
type input "1,350"
type input "2"
type input "0407 669 824"
type input "15,000"
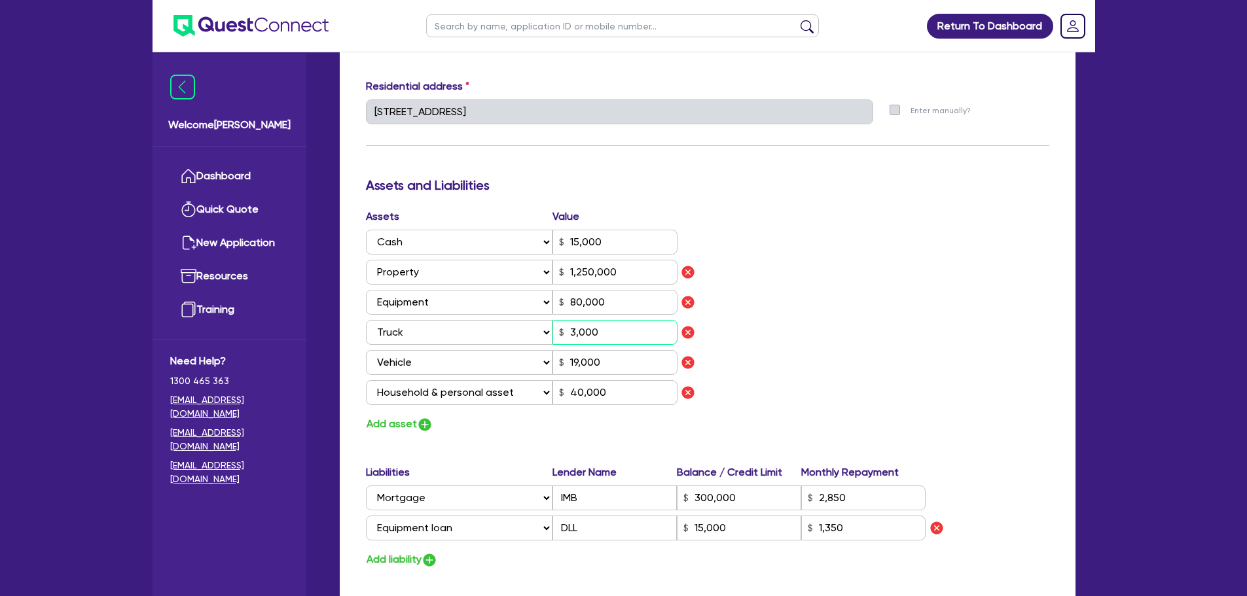
type input "1,250,000"
click at [578, 363] on input "19,000" at bounding box center [614, 362] width 125 height 25
click at [582, 393] on input "40,000" at bounding box center [614, 392] width 125 height 25
click at [814, 287] on div "Assets Value Select Asset Cash Property Investment property Vehicle Truck Trail…" at bounding box center [707, 321] width 703 height 224
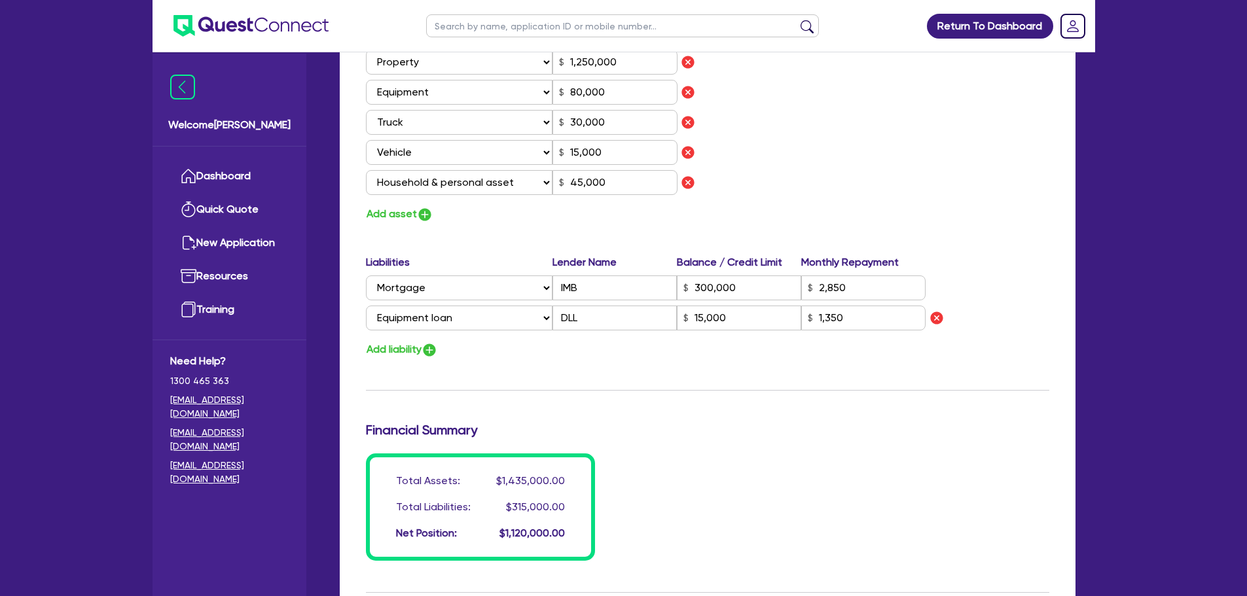
scroll to position [1112, 0]
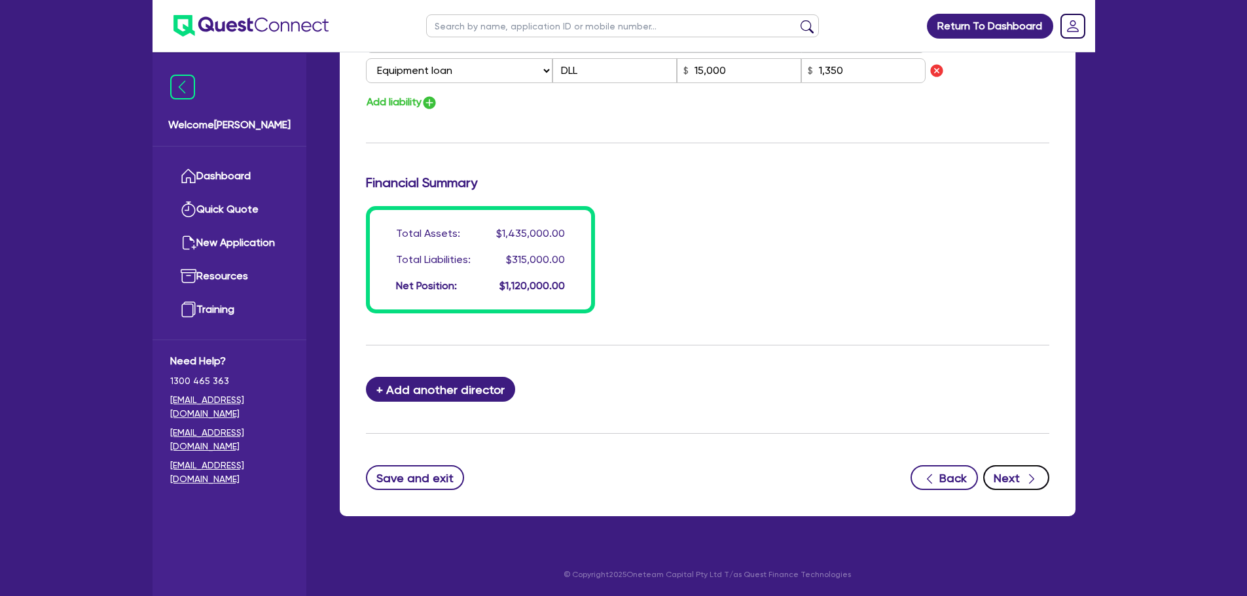
click at [1034, 481] on icon "button" at bounding box center [1031, 479] width 13 height 13
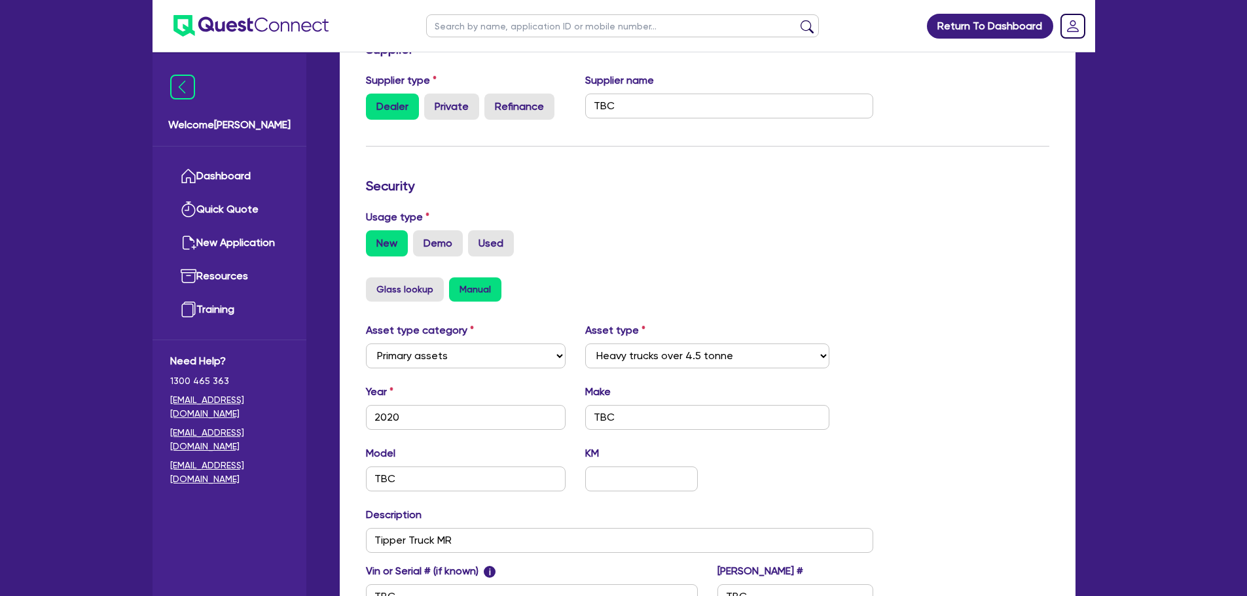
scroll to position [411, 0]
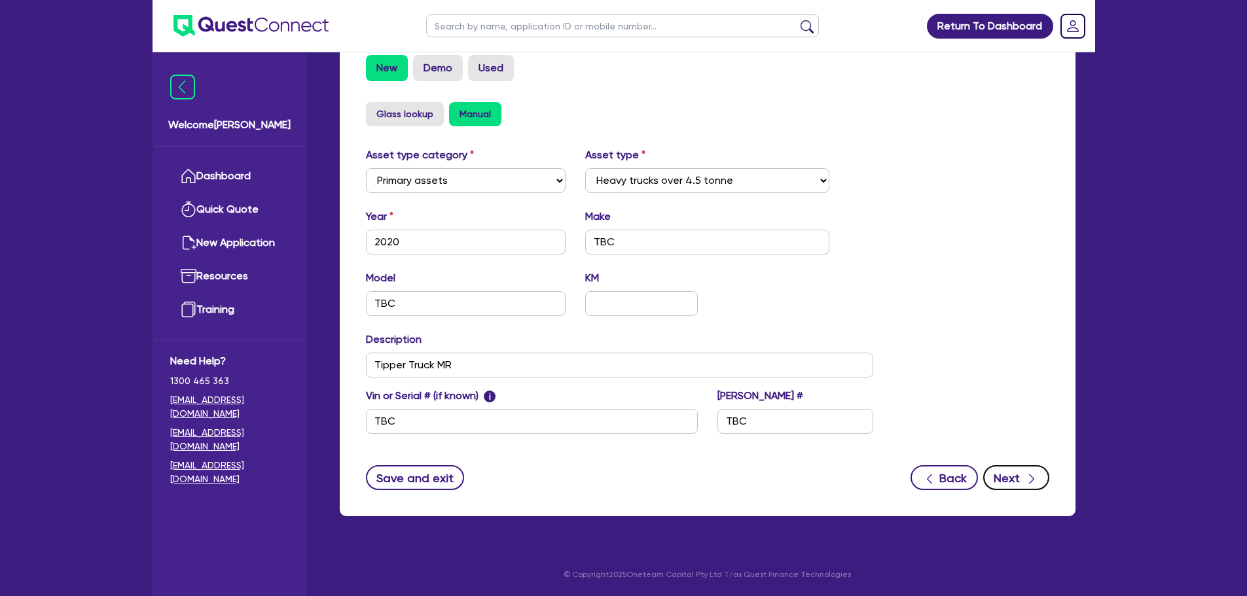
click at [1011, 477] on button "Next" at bounding box center [1016, 477] width 66 height 25
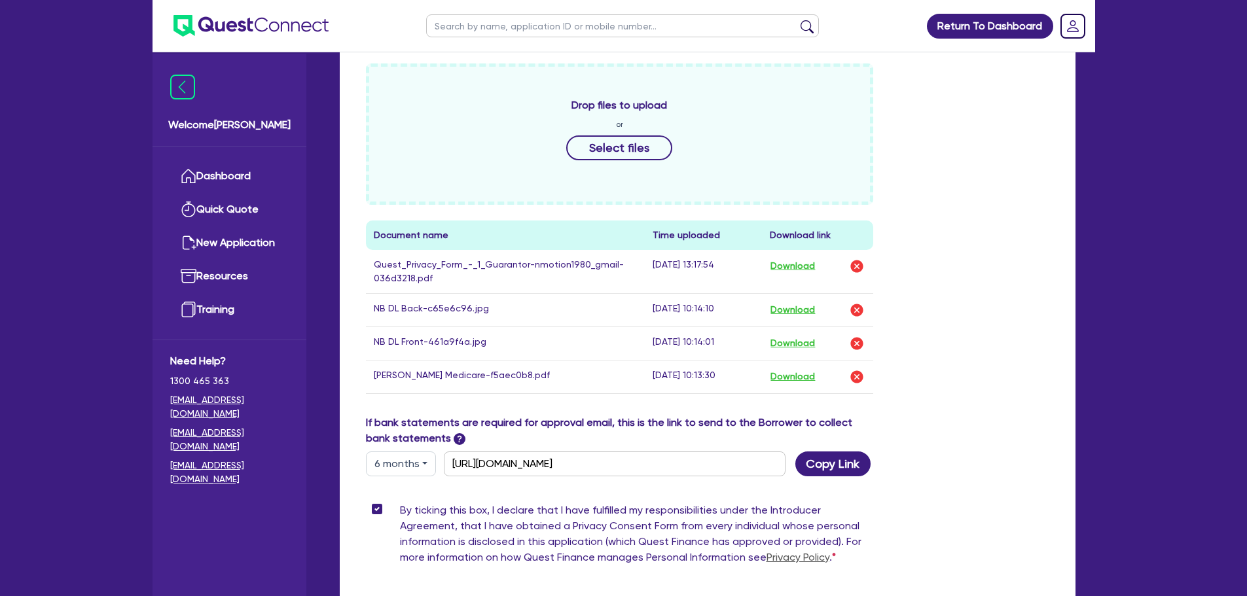
scroll to position [696, 0]
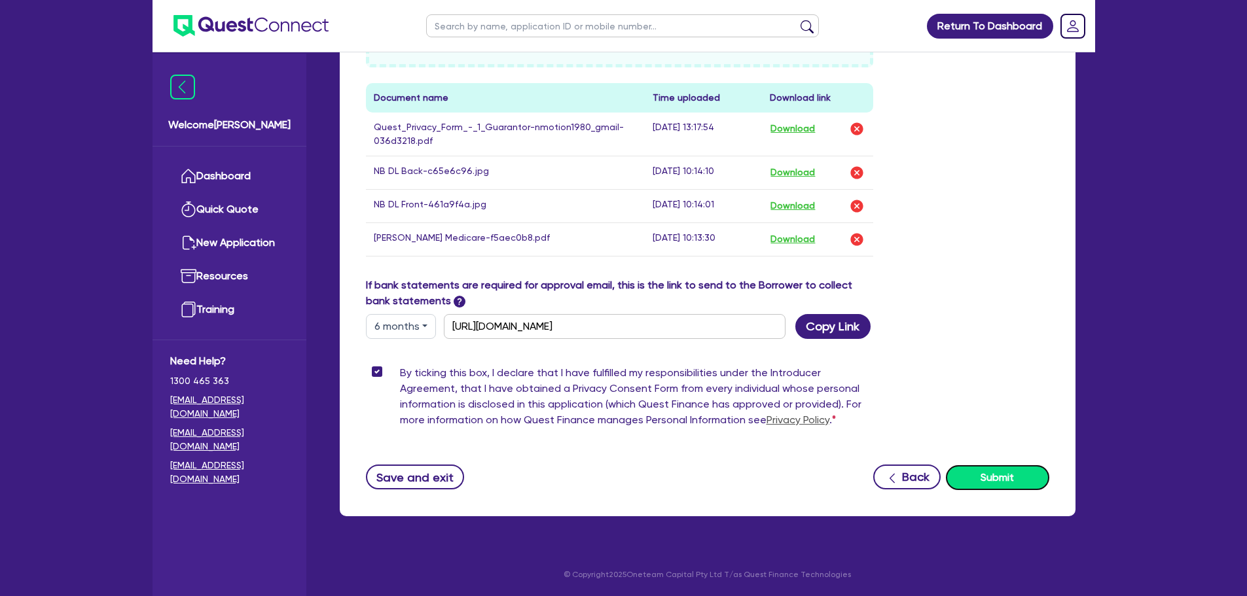
click at [968, 471] on button "Submit" at bounding box center [997, 477] width 103 height 25
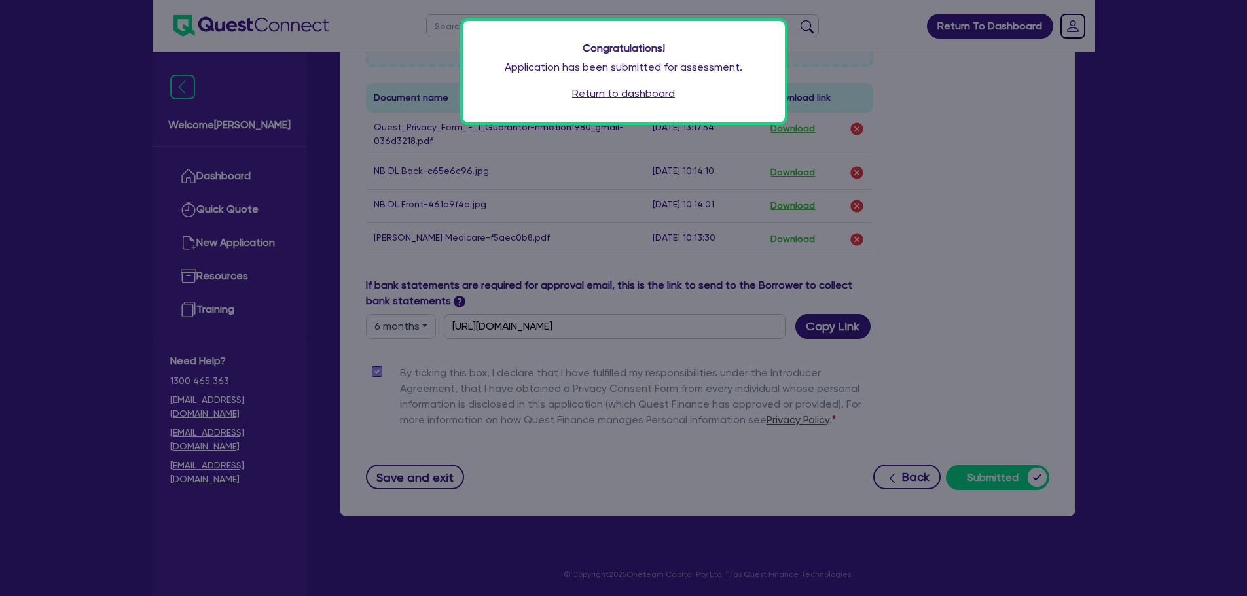
click at [602, 96] on link "Return to dashboard" at bounding box center [623, 94] width 103 height 16
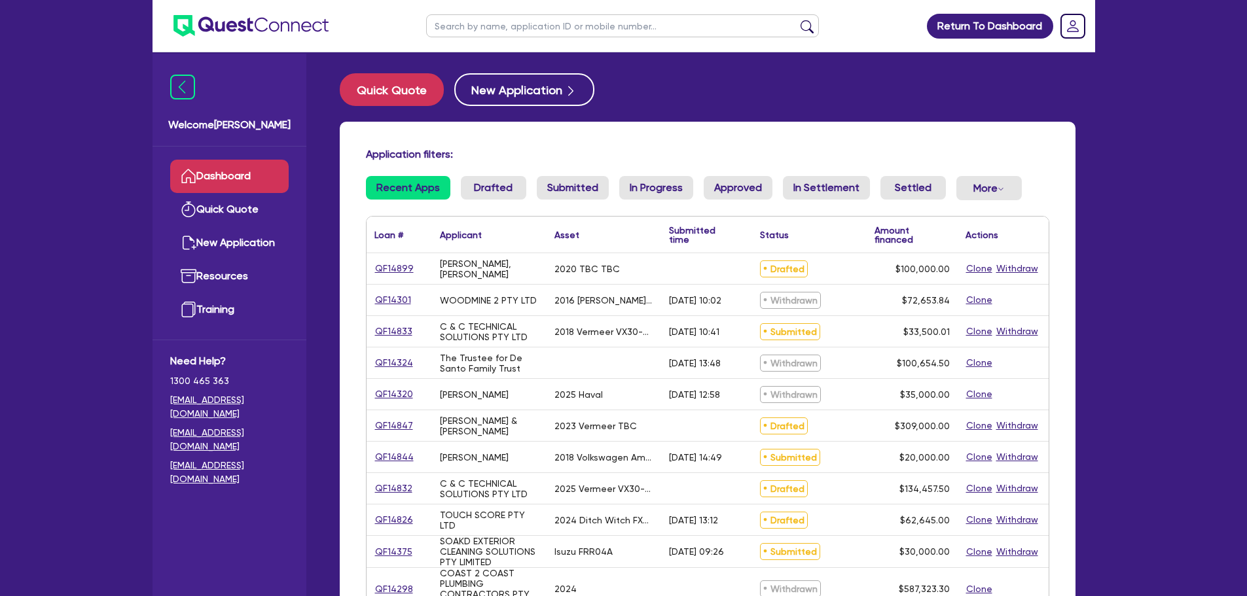
click at [509, 31] on input "text" at bounding box center [622, 25] width 393 height 23
type input "nmotion"
click at [796, 20] on button "submit" at bounding box center [806, 29] width 21 height 18
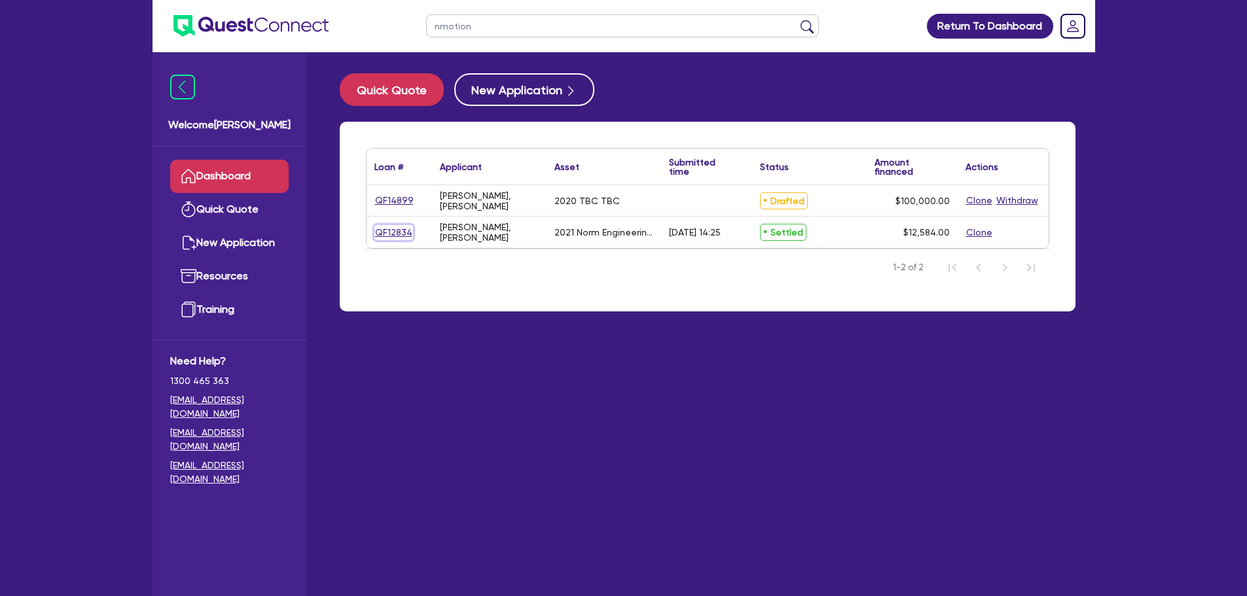
click at [391, 236] on link "QF12834" at bounding box center [393, 232] width 39 height 15
select select "SECONDARY_ASSETS"
select select "OTHER"
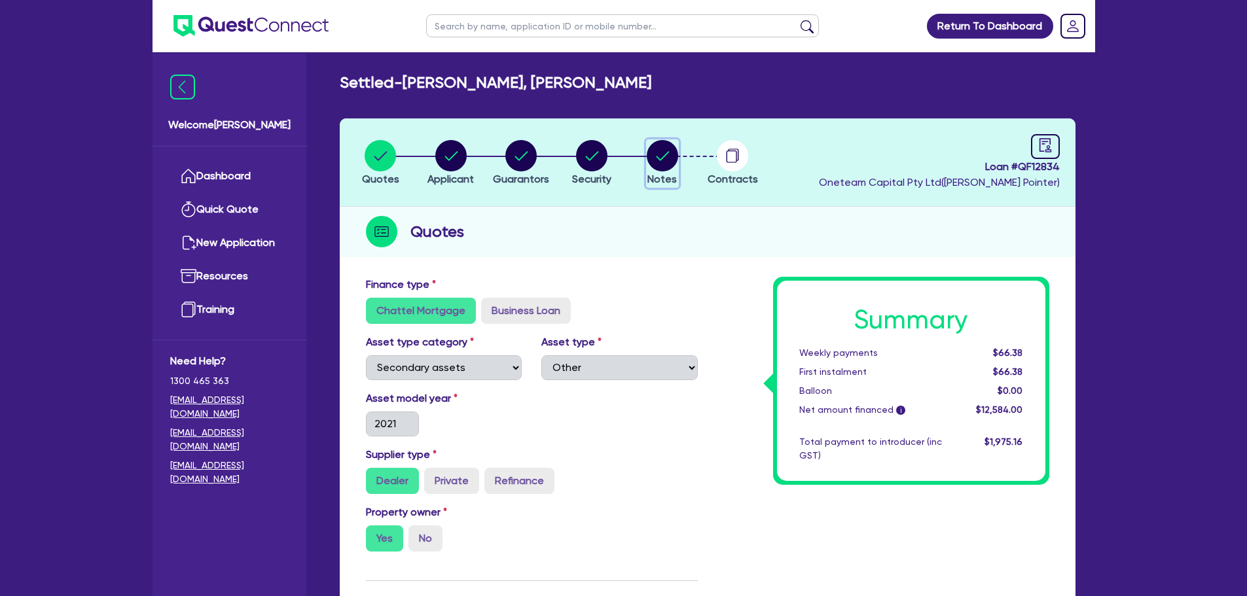
click at [663, 165] on circle "button" at bounding box center [662, 155] width 31 height 31
select select "Other"
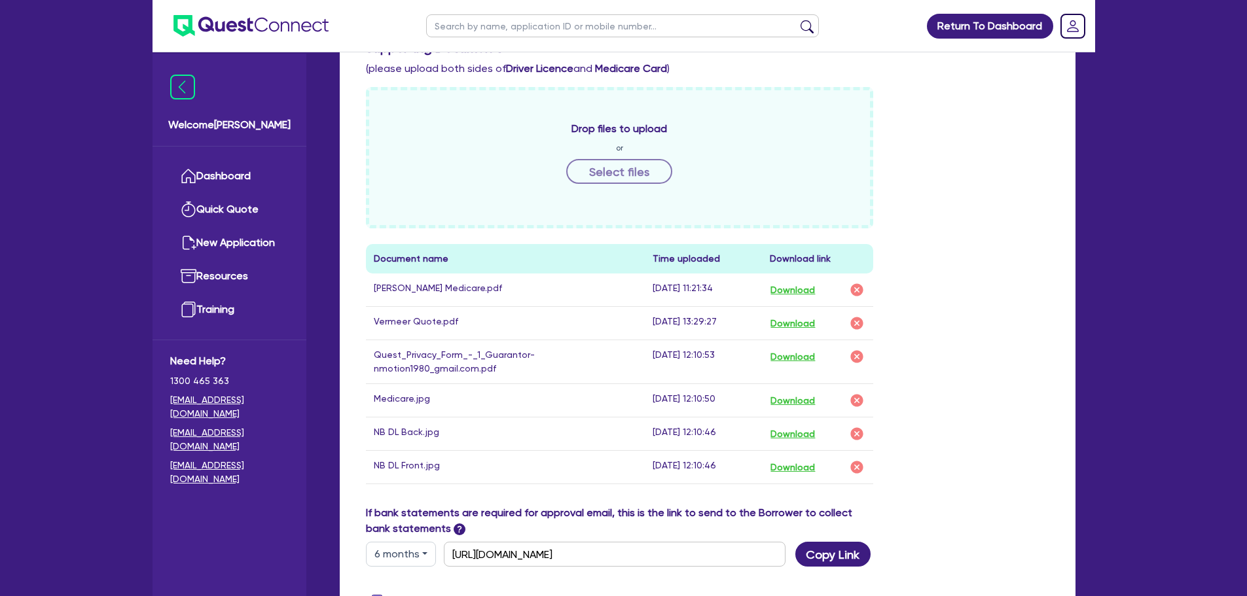
scroll to position [785, 0]
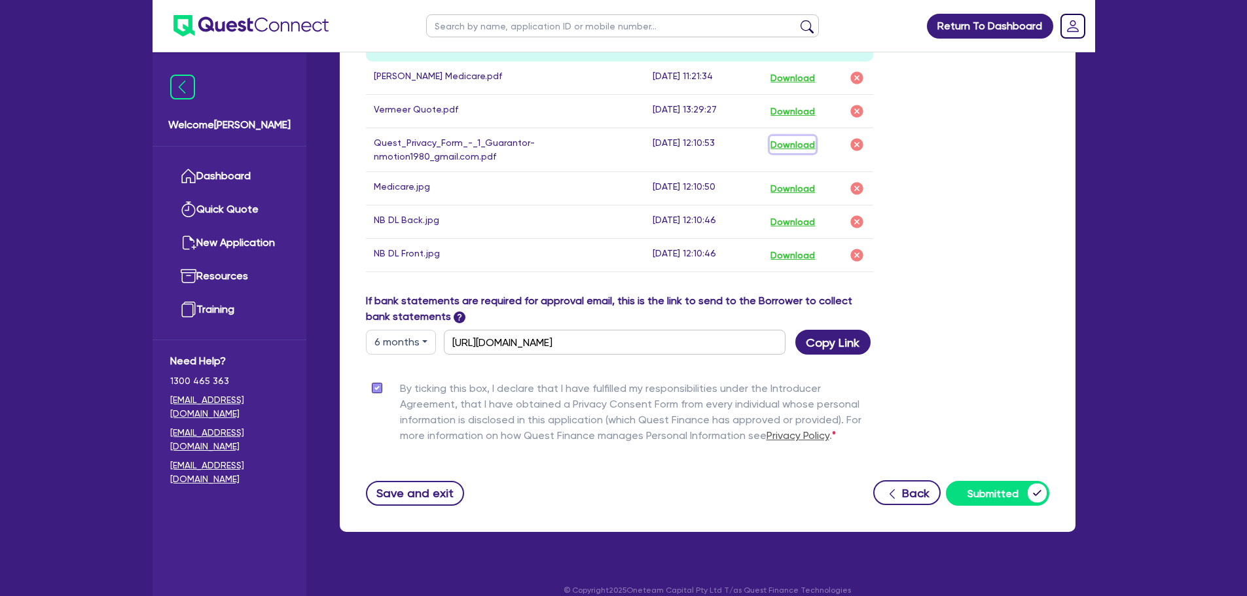
click at [793, 147] on button "Download" at bounding box center [793, 144] width 46 height 17
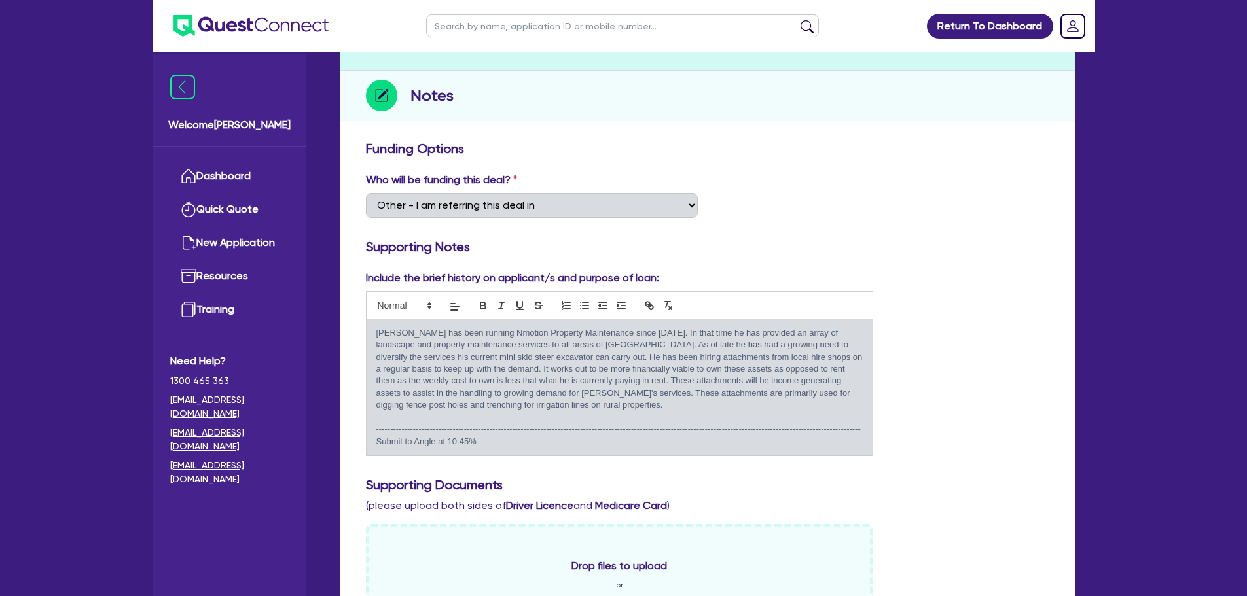
scroll to position [0, 0]
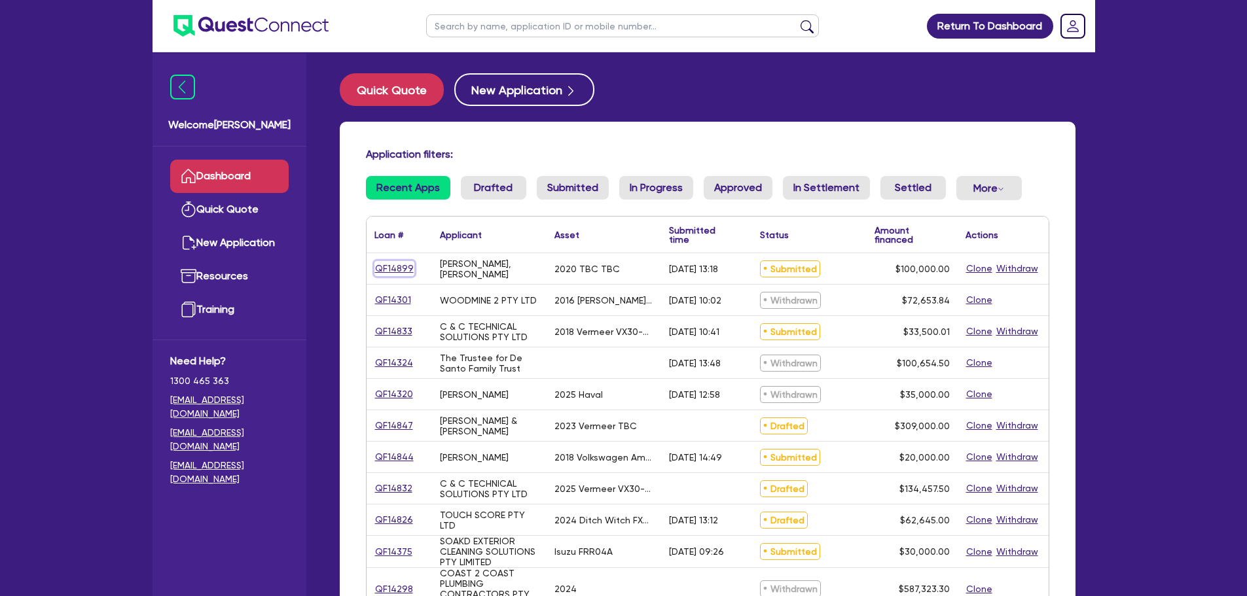
click at [398, 270] on link "QF14899" at bounding box center [394, 268] width 40 height 15
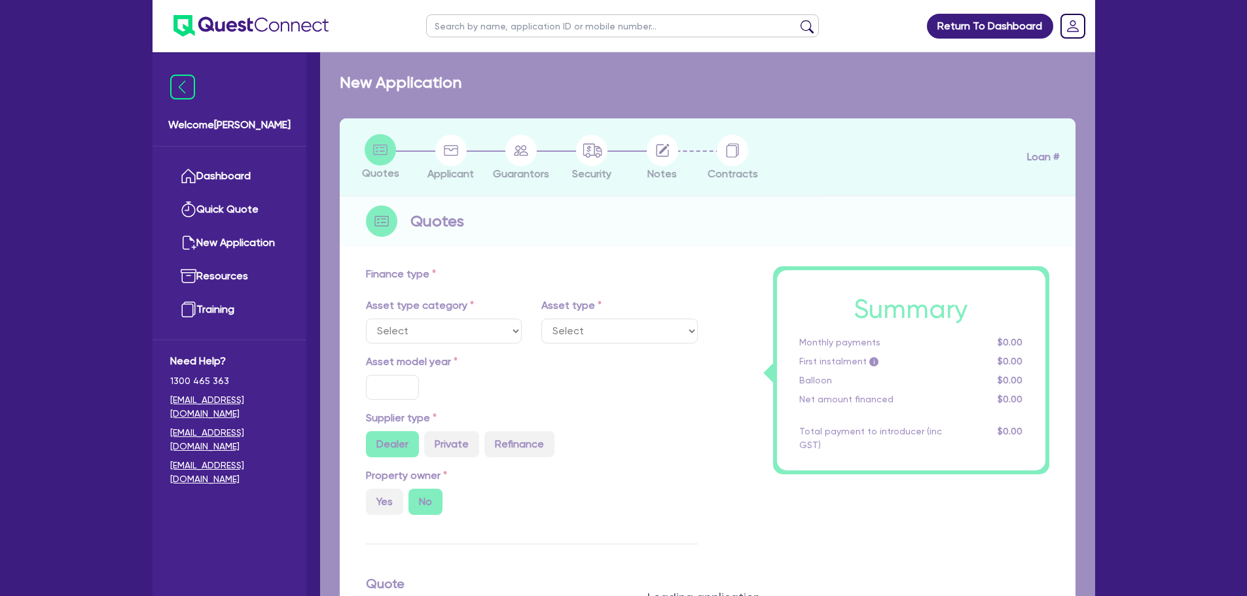
select select "PRIMARY_ASSETS"
type input "2020"
radio input "true"
type input "100,000"
type input "8"
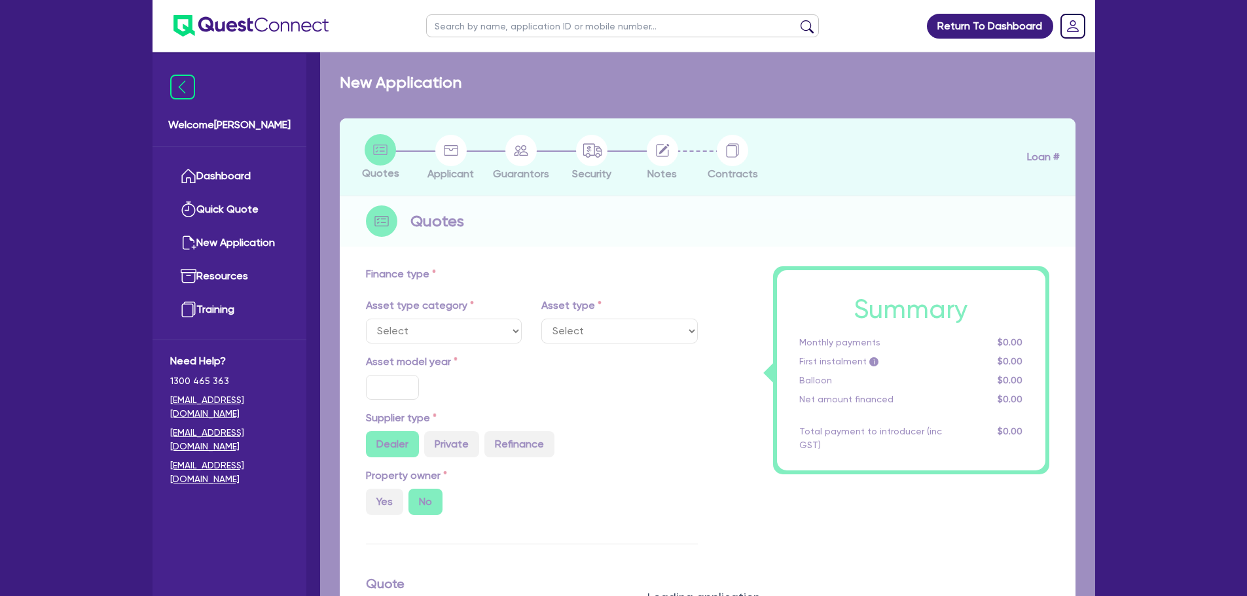
type input "8,000"
type input "10.75"
type input "900"
select select "HEAVY_TRUCKS"
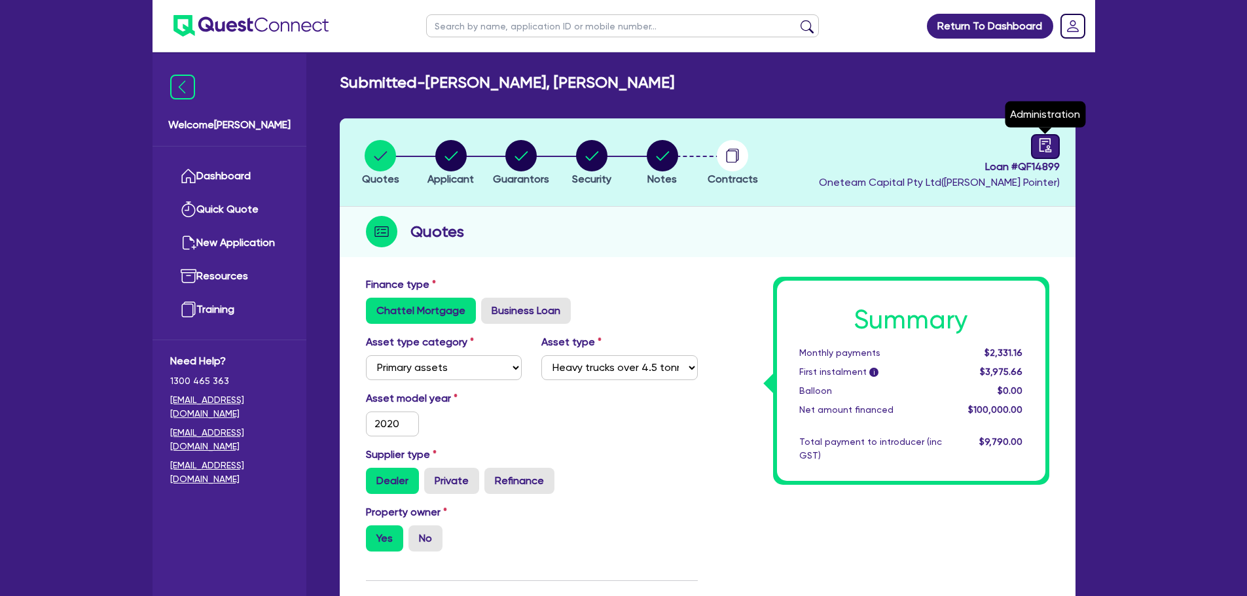
click at [1047, 151] on icon "audit" at bounding box center [1045, 145] width 12 height 14
select select "SUBMITTED_NEW"
select select "Other"
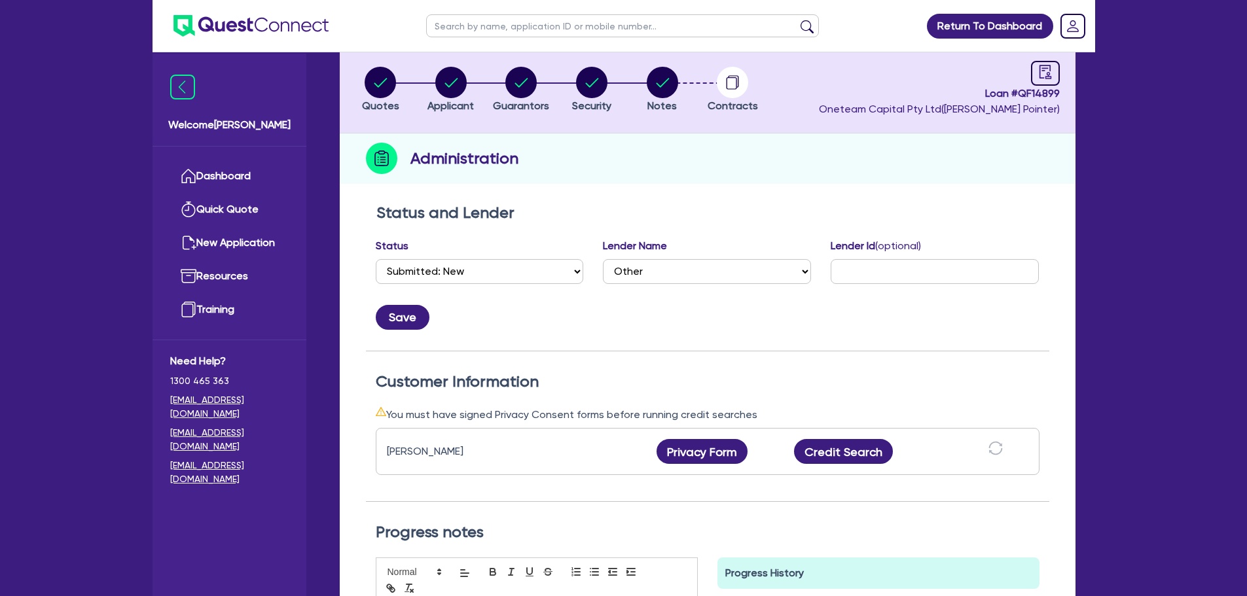
scroll to position [131, 0]
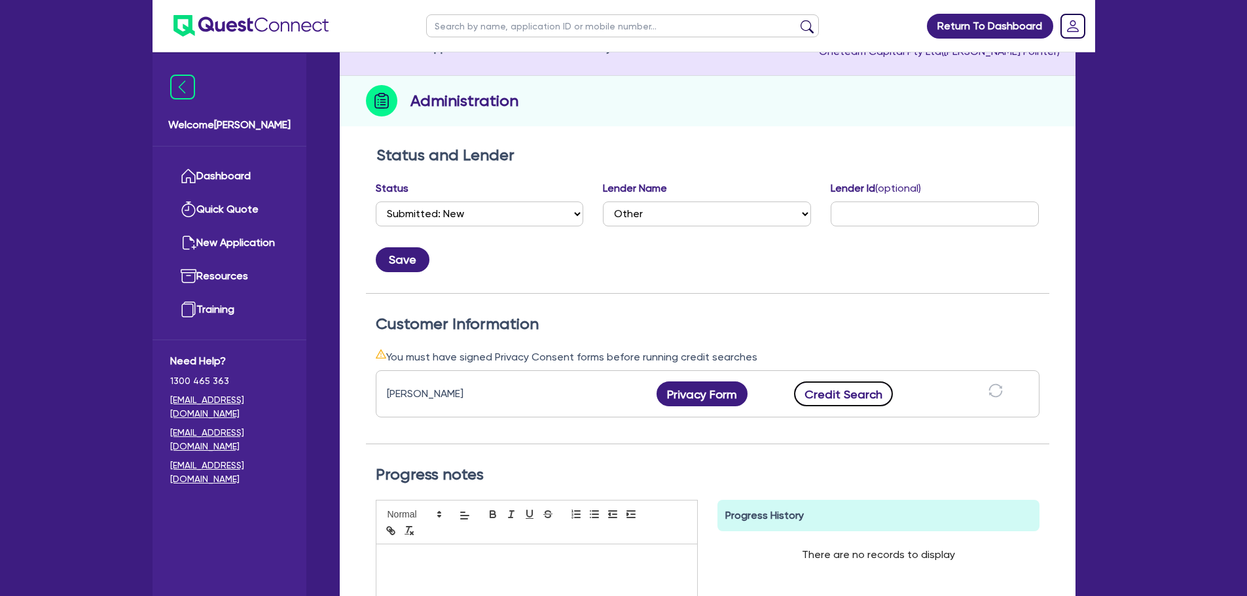
click at [817, 401] on button "Credit Search" at bounding box center [843, 394] width 99 height 25
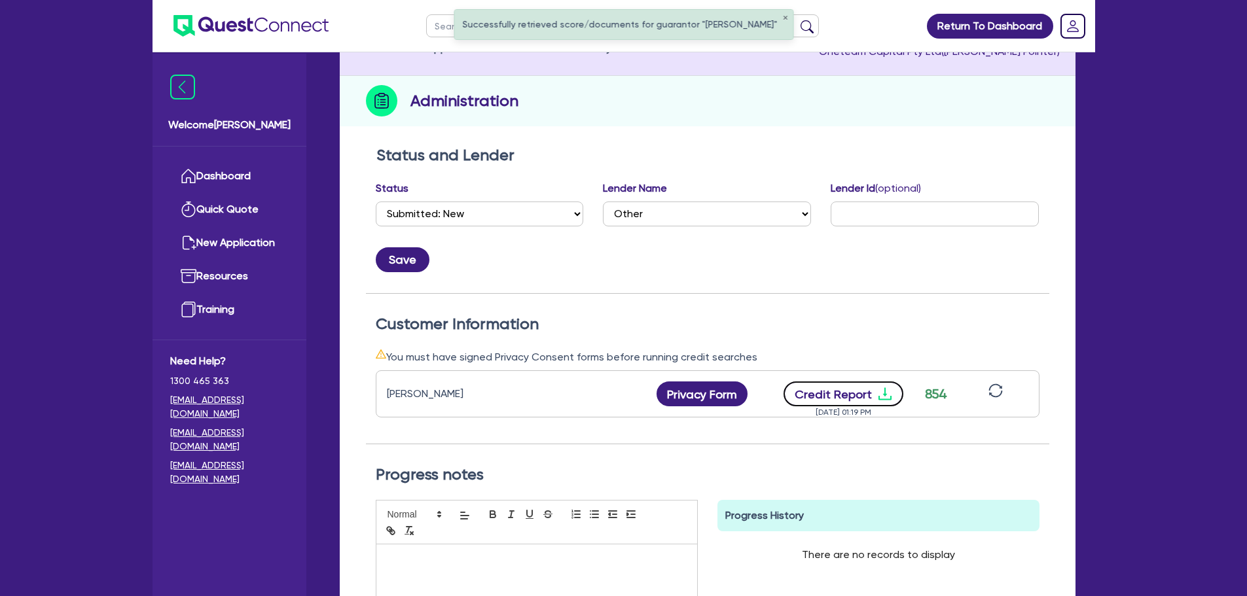
click at [856, 397] on button "Credit Report" at bounding box center [843, 394] width 120 height 25
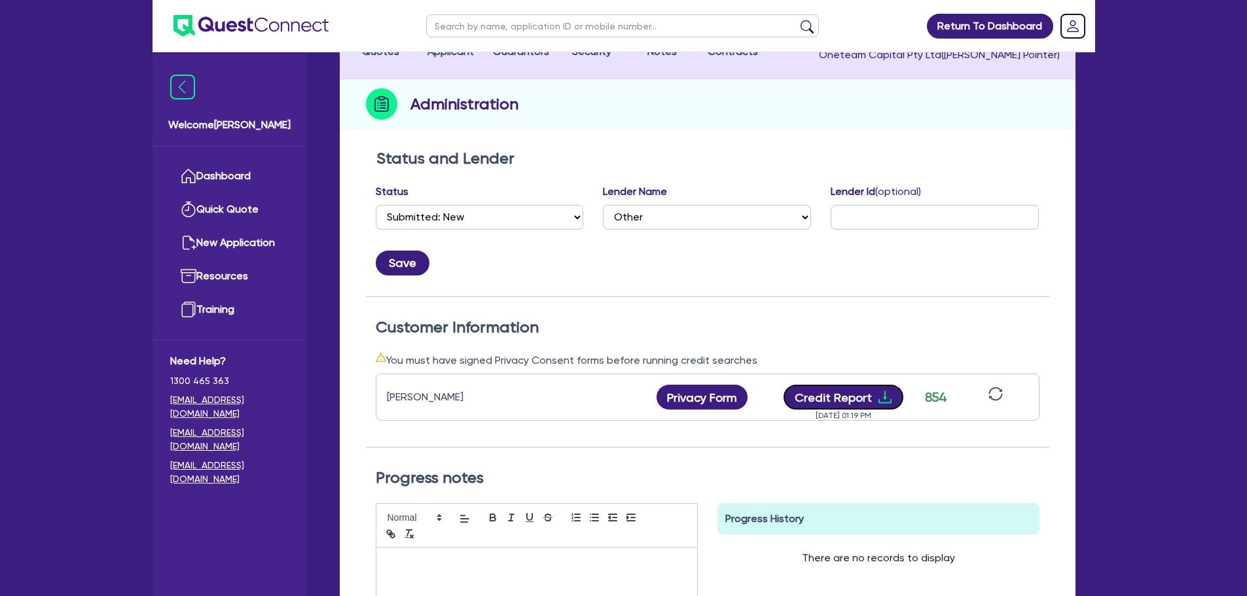
scroll to position [0, 0]
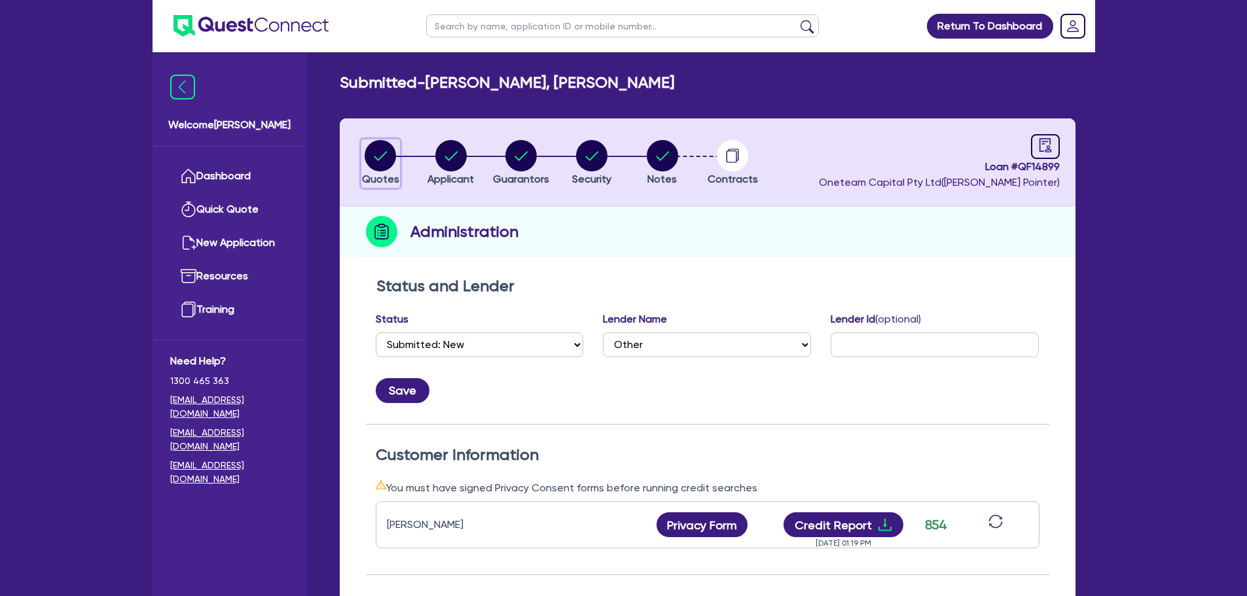
click at [376, 159] on circle "button" at bounding box center [380, 155] width 31 height 31
select select "PRIMARY_ASSETS"
select select "HEAVY_TRUCKS"
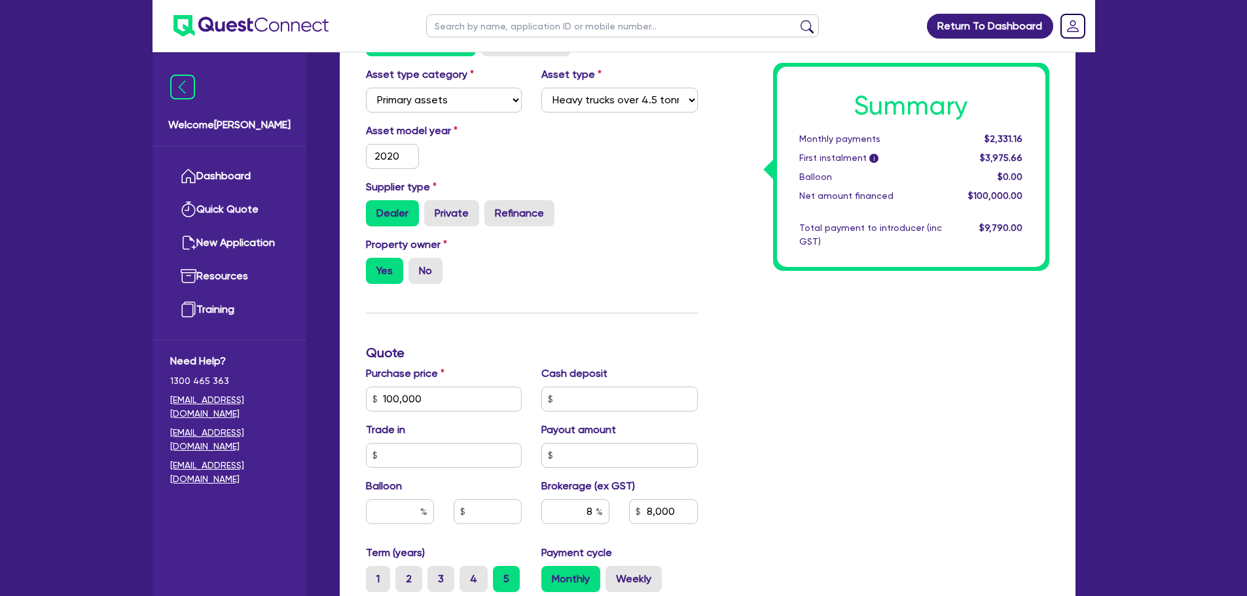
scroll to position [200, 0]
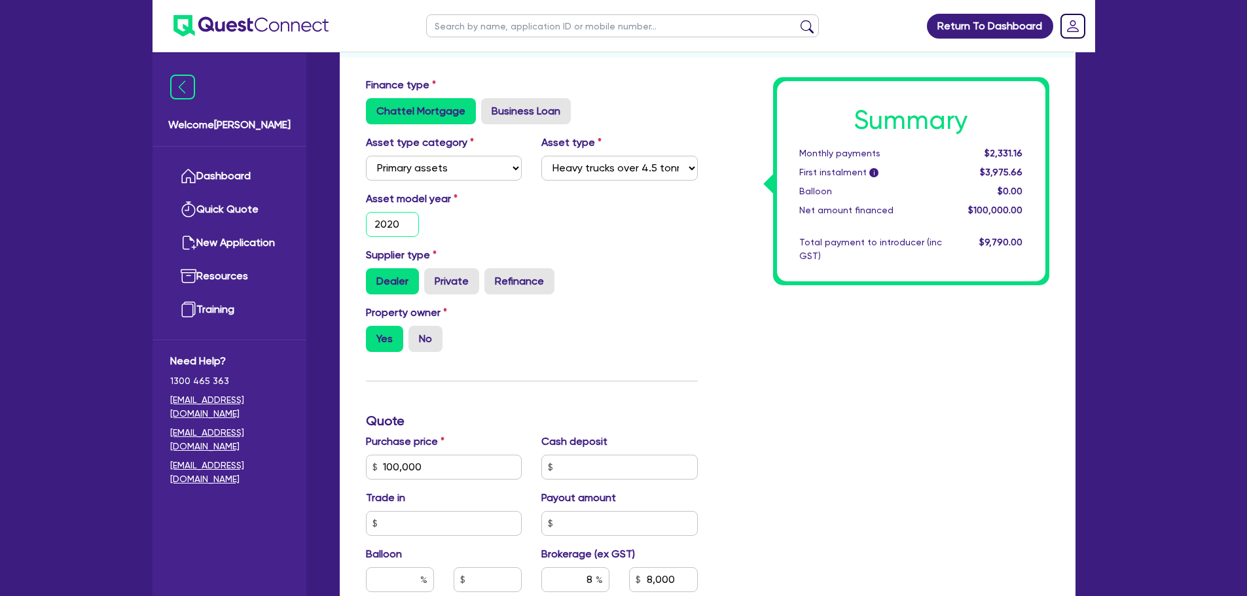
click at [413, 223] on input "2020" at bounding box center [393, 224] width 54 height 25
type input "2025"
click at [671, 387] on div "Finance type Chattel Mortgage Business Loan Asset type category Select Cars and…" at bounding box center [531, 459] width 351 height 765
type input "100,000"
type input "8,000"
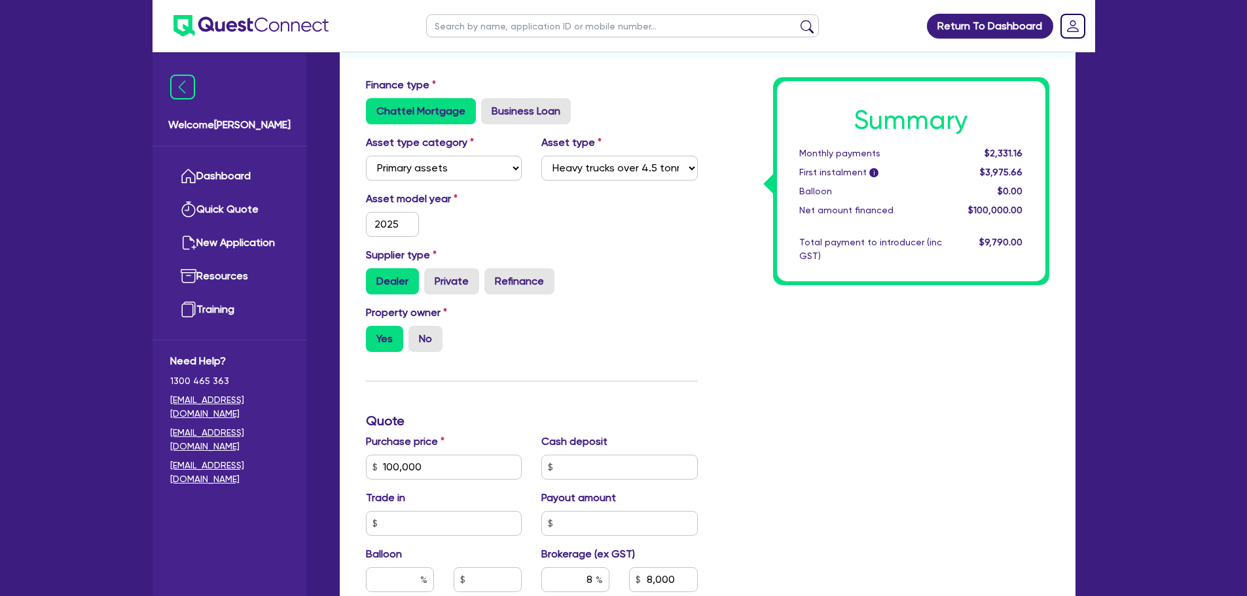
type input "100,000"
type input "8,000"
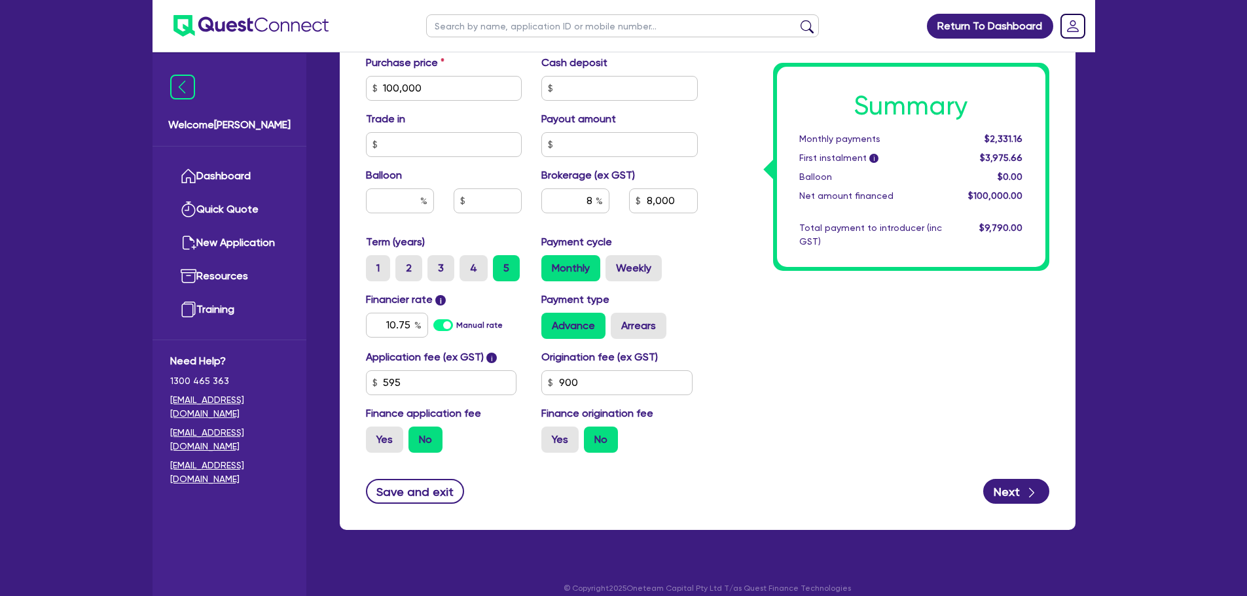
scroll to position [592, 0]
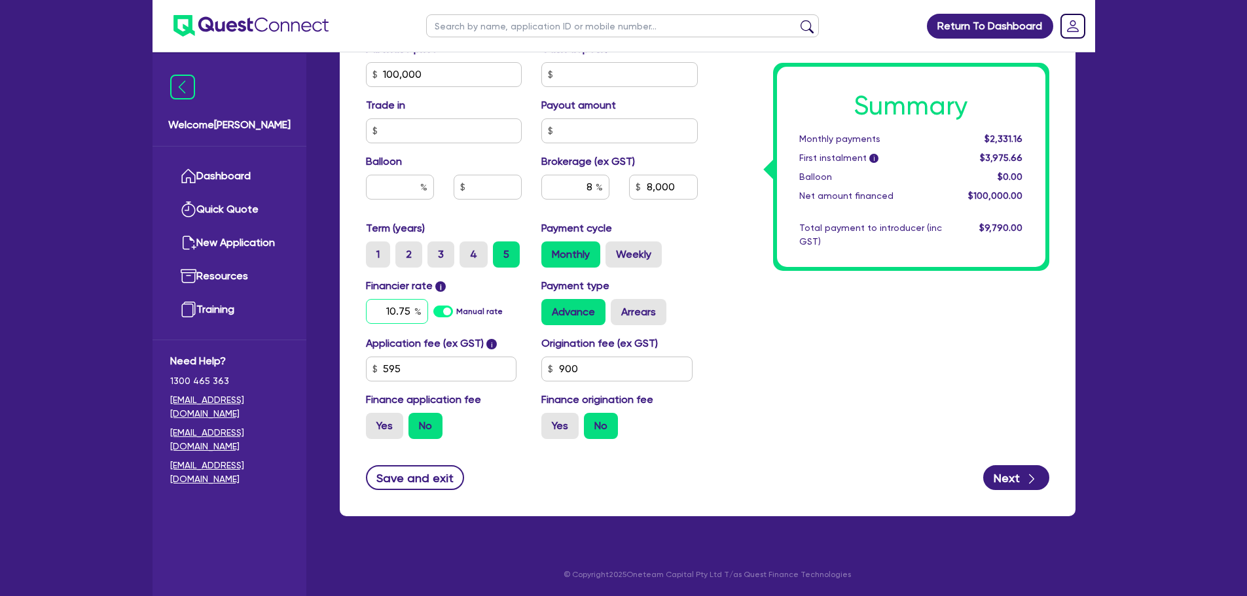
click at [399, 304] on input "10.75" at bounding box center [397, 311] width 62 height 25
type input "7.49"
type input "100,000"
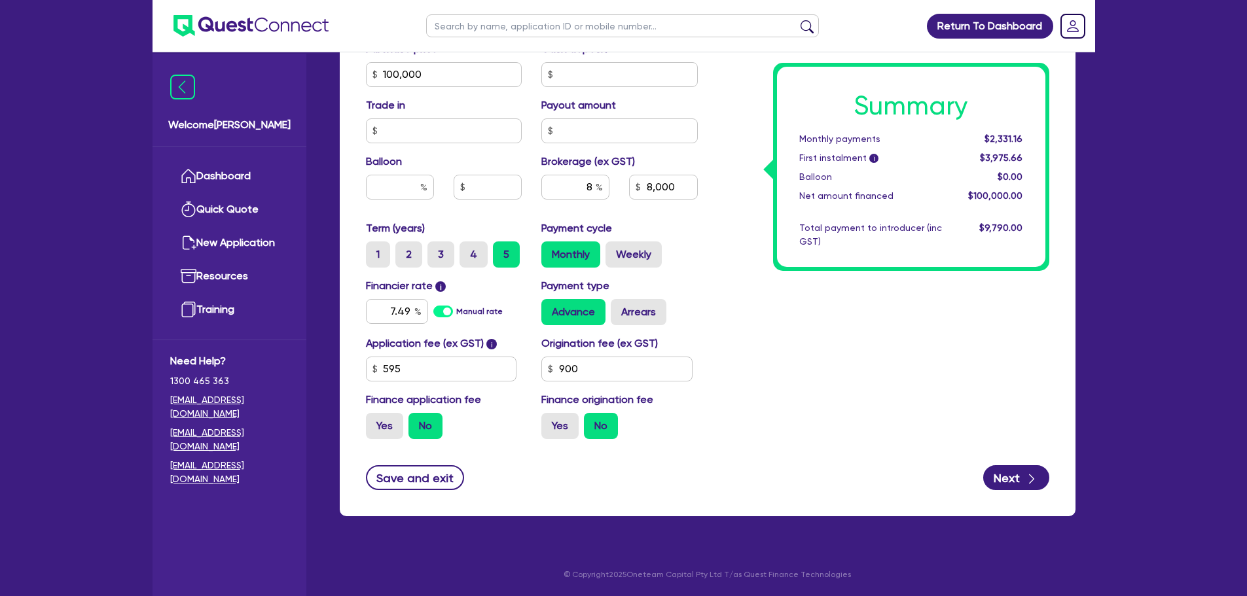
type input "8,000"
click at [785, 302] on div "Summary Monthly payments $2,331.16 First instalment i $3,975.66 Balloon $0.00 N…" at bounding box center [882, 67] width 351 height 765
type input "100,000"
type input "8,000"
click at [376, 183] on input "text" at bounding box center [400, 187] width 68 height 25
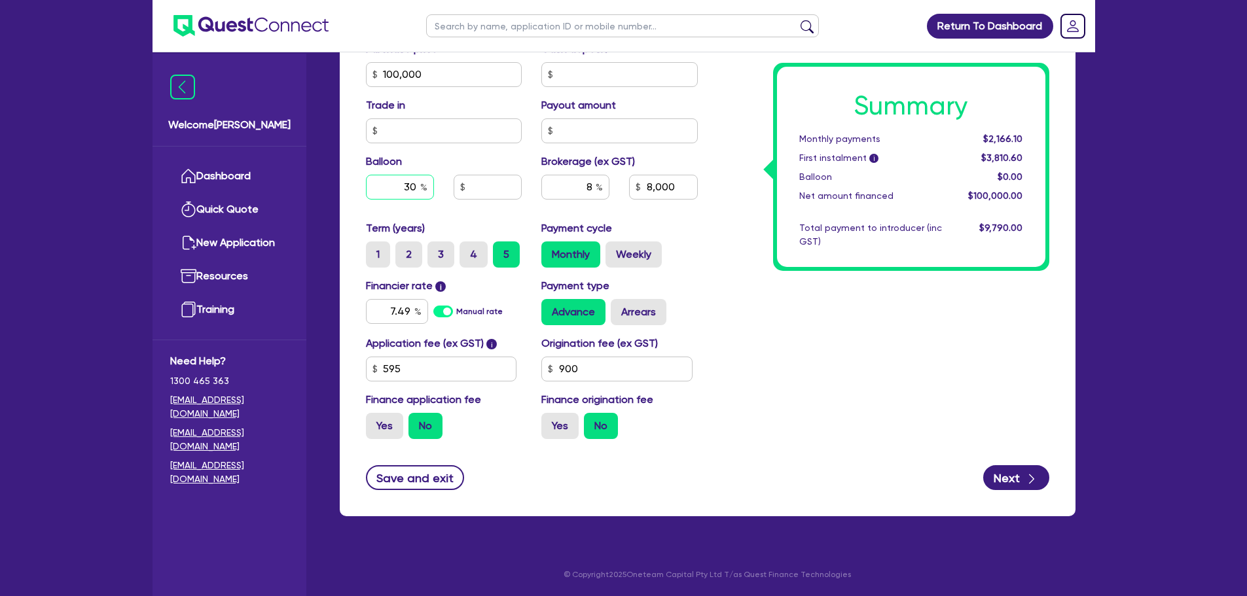
type input "30"
type input "100,000"
type input "8,000"
click at [749, 308] on div "Summary Monthly payments $2,166.10 First instalment i $3,810.60 Balloon $0.00 N…" at bounding box center [882, 67] width 351 height 765
type input "100,000"
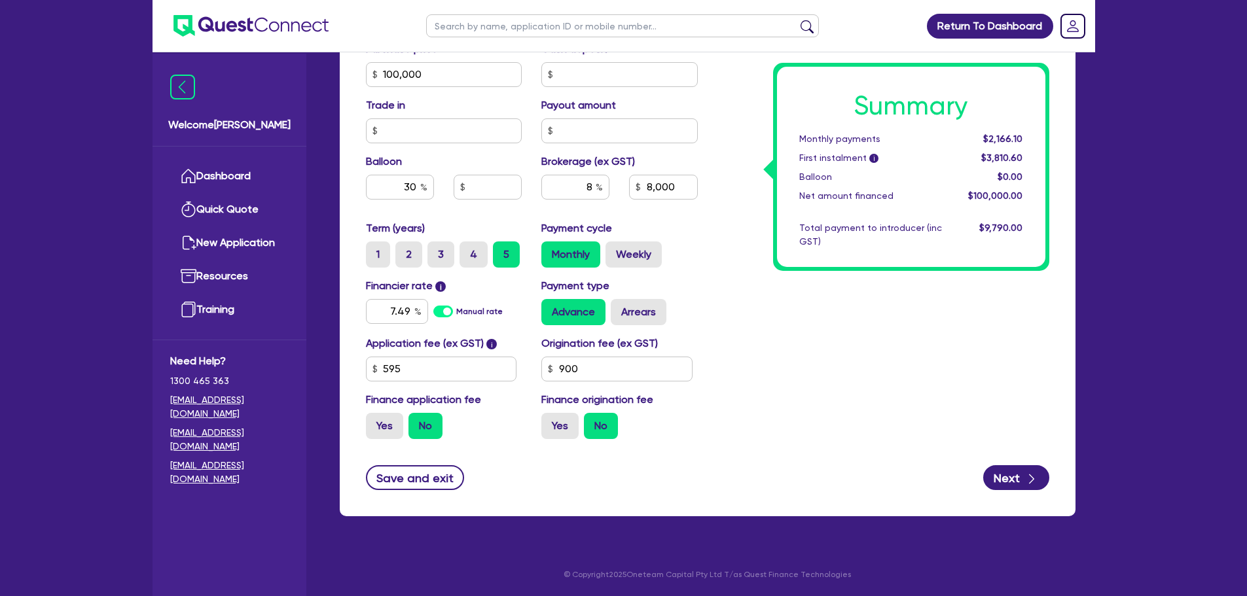
type input "30,000"
type input "8,000"
click at [416, 476] on button "Save and exit" at bounding box center [415, 477] width 99 height 25
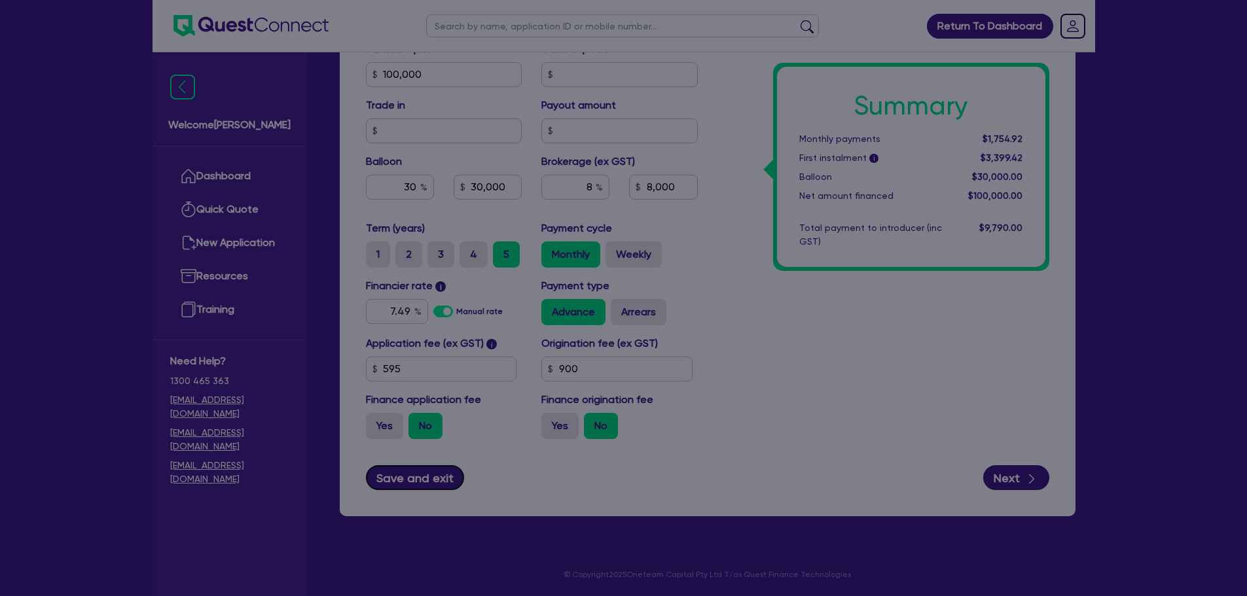
type input "100,000"
type input "30,000"
type input "8,000"
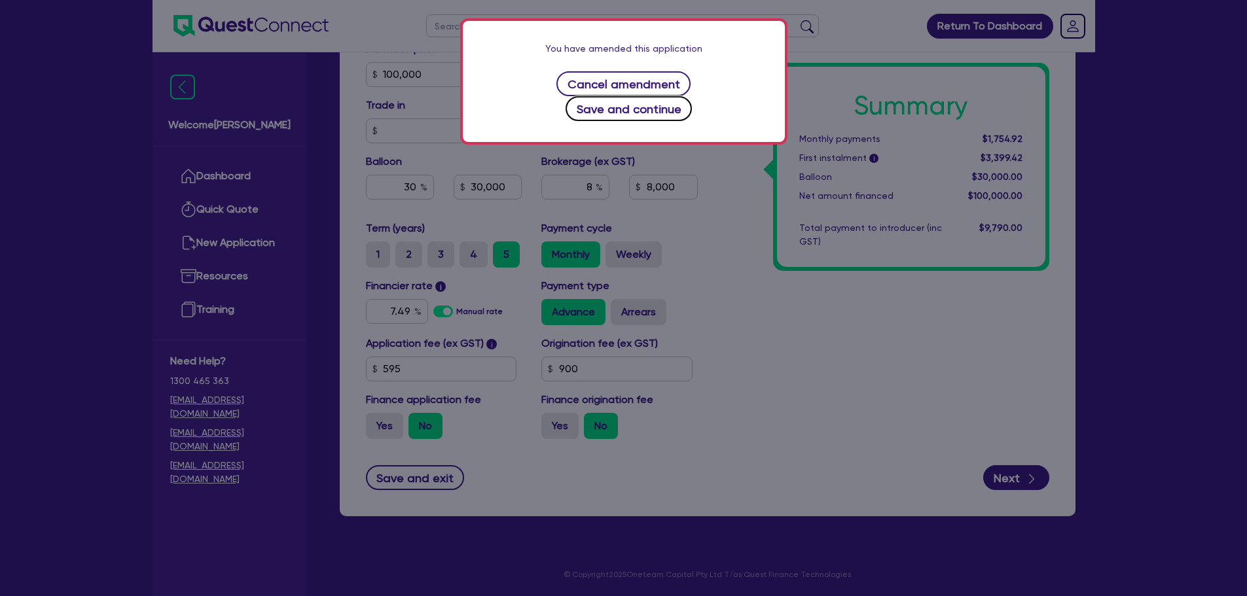
click at [677, 96] on button "Save and continue" at bounding box center [628, 108] width 126 height 25
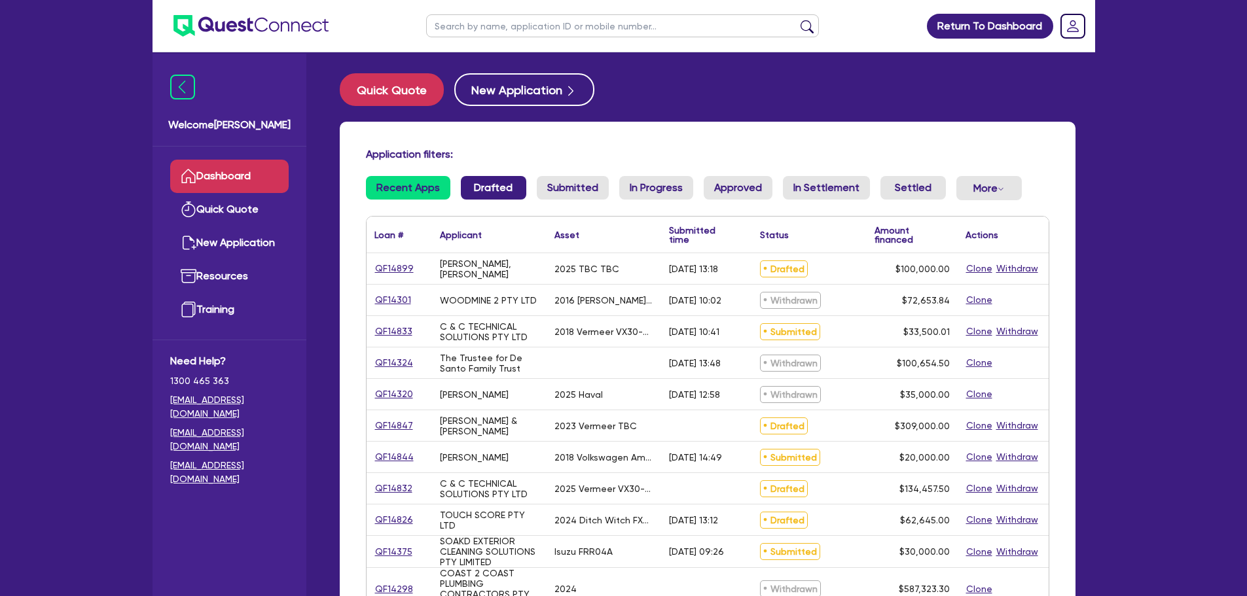
click at [484, 196] on link "Drafted" at bounding box center [493, 188] width 65 height 24
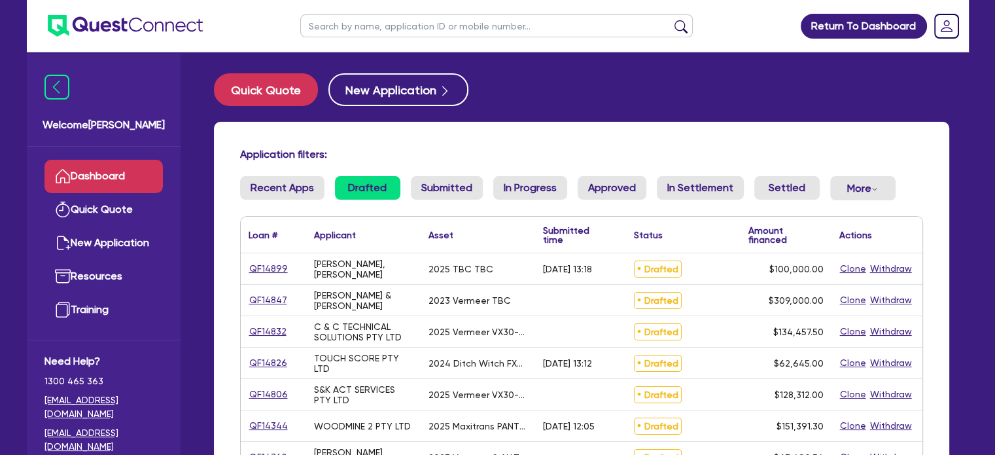
click at [482, 154] on h4 "Application filters:" at bounding box center [581, 154] width 683 height 12
click at [507, 148] on h4 "Application filters:" at bounding box center [581, 154] width 683 height 12
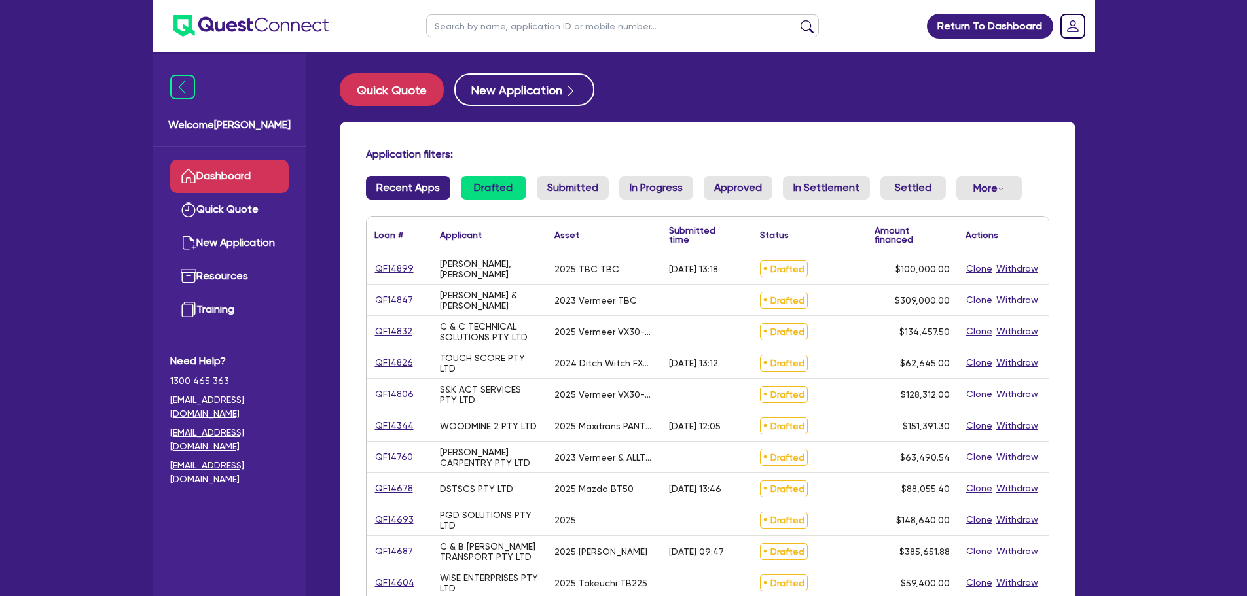
click at [407, 193] on link "Recent Apps" at bounding box center [408, 188] width 84 height 24
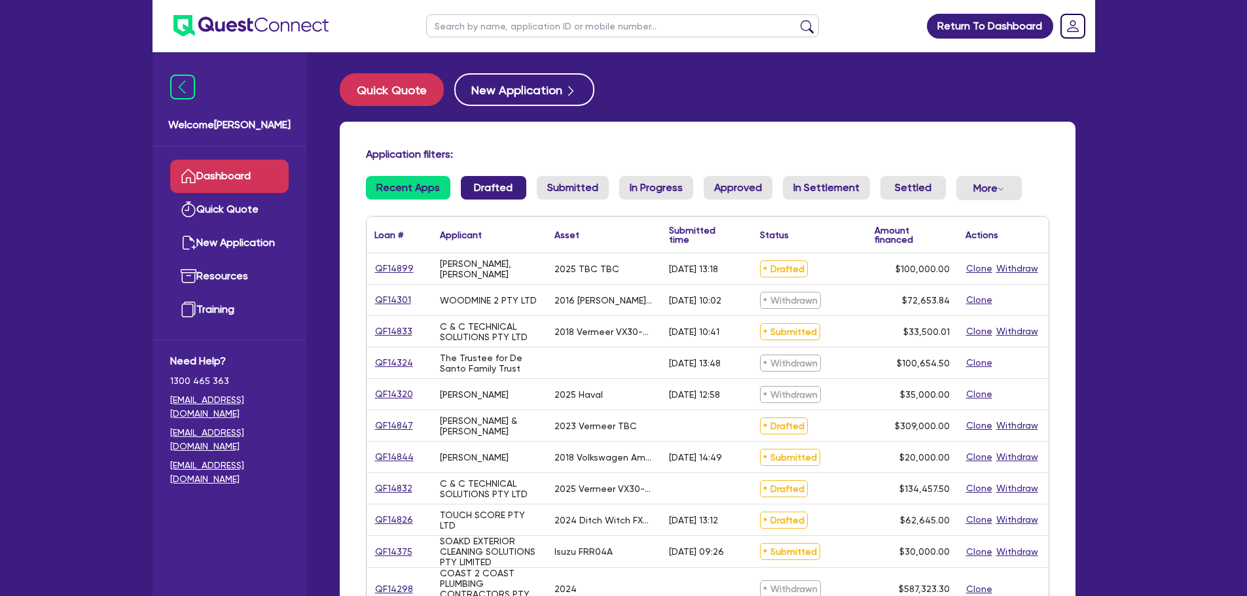
click at [486, 188] on link "Drafted" at bounding box center [493, 188] width 65 height 24
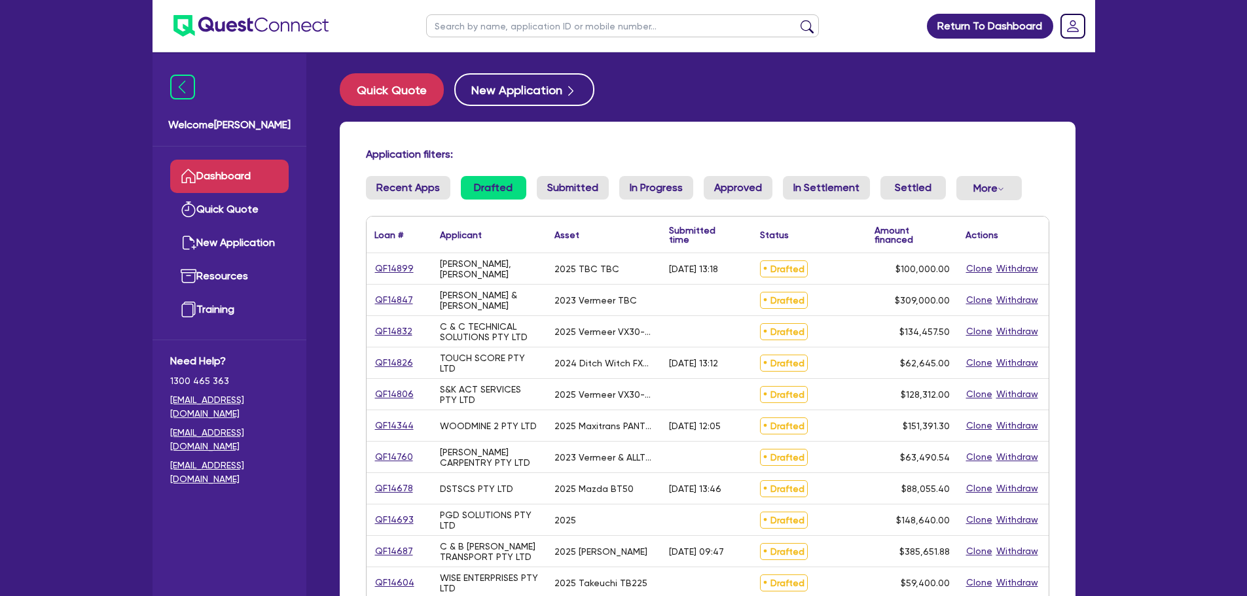
click at [509, 23] on input "text" at bounding box center [622, 25] width 393 height 23
type input "atwal"
click at [796, 20] on button "submit" at bounding box center [806, 29] width 21 height 18
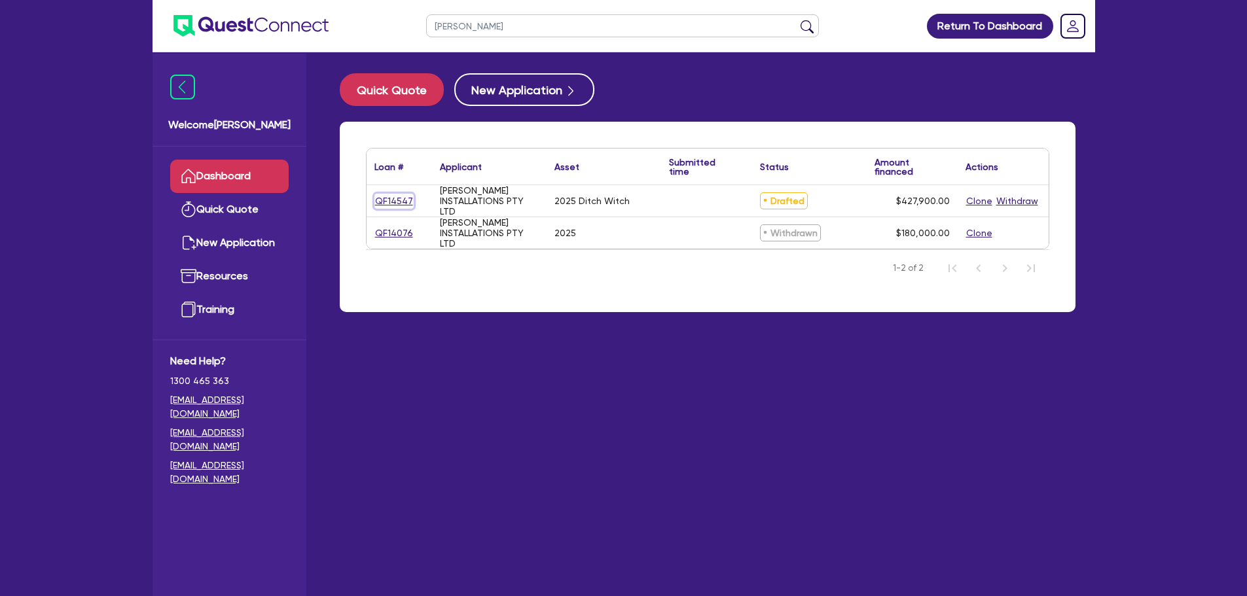
click at [385, 199] on link "QF14547" at bounding box center [393, 201] width 39 height 15
select select "PRIMARY_ASSETS"
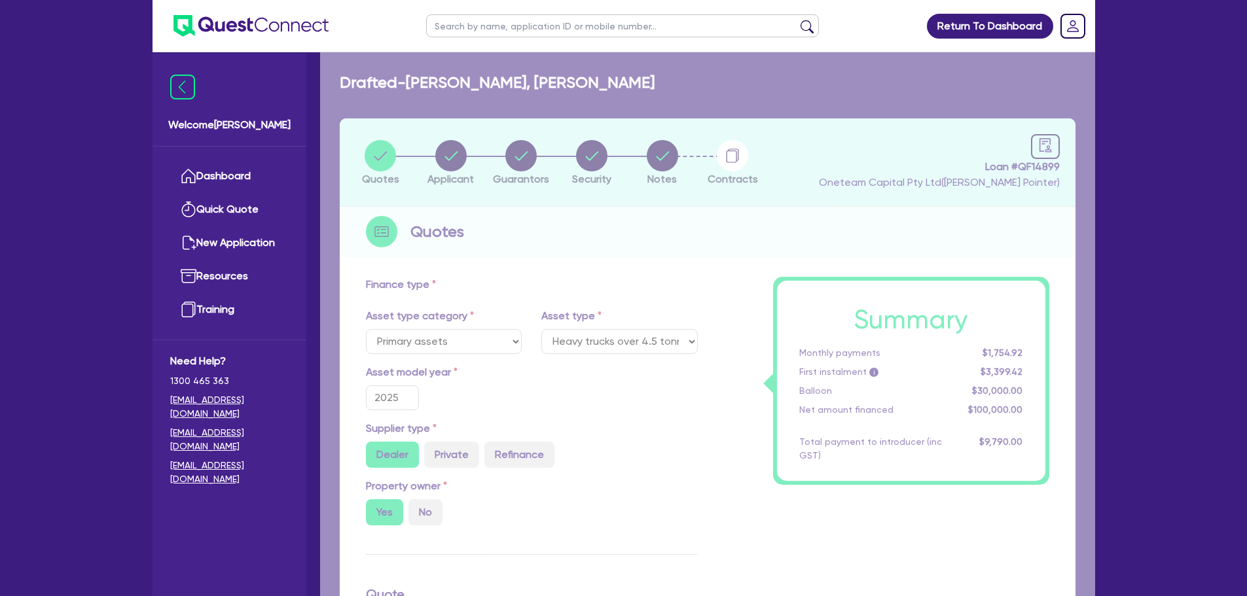
select select "CONSTRUCTION_AND_EARTHMOVING_EQUIPMENT"
type input "427,900"
type input "128,370"
type input "0.5"
type input "2,139.5"
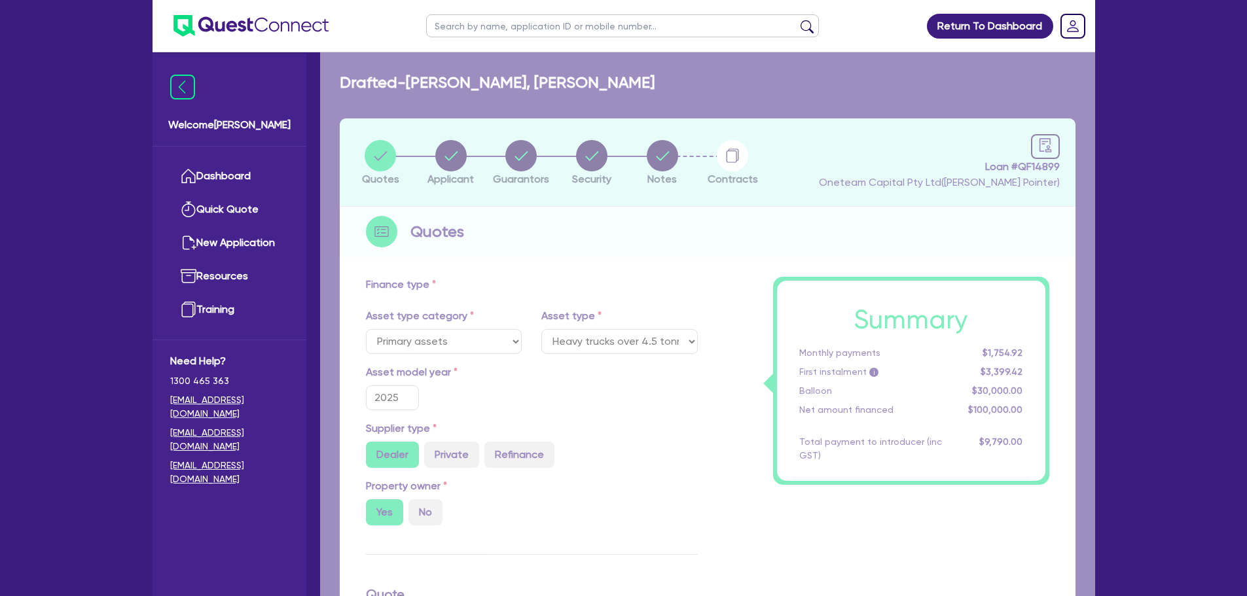
type input "6.21"
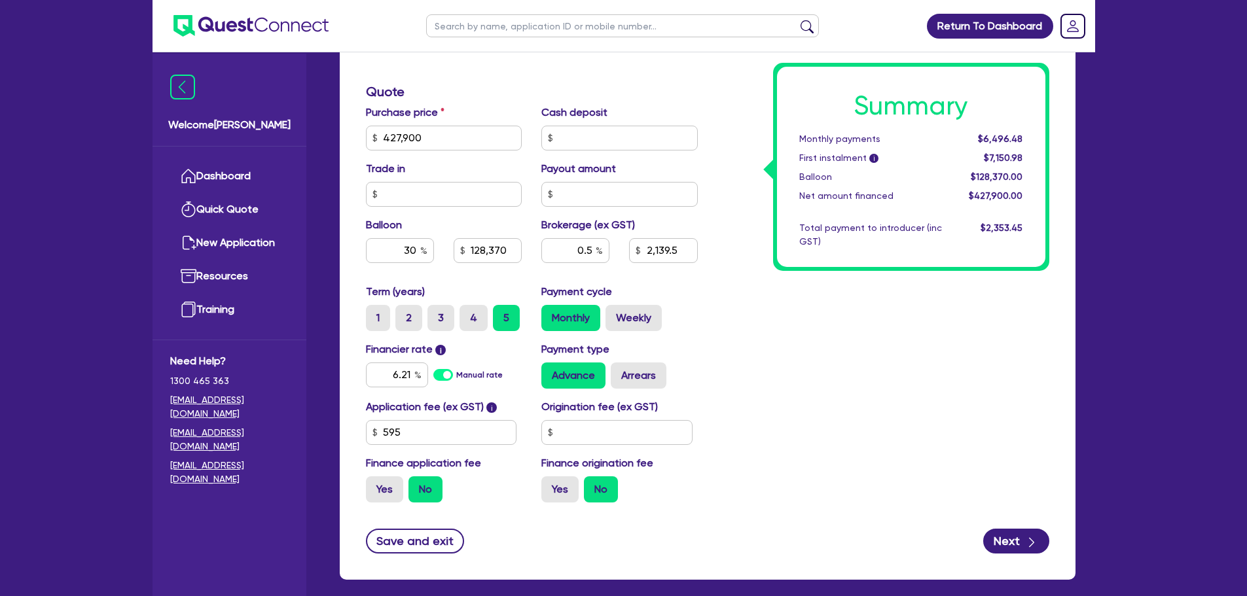
scroll to position [524, 0]
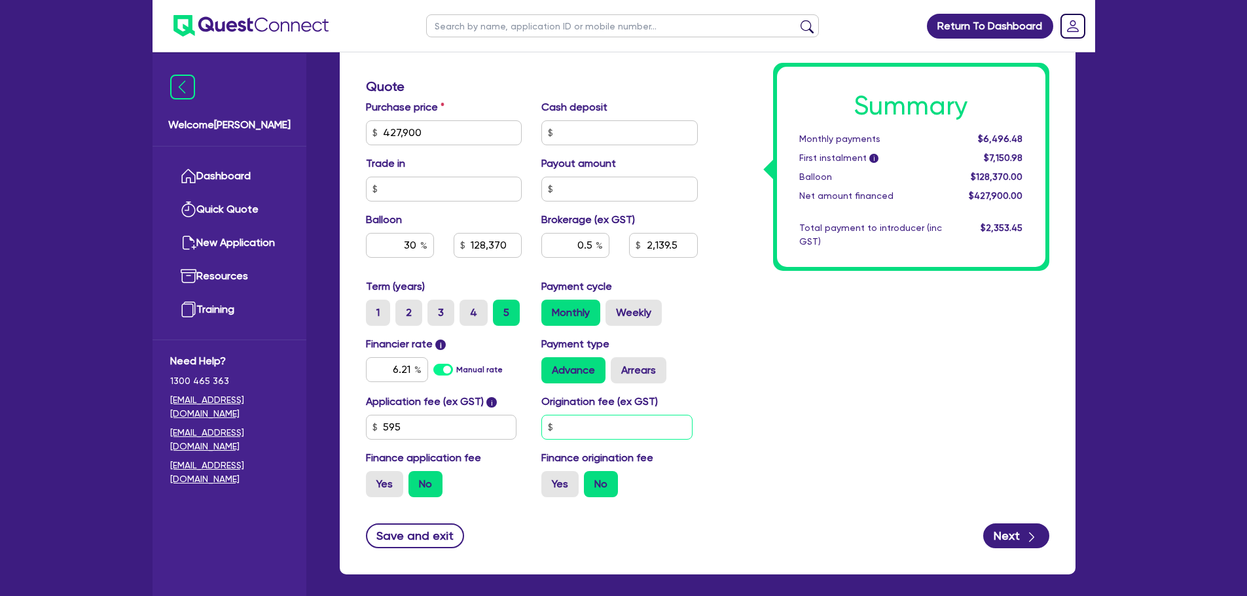
click at [588, 425] on input "text" at bounding box center [616, 427] width 151 height 25
type input "900"
type input "427,900"
type input "128,370"
type input "2,139.5"
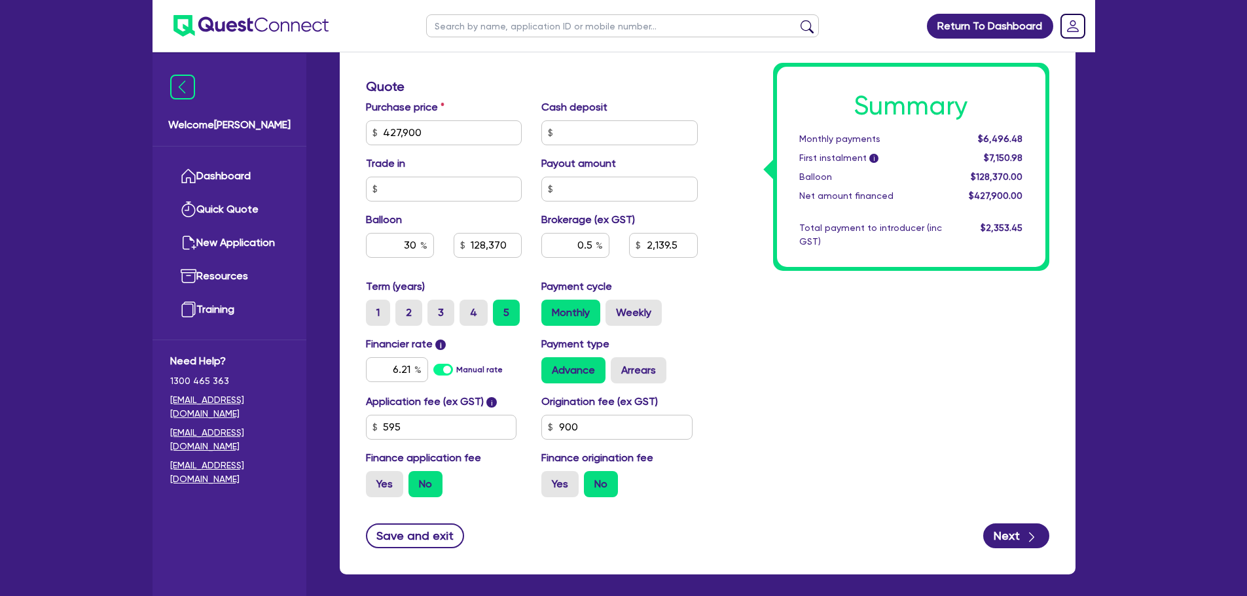
click at [777, 327] on div "Summary Monthly payments $6,496.48 First instalment i $7,150.98 Balloon $128,37…" at bounding box center [882, 125] width 351 height 765
type input "427,900"
type input "128,370"
type input "2,139.5"
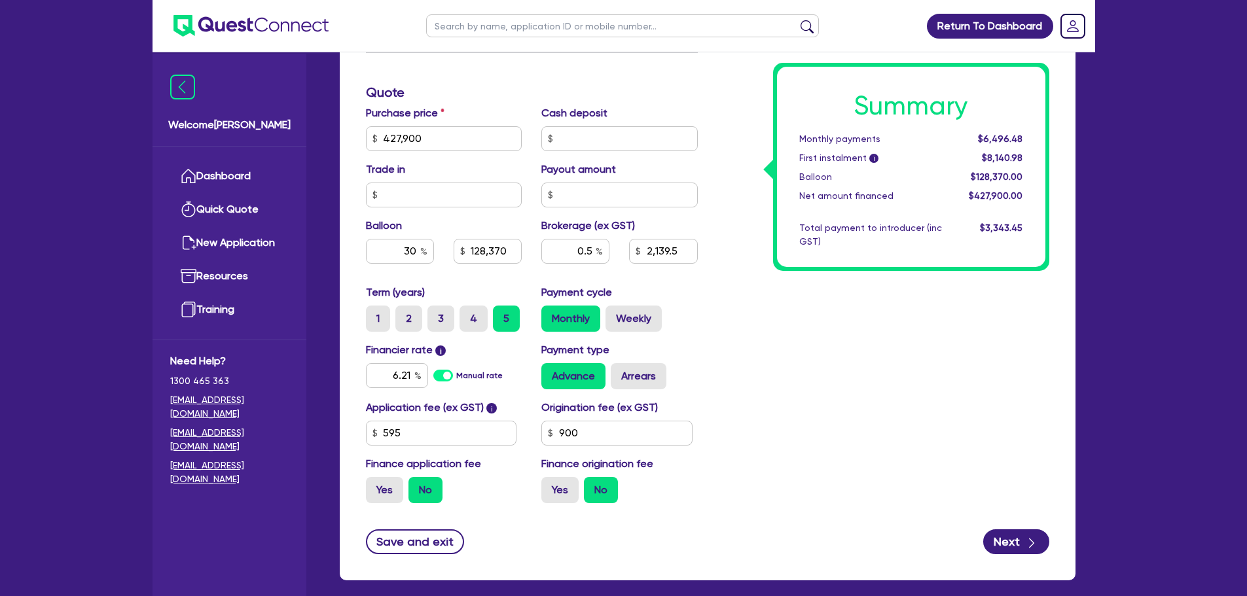
scroll to position [582, 0]
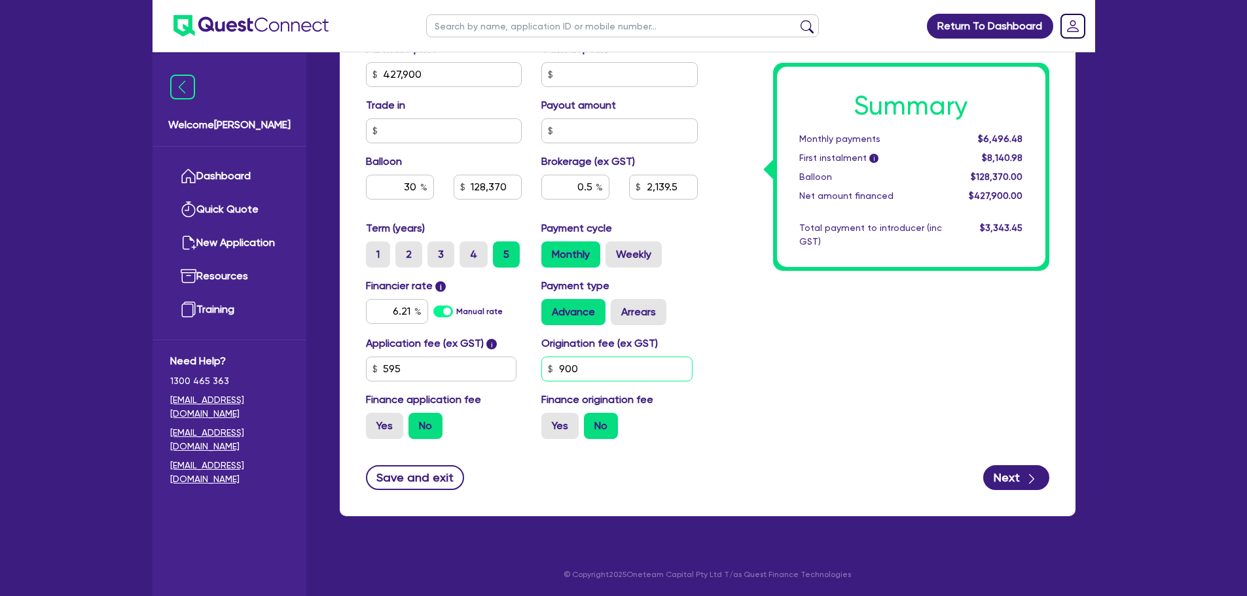
click at [606, 366] on input "900" at bounding box center [616, 369] width 151 height 25
type input "427,900"
type input "128,370"
type input "2,139.5"
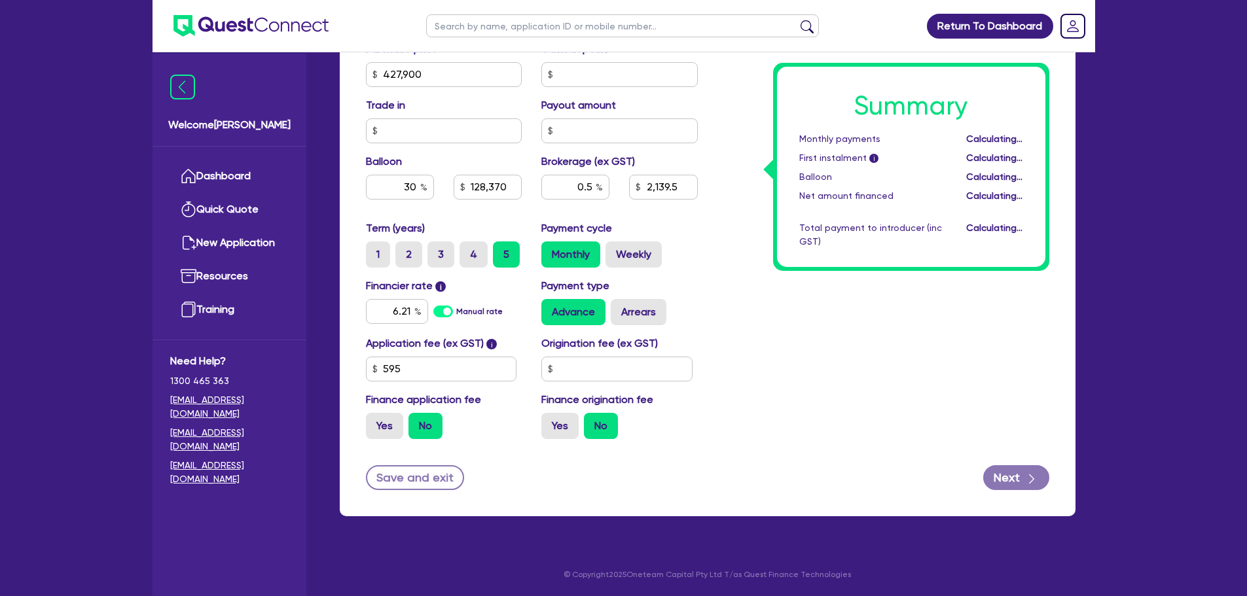
click at [757, 304] on div "Summary Monthly payments Calculating... First instalment i Calculating... Ballo…" at bounding box center [882, 67] width 351 height 765
type input "427,900"
type input "128,370"
type input "2,139.5"
click at [734, 304] on div "Summary Monthly payments $6,496.48 First instalment i $7,150.98 Balloon $128,37…" at bounding box center [882, 67] width 351 height 765
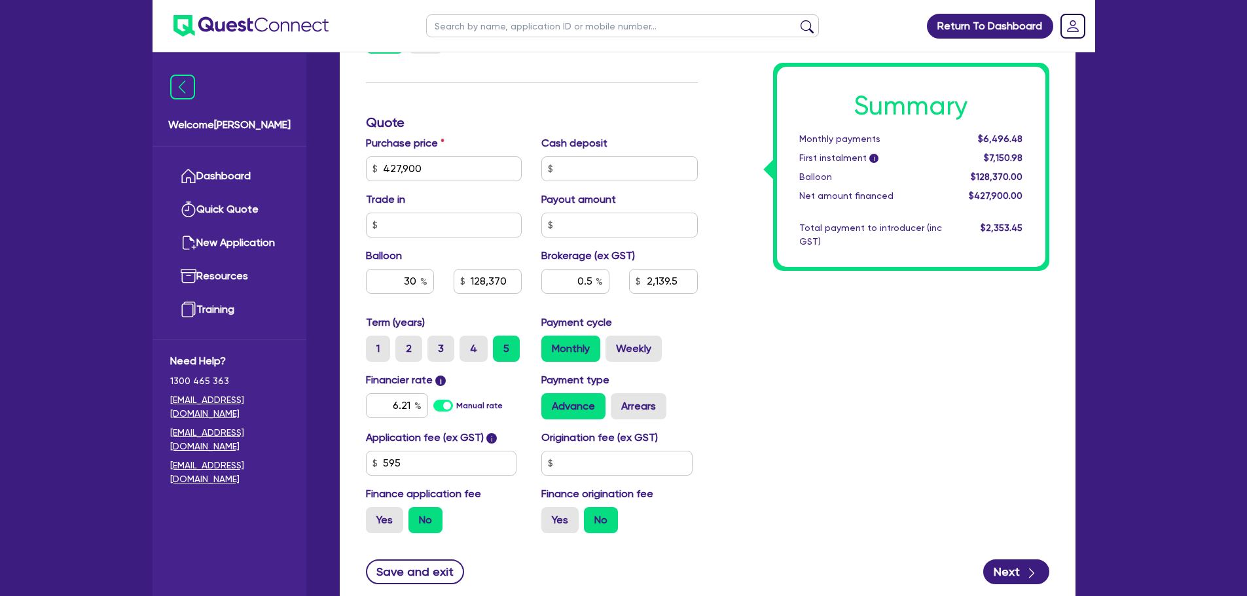
scroll to position [516, 0]
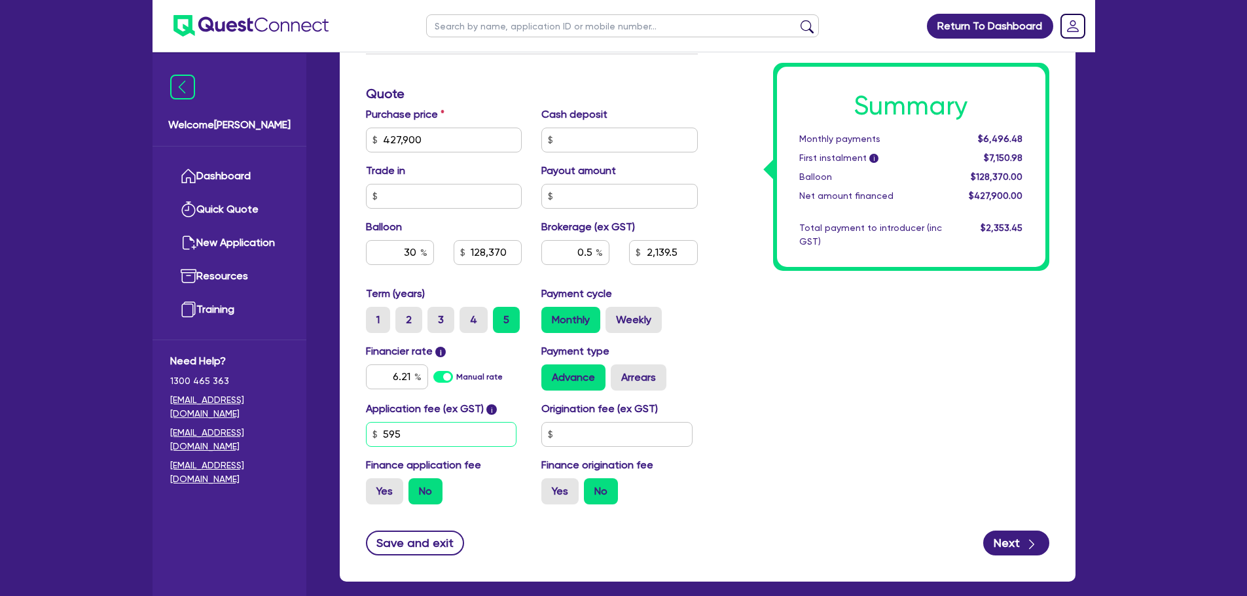
click at [494, 432] on input "595" at bounding box center [441, 434] width 151 height 25
click at [484, 432] on input "545.45" at bounding box center [441, 434] width 151 height 25
type input "454.55"
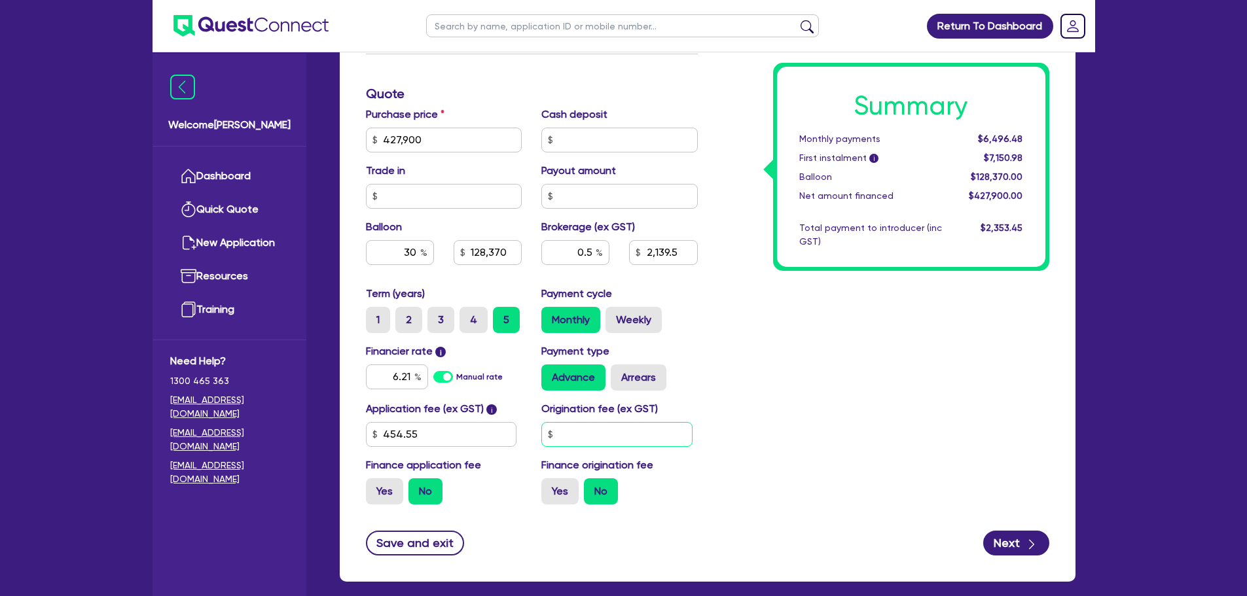
type input "427,900"
type input "128,370"
type input "2,139.5"
type input "427,900"
type input "128,370"
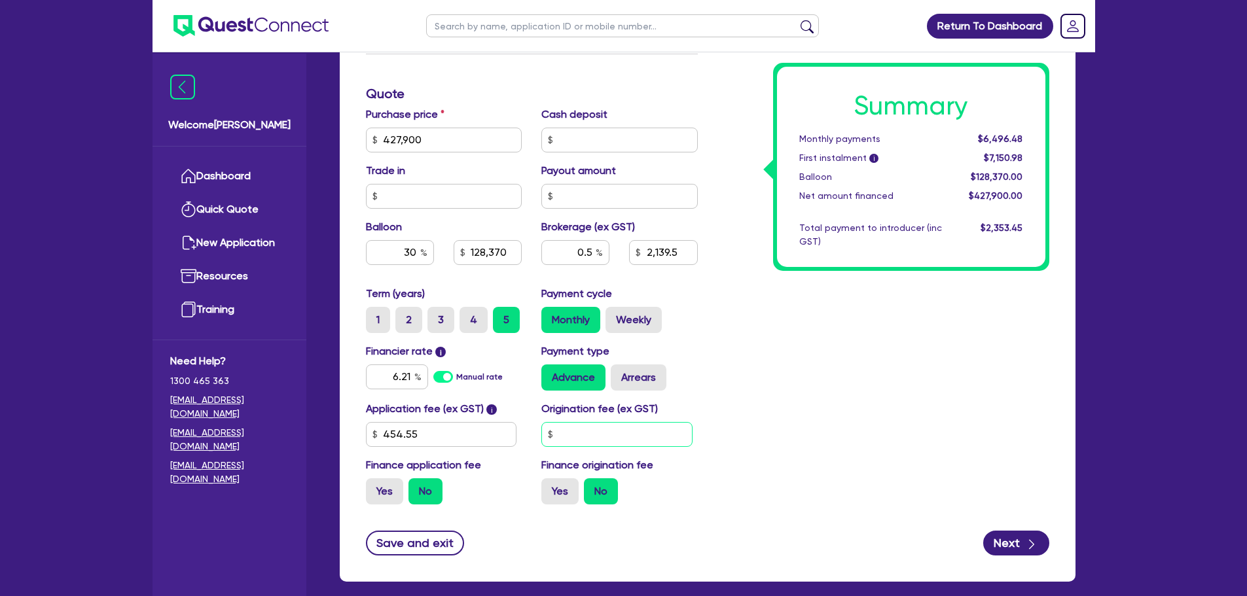
type input "2,139.5"
type input "318.18"
type input "427,900"
type input "128,370"
type input "2,139.5"
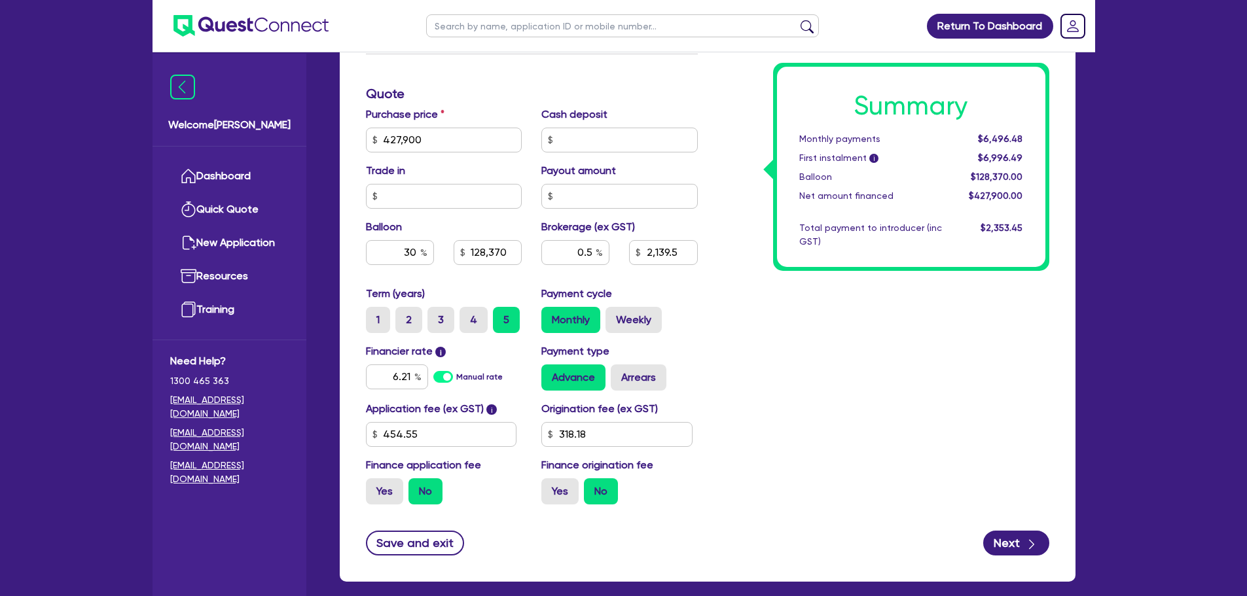
type input "427,900"
type input "128,370"
type input "2,139.5"
click at [897, 451] on div "Summary Monthly payments $6,496.48 First instalment i $6,996.49 Balloon $128,37…" at bounding box center [882, 132] width 351 height 765
click at [613, 438] on input "318.18" at bounding box center [616, 434] width 151 height 25
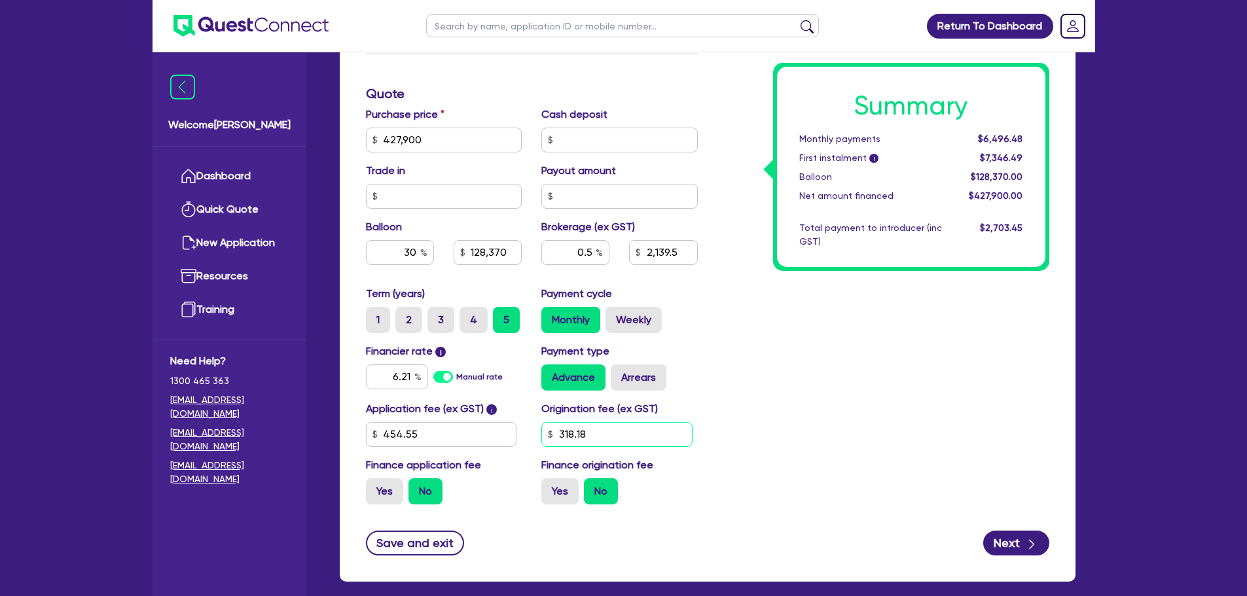
click at [613, 438] on input "318.18" at bounding box center [616, 434] width 151 height 25
click at [590, 435] on input "160" at bounding box center [616, 434] width 151 height 25
type input "150"
type input "427,900"
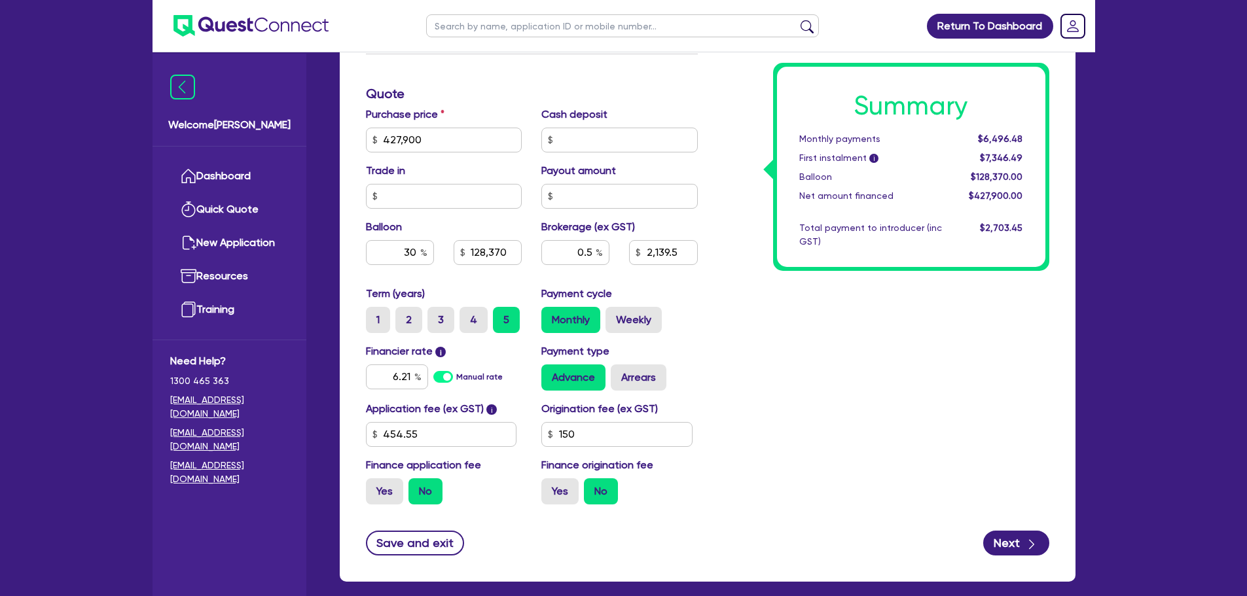
type input "128,370"
type input "2,139.5"
click at [777, 433] on div "Summary Monthly payments $6,496.48 First instalment i $7,346.49 Balloon $128,37…" at bounding box center [882, 132] width 351 height 765
type input "427,900"
type input "128,370"
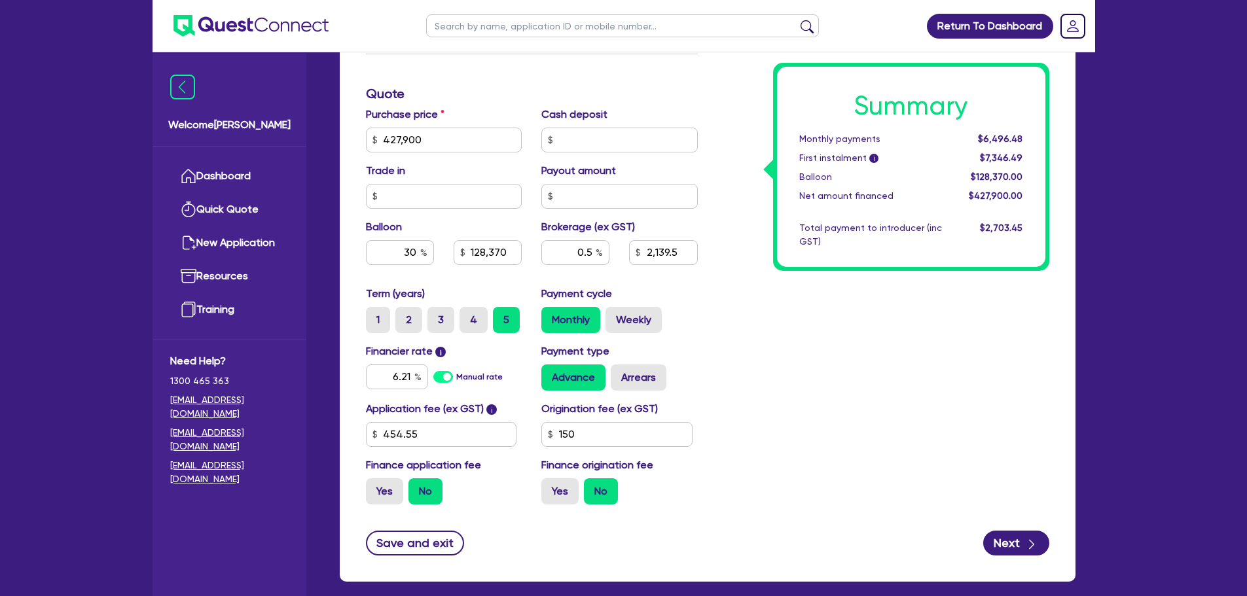
type input "2,139.5"
click at [440, 434] on input "454.55" at bounding box center [441, 434] width 151 height 25
type input "595"
type input "427,900"
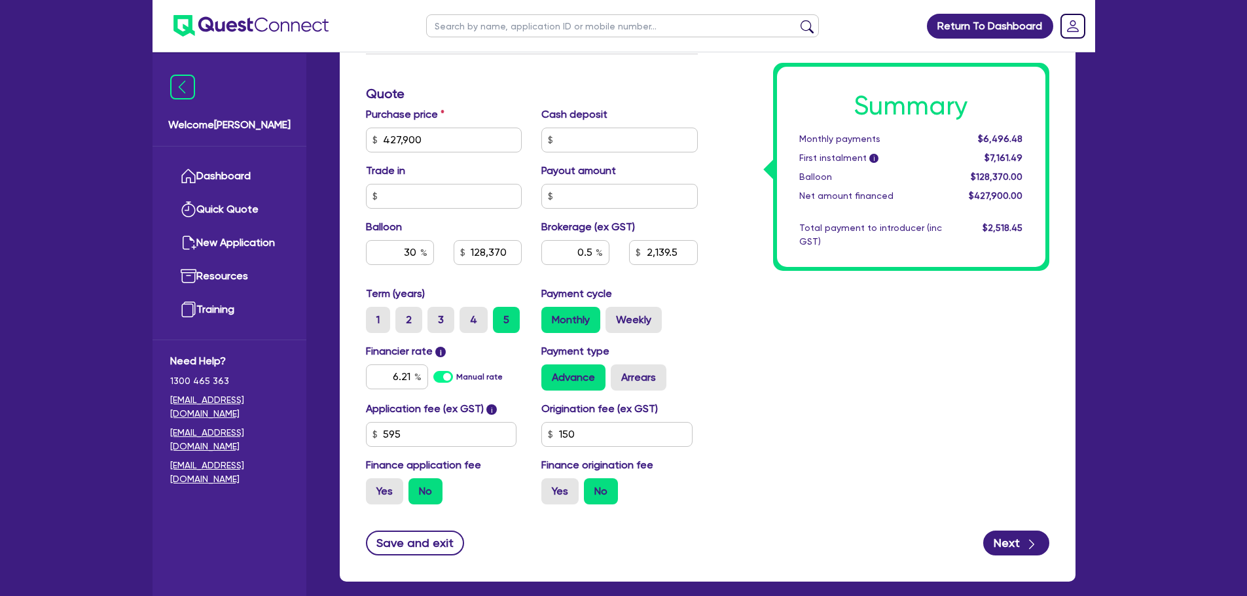
type input "128,370"
type input "2,139.5"
click at [840, 491] on div "Summary Monthly payments $6,496.48 First instalment i $7,161.49 Balloon $128,37…" at bounding box center [882, 132] width 351 height 765
type input "427,900"
type input "128,370"
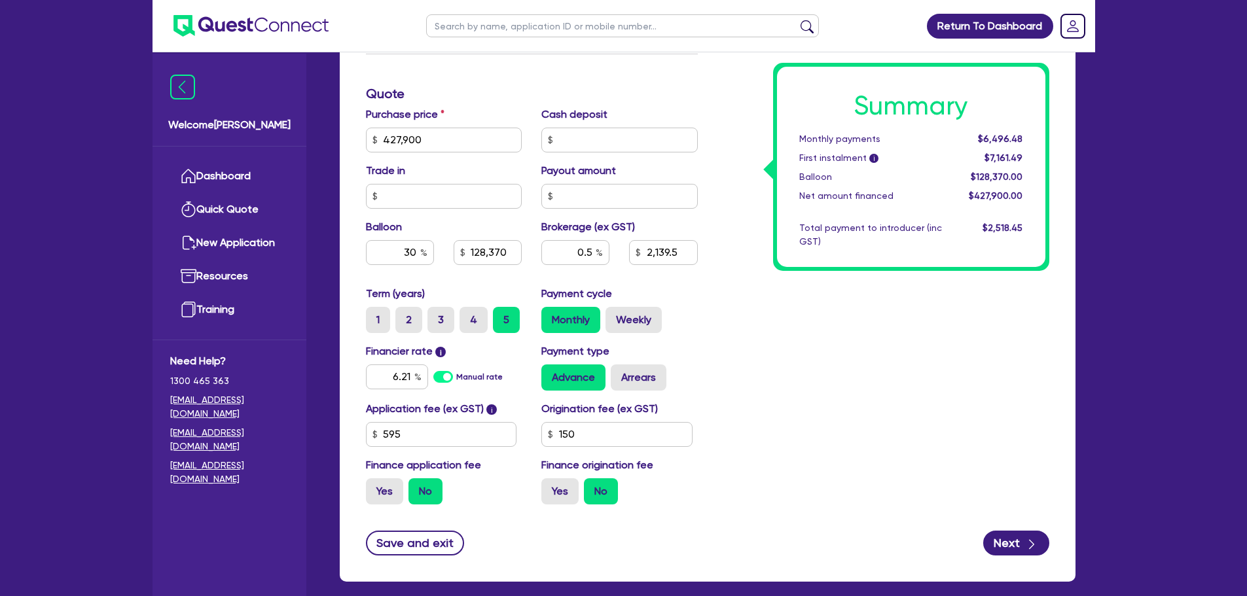
type input "2,139.5"
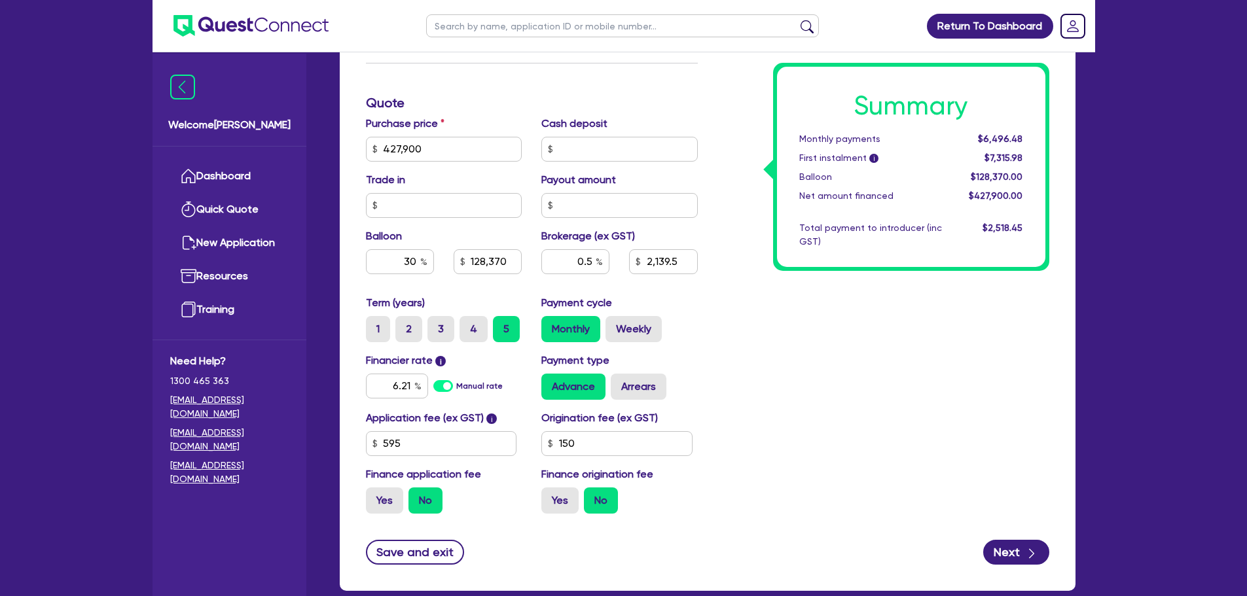
scroll to position [582, 0]
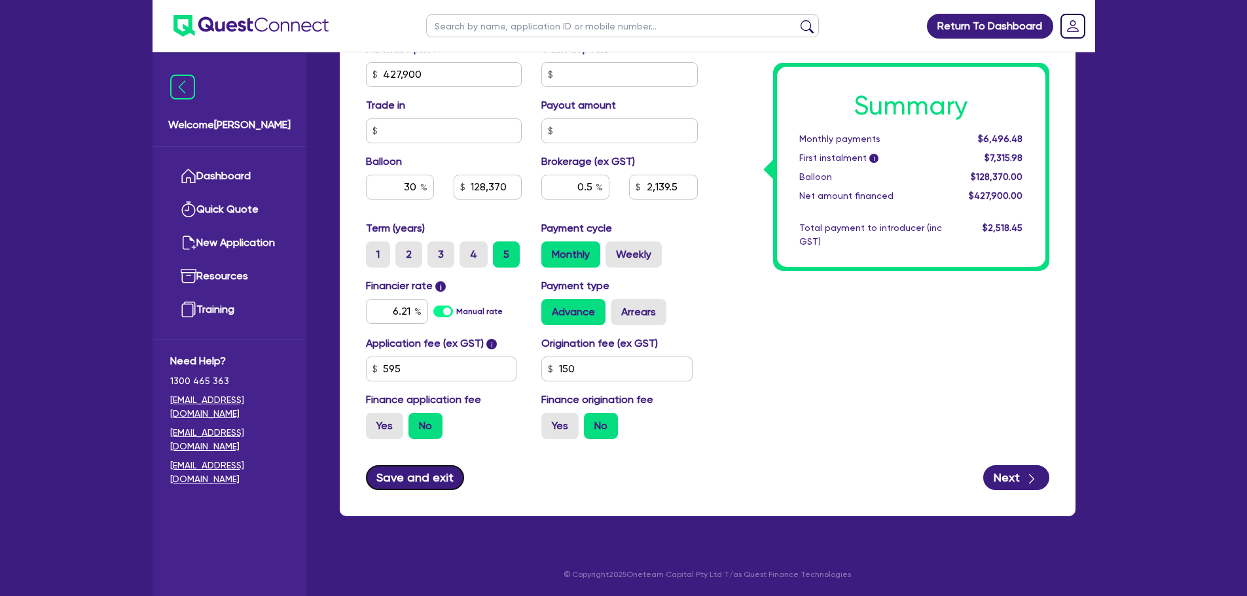
click at [426, 481] on button "Save and exit" at bounding box center [415, 477] width 99 height 25
type input "427,900"
type input "128,370"
type input "2,139.5"
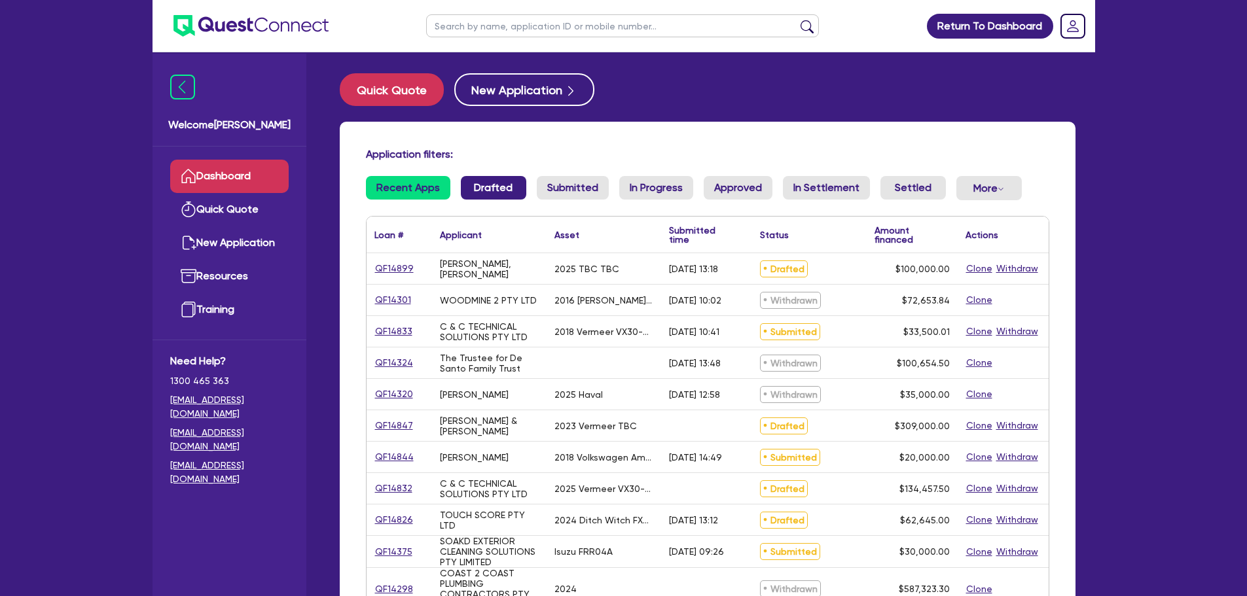
click at [490, 188] on link "Drafted" at bounding box center [493, 188] width 65 height 24
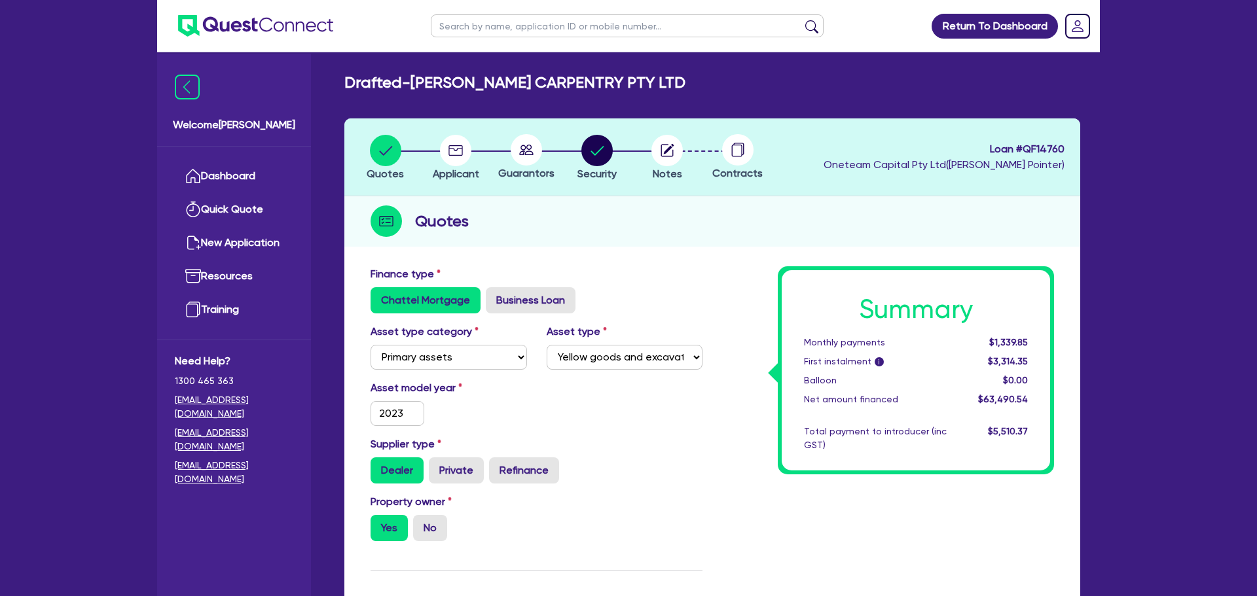
select select "PRIMARY_ASSETS"
select select "YELLOW_GOODS_AND_EXCAVATORS"
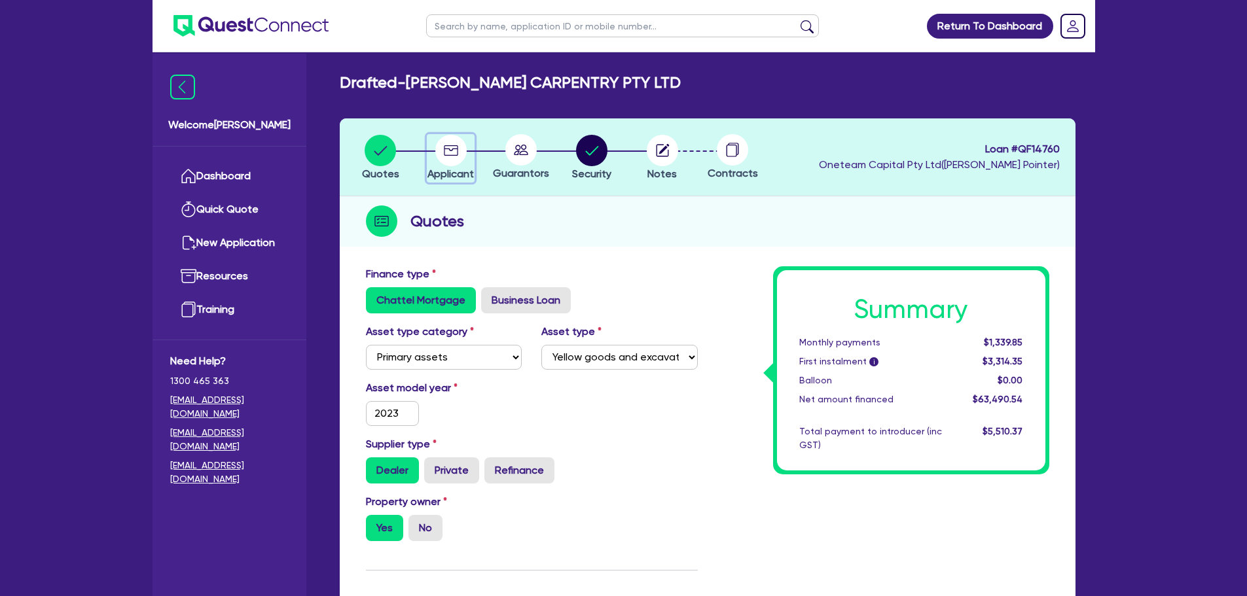
click at [455, 145] on circle "button" at bounding box center [450, 150] width 31 height 31
select select "COMPANY"
select select "BUILDING_CONSTRUCTION"
select select "TRADES_SERVICES_CONSUMERS"
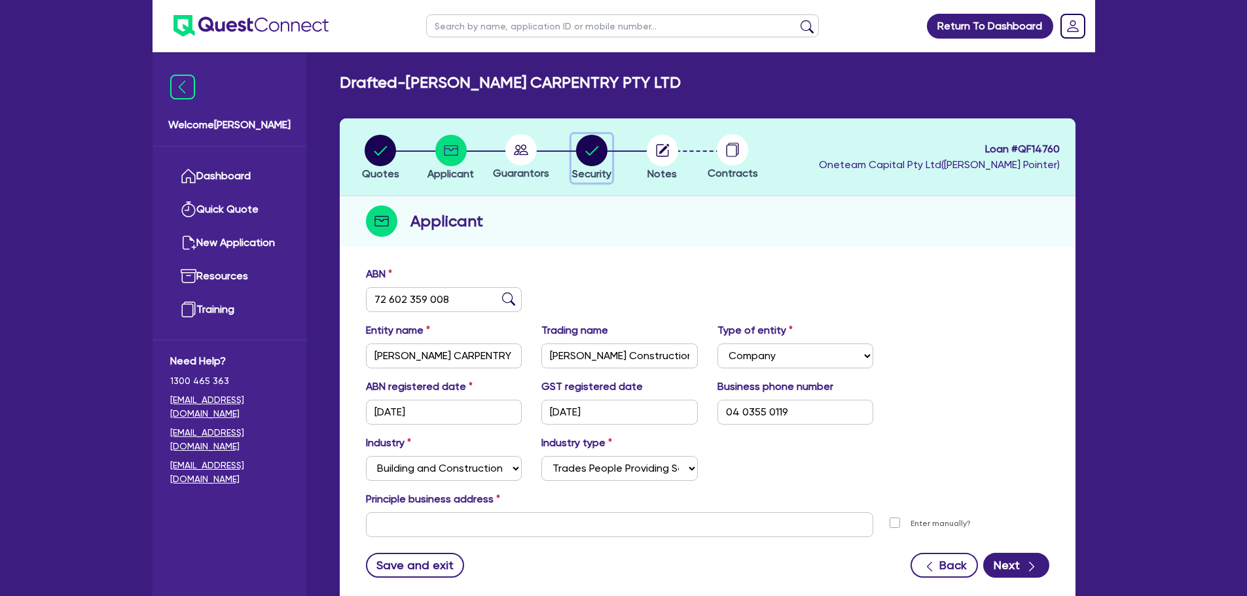
drag, startPoint x: 575, startPoint y: 152, endPoint x: 582, endPoint y: 149, distance: 8.5
click at [577, 152] on div "button" at bounding box center [591, 150] width 39 height 31
select select "PRIMARY_ASSETS"
select select "YELLOW_GOODS_AND_EXCAVATORS"
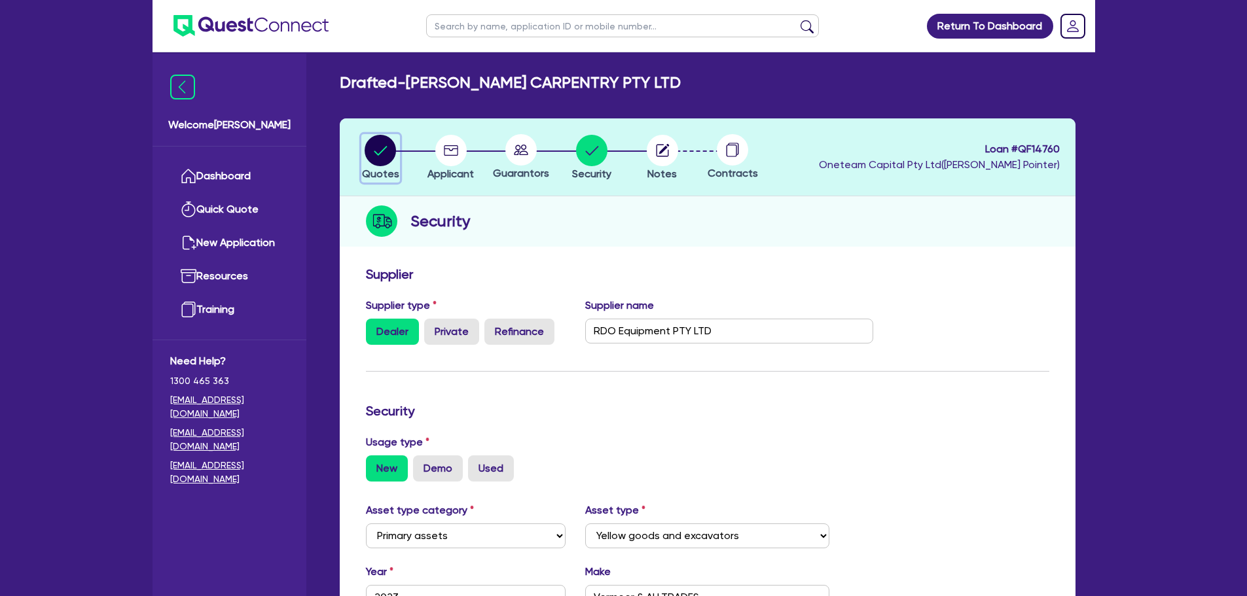
click at [383, 149] on circle "button" at bounding box center [380, 150] width 31 height 31
select select "PRIMARY_ASSETS"
select select "YELLOW_GOODS_AND_EXCAVATORS"
